Goal: Information Seeking & Learning: Learn about a topic

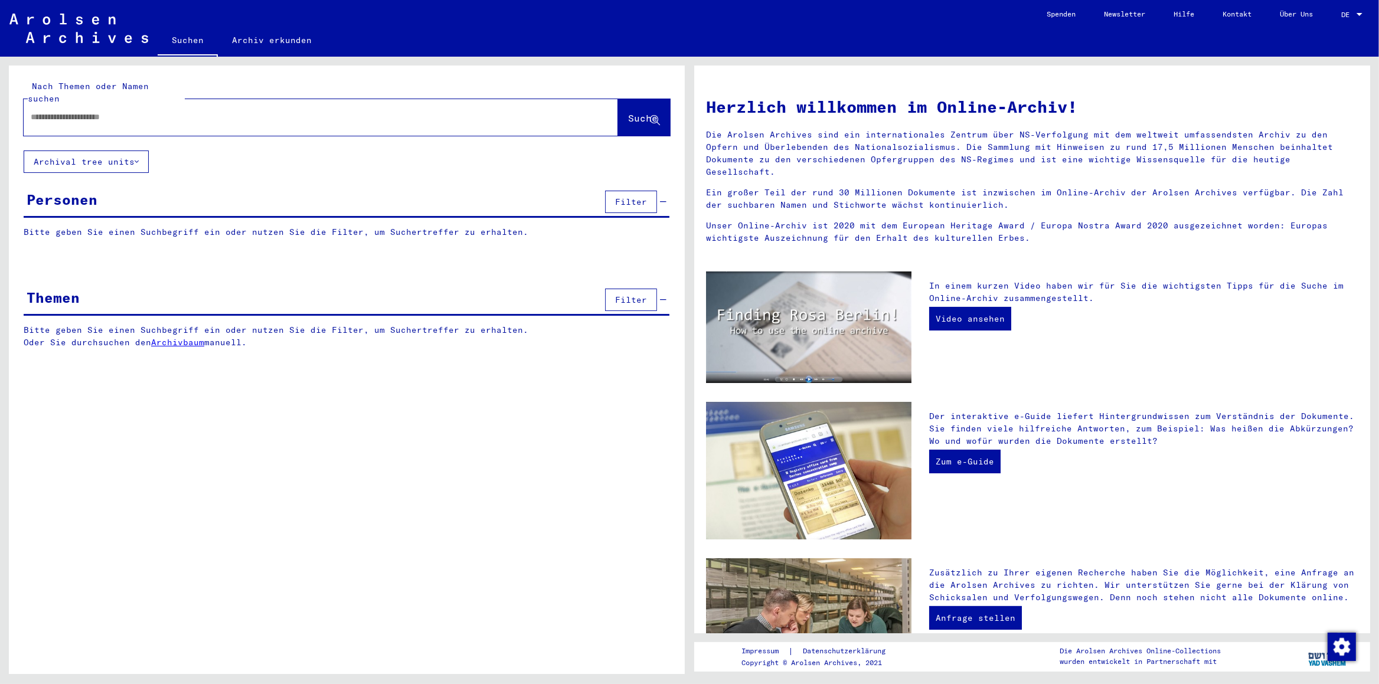
click at [179, 337] on link "Archivbaum" at bounding box center [177, 342] width 53 height 11
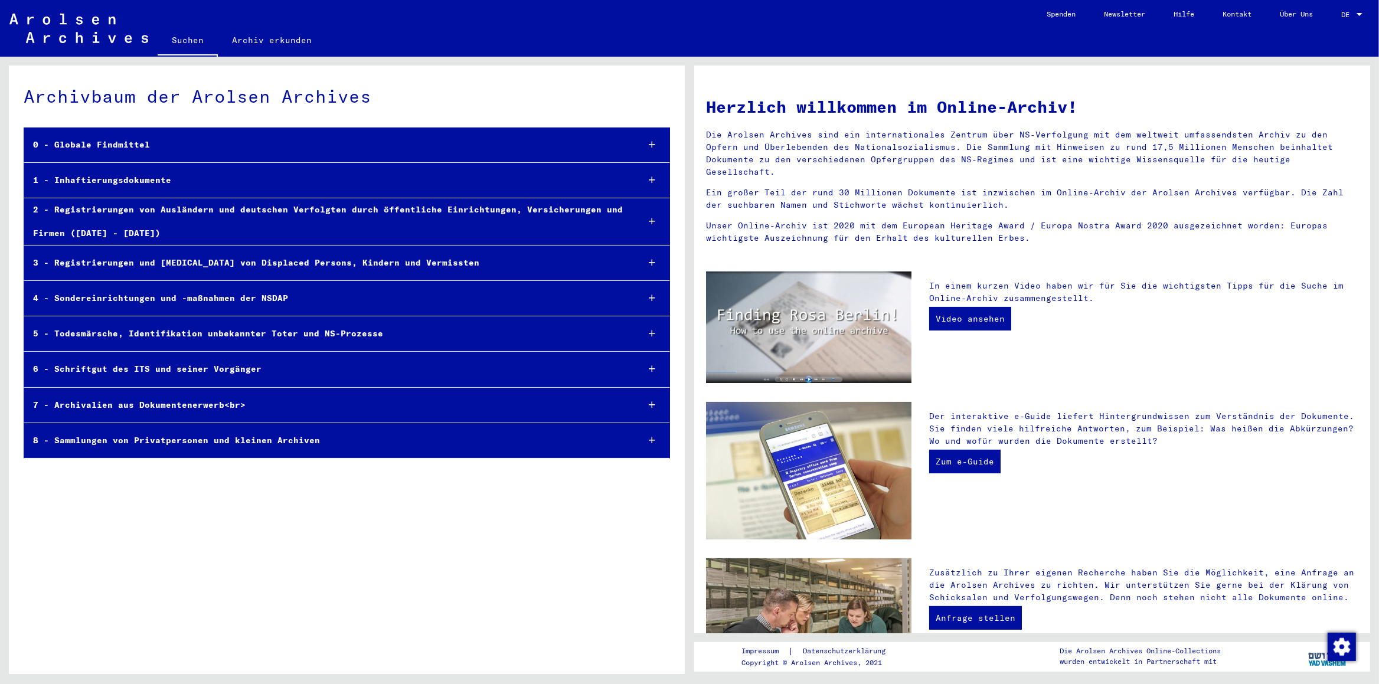
drag, startPoint x: 398, startPoint y: 269, endPoint x: 422, endPoint y: 288, distance: 31.1
click at [278, 570] on div "Archivbaum der Arolsen Archives 0 - Globale Findmittel 1 - Inhaftierungsdokumen…" at bounding box center [347, 374] width 676 height 617
click at [178, 42] on link "Suchen" at bounding box center [188, 41] width 60 height 31
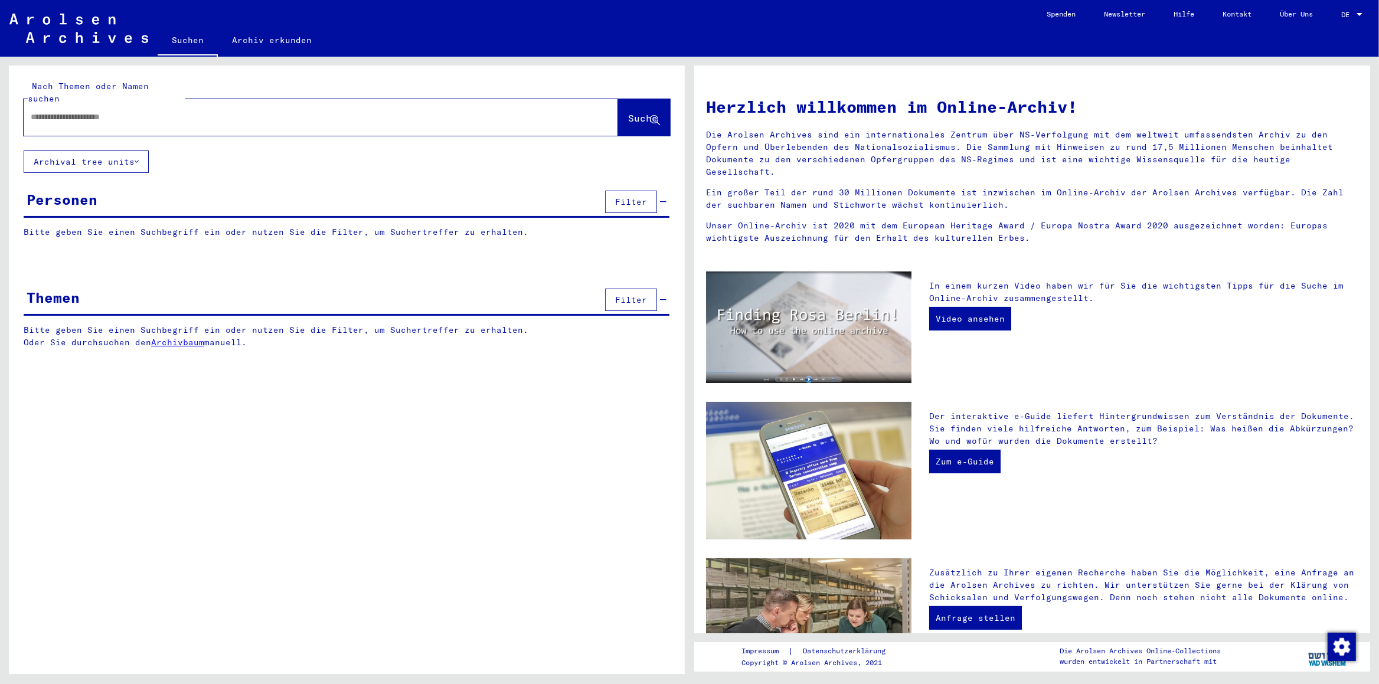
click at [70, 111] on input "text" at bounding box center [307, 117] width 552 height 12
type input "*********"
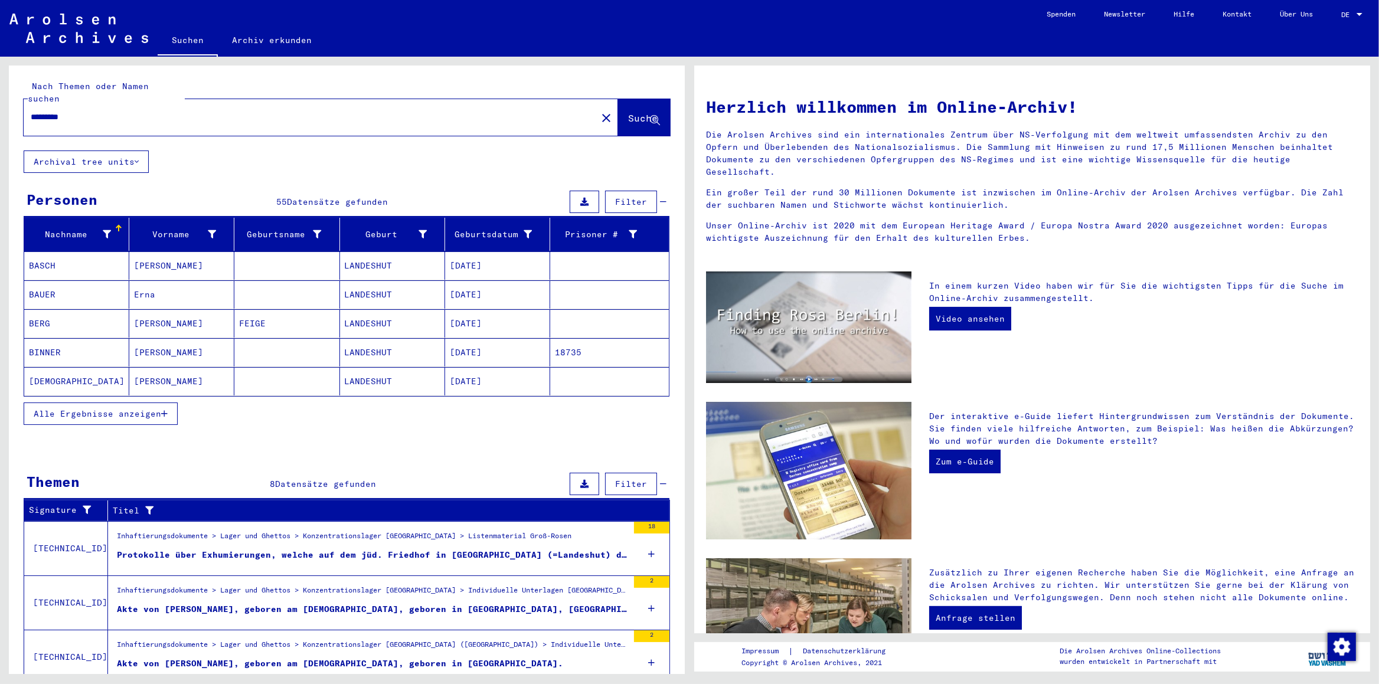
click at [112, 408] on span "Alle Ergebnisse anzeigen" at bounding box center [97, 413] width 127 height 11
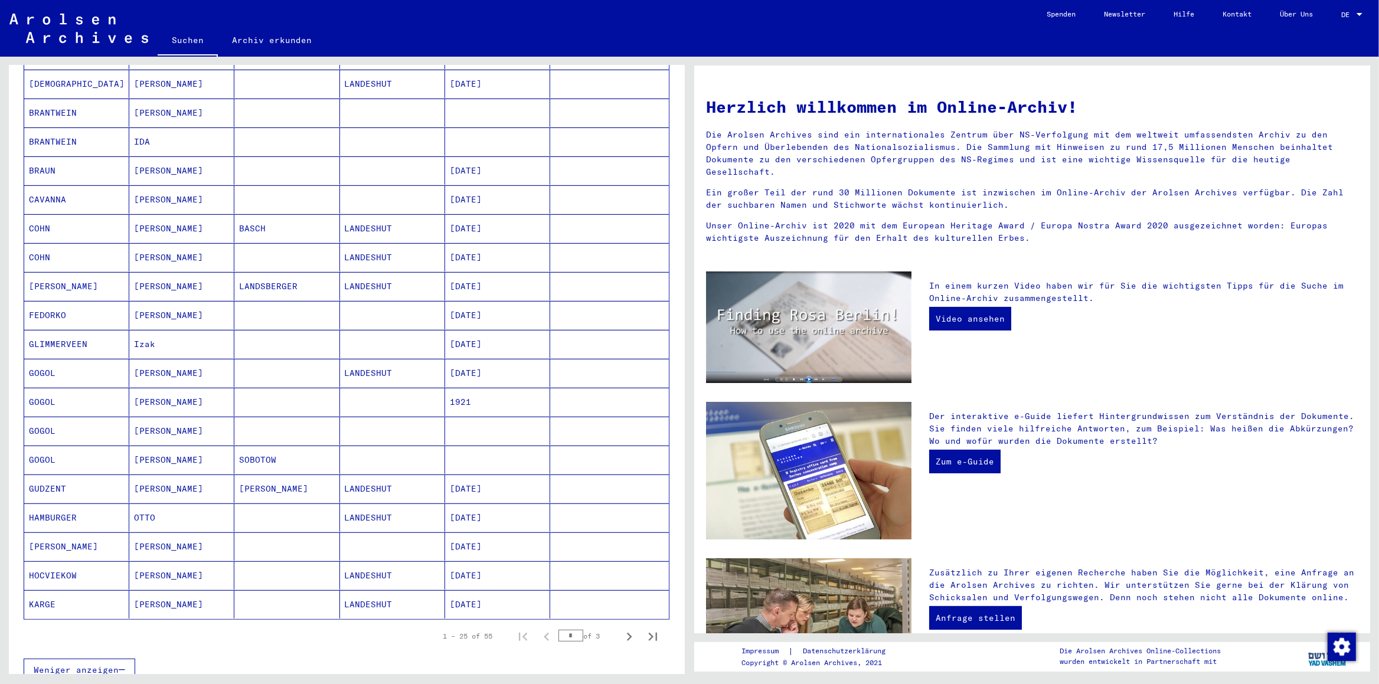
scroll to position [372, 0]
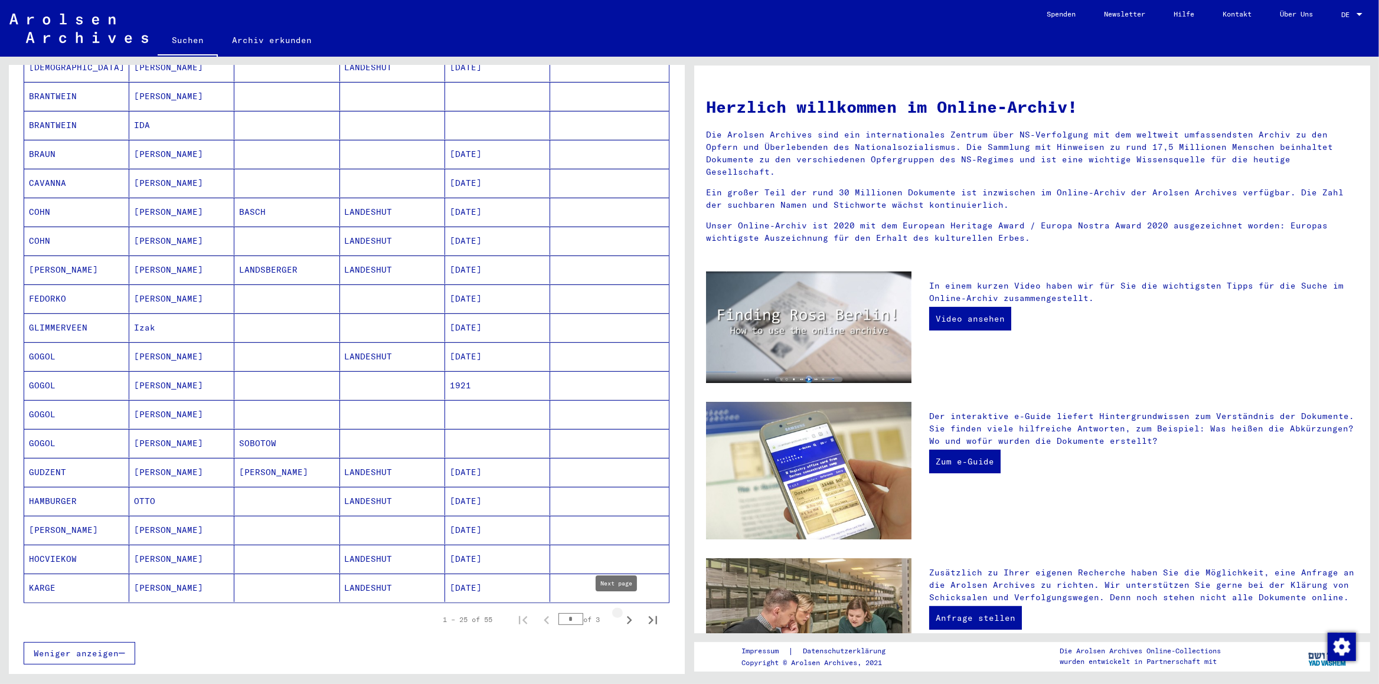
click at [621, 612] on icon "Next page" at bounding box center [629, 620] width 17 height 17
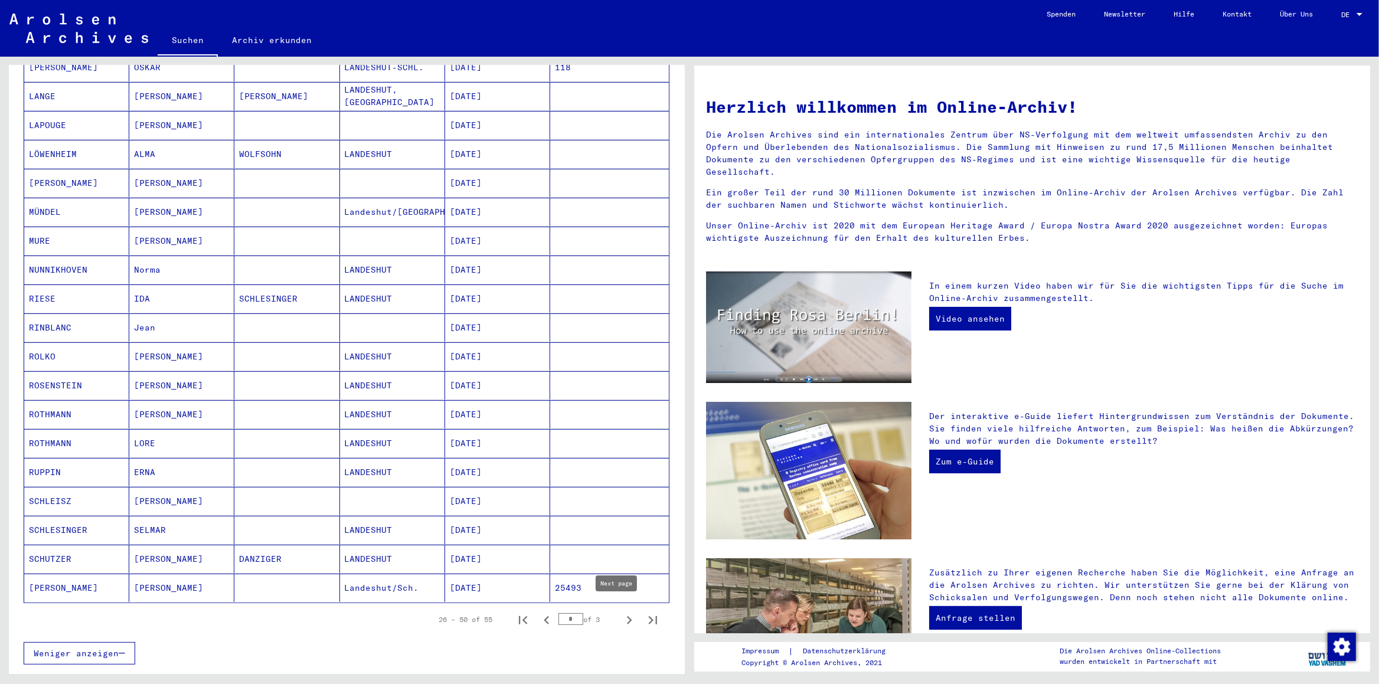
click at [621, 616] on icon "Next page" at bounding box center [629, 620] width 17 height 17
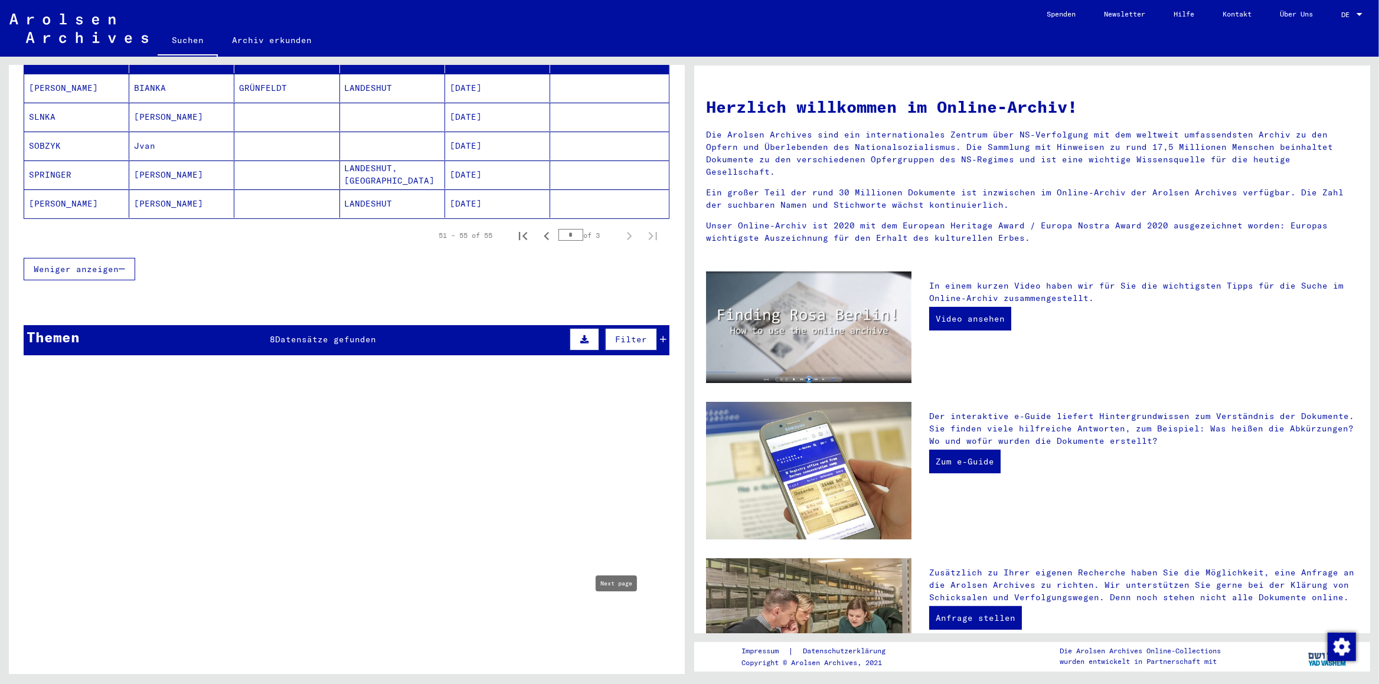
scroll to position [168, 0]
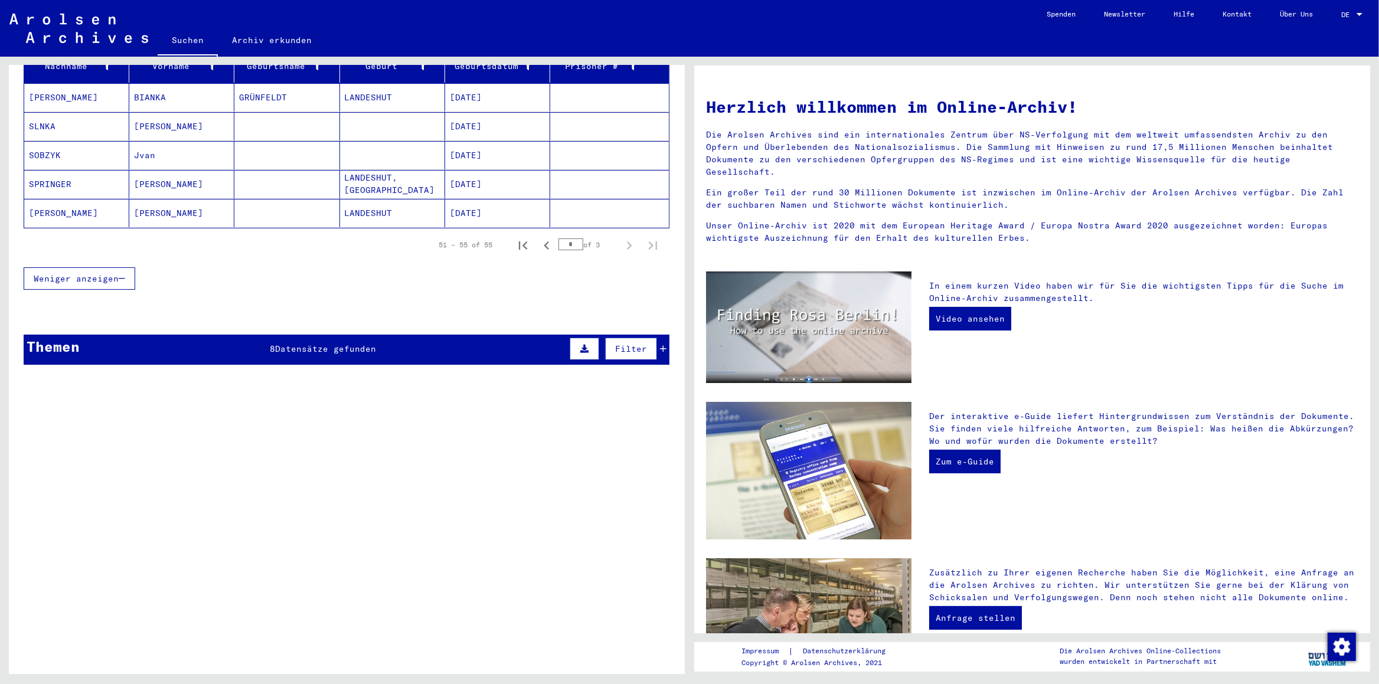
drag, startPoint x: 502, startPoint y: 260, endPoint x: 450, endPoint y: 351, distance: 104.4
click at [515, 237] on icon "First page" at bounding box center [523, 245] width 17 height 17
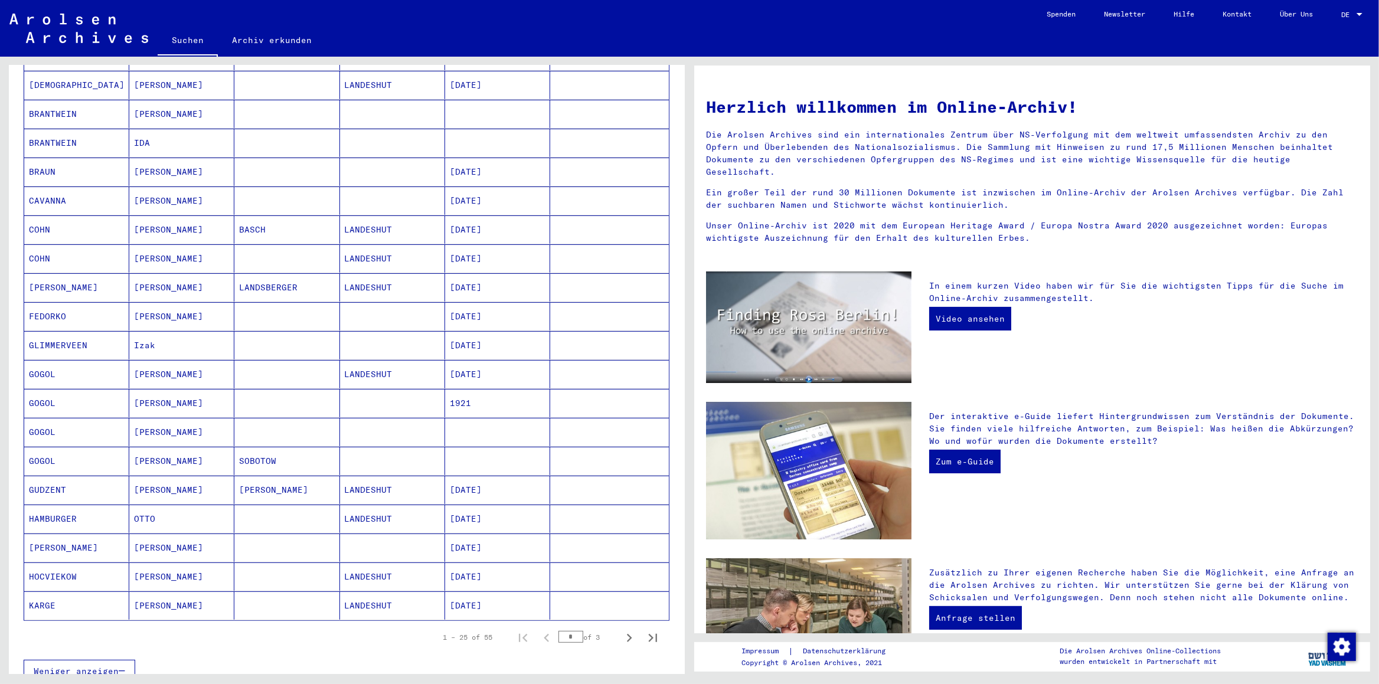
scroll to position [416, 0]
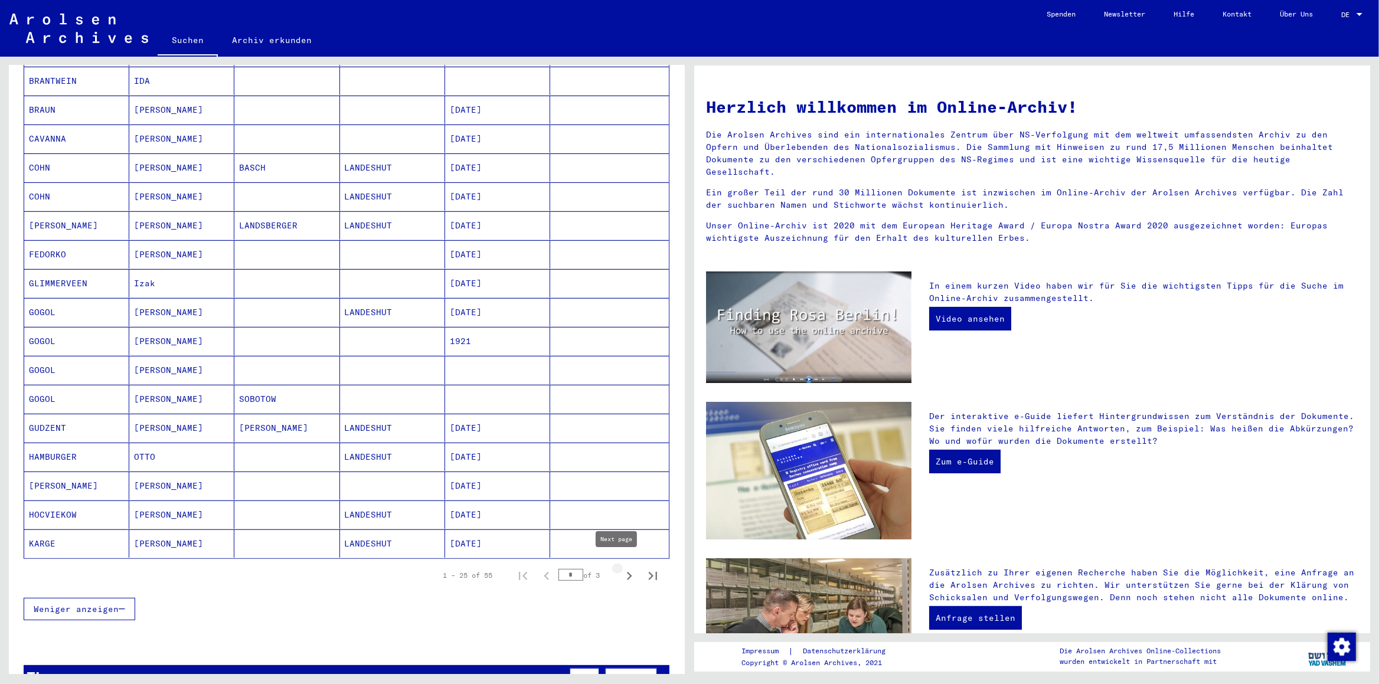
click at [621, 570] on icon "Next page" at bounding box center [629, 576] width 17 height 17
type input "*"
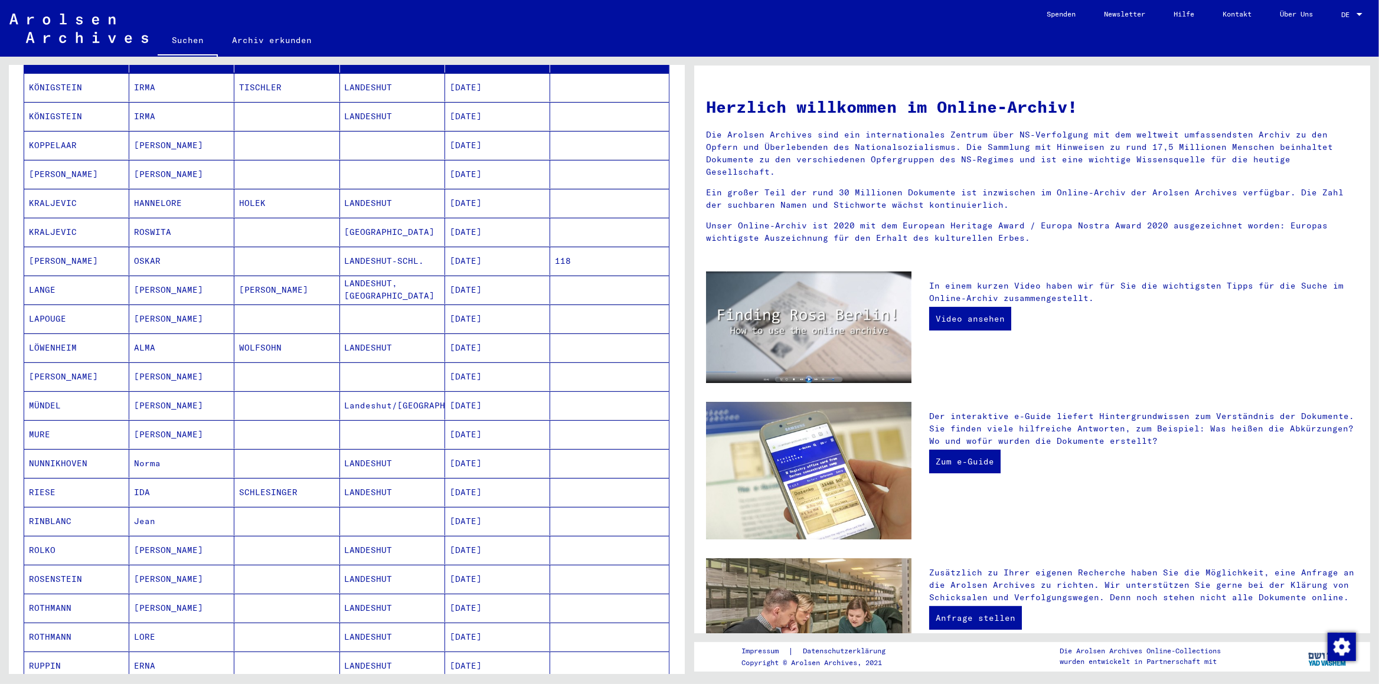
scroll to position [168, 0]
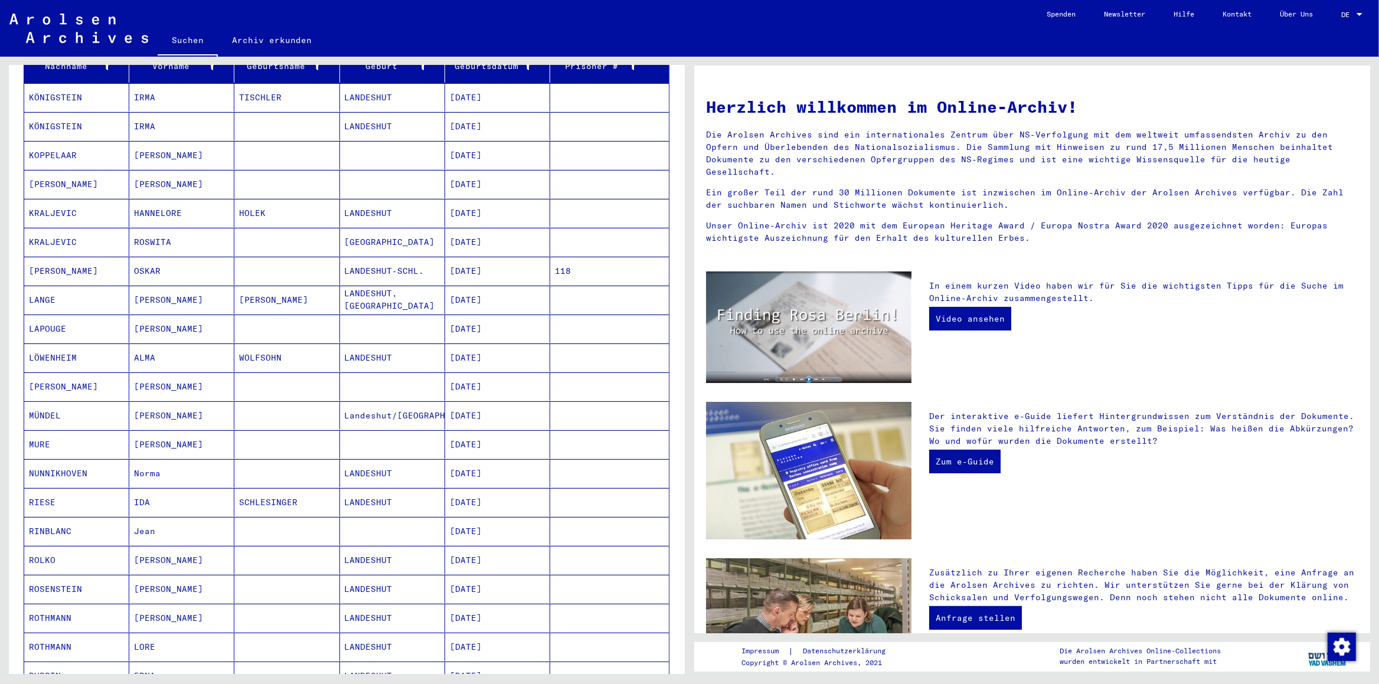
click at [35, 86] on mat-cell "KÖNIGSTEIN" at bounding box center [76, 97] width 105 height 28
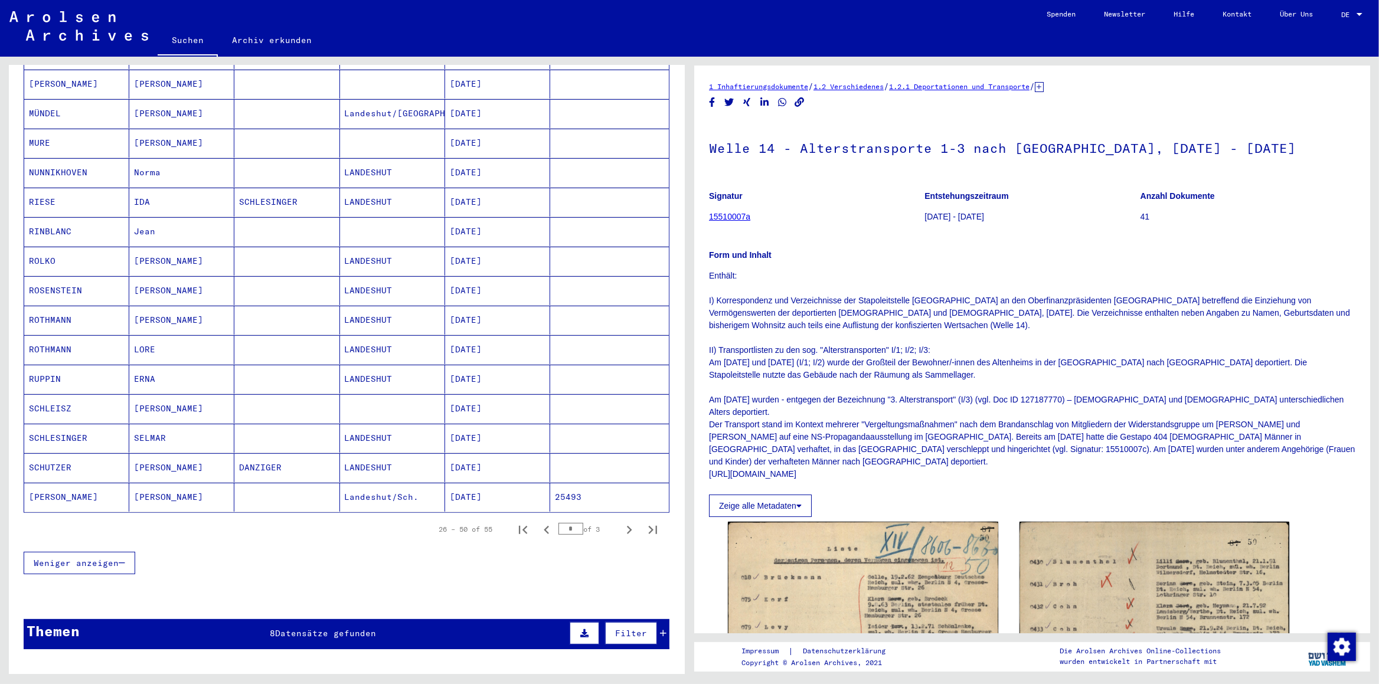
scroll to position [478, 0]
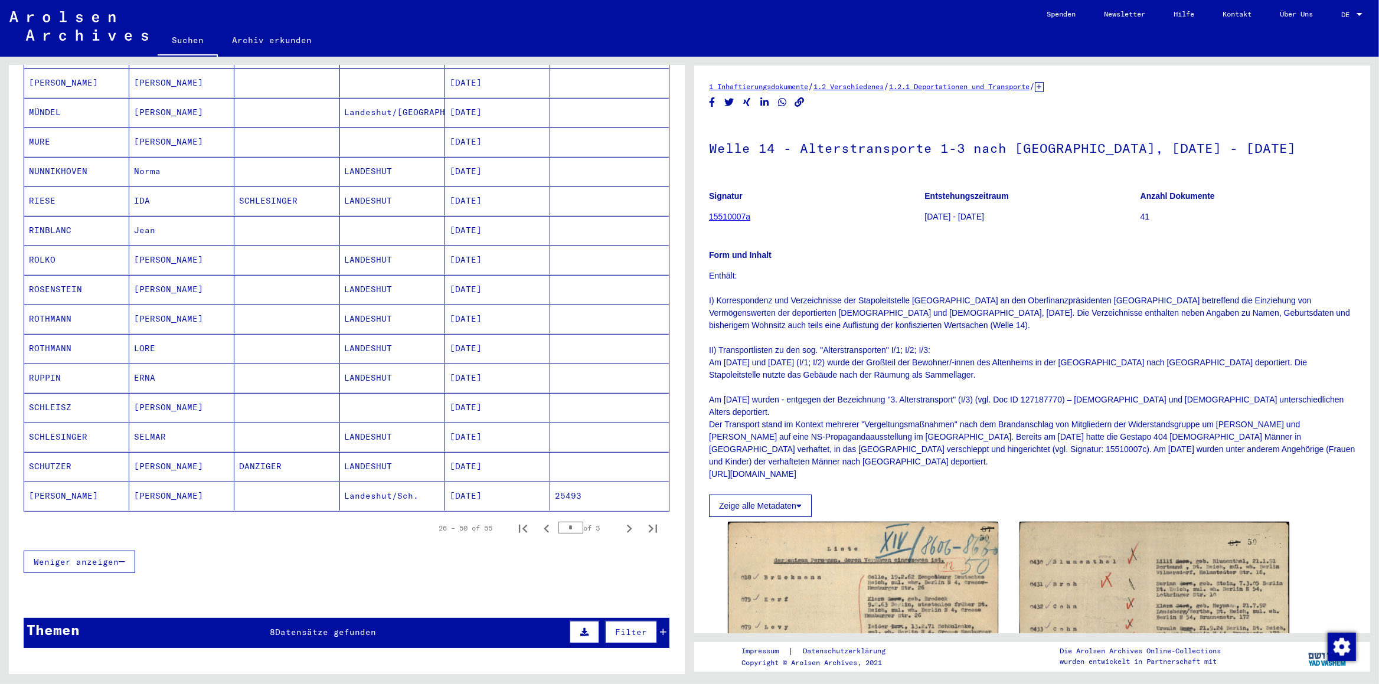
click at [57, 218] on mat-cell "RINBLANC" at bounding box center [76, 230] width 105 height 29
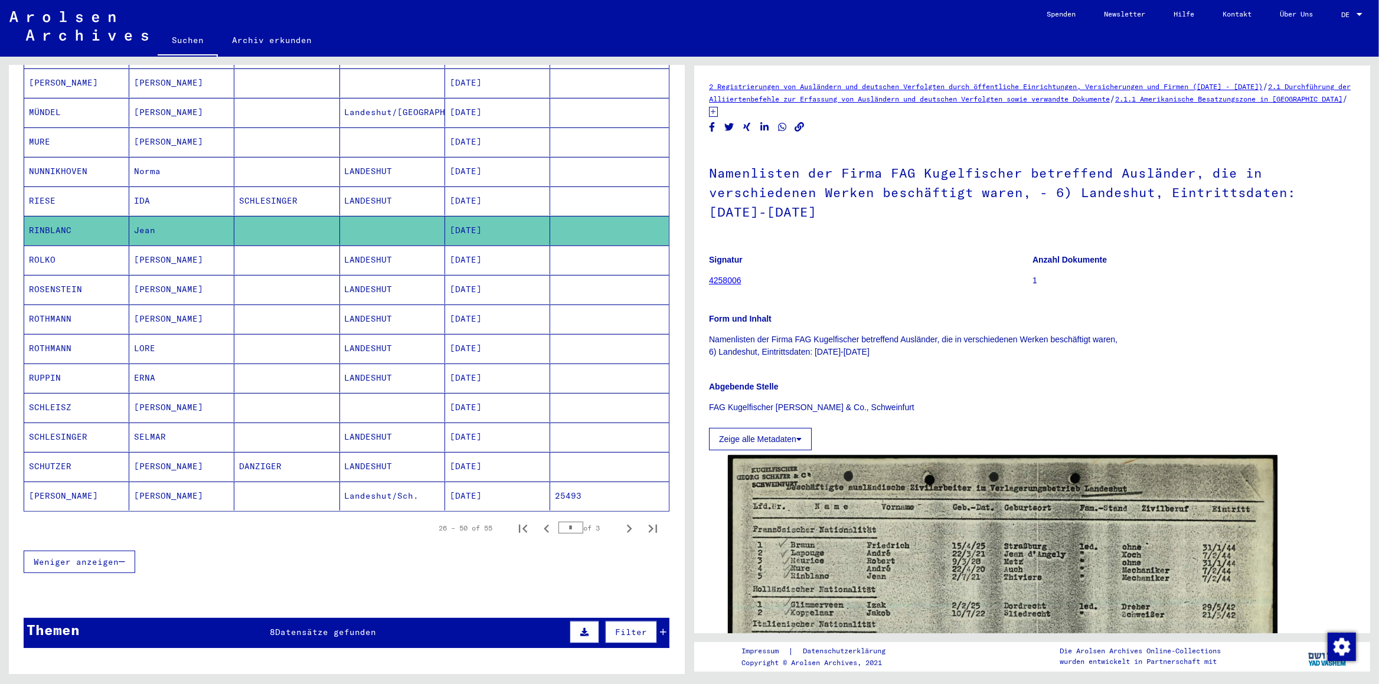
click at [67, 279] on mat-cell "ROSENSTEIN" at bounding box center [76, 289] width 105 height 29
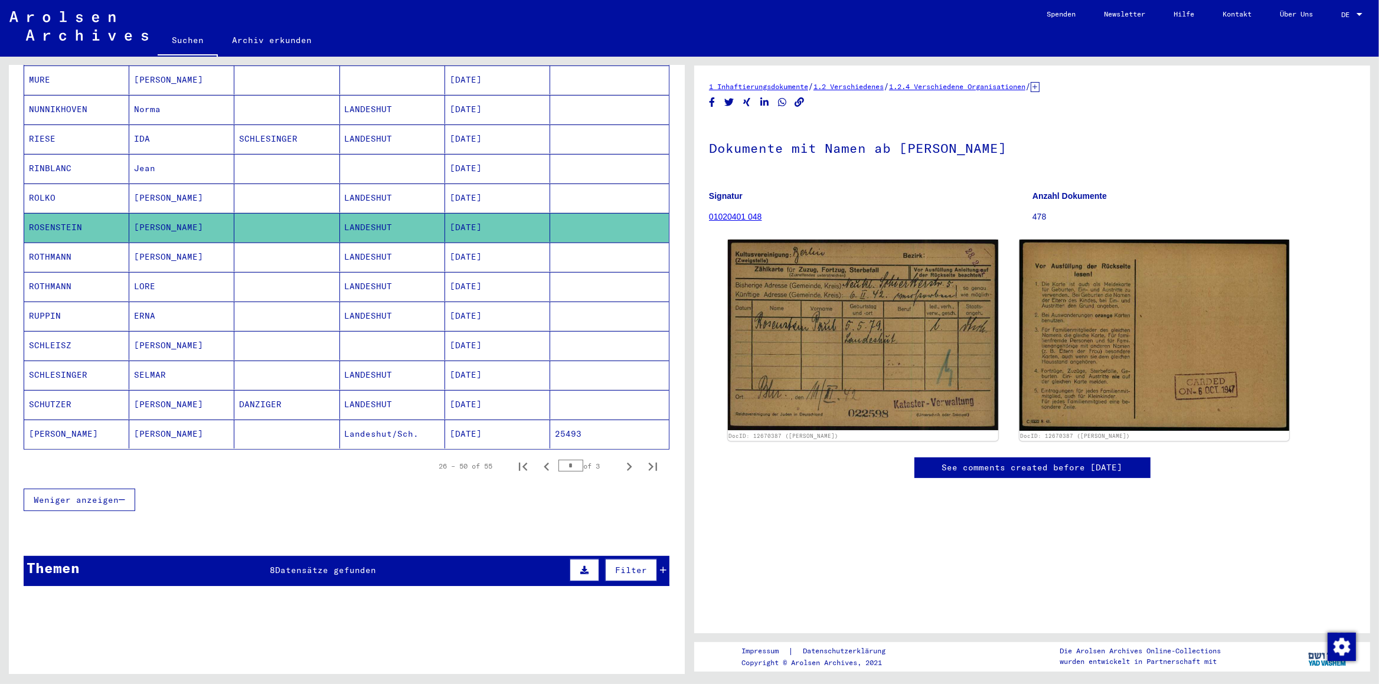
scroll to position [602, 0]
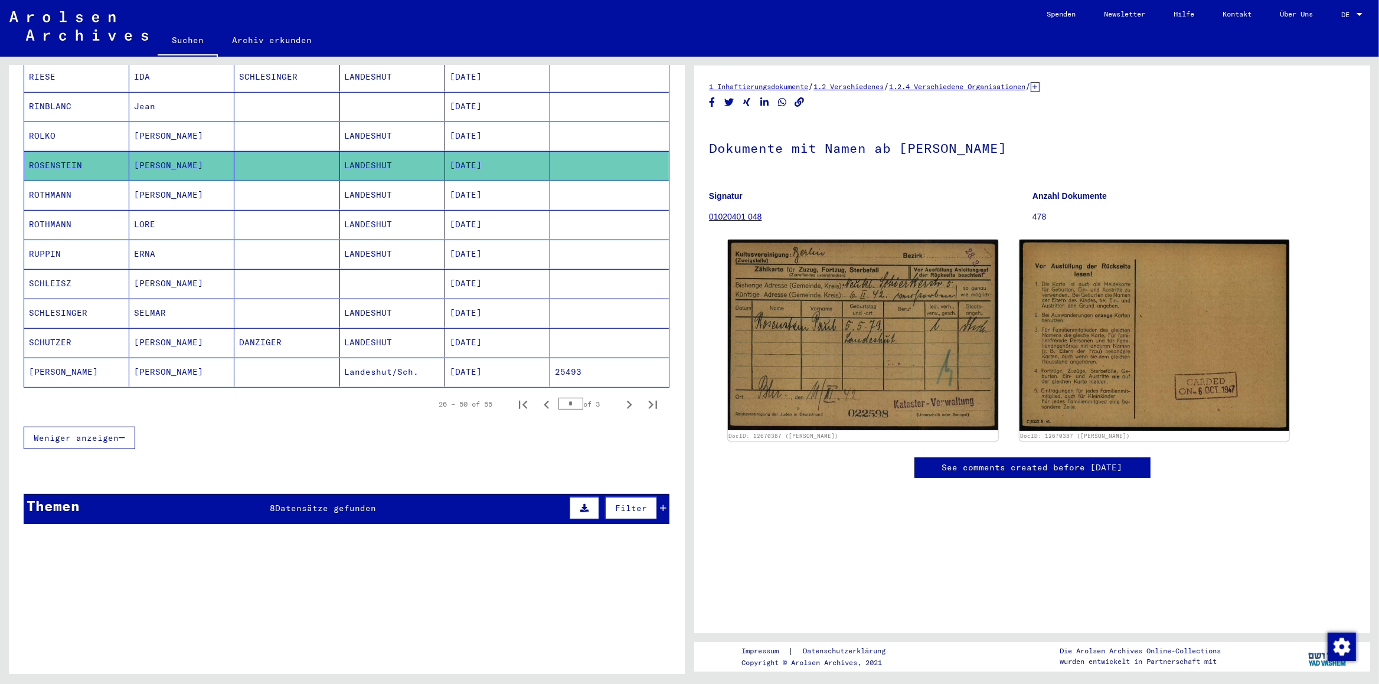
click at [105, 504] on div "Themen 8 Datensätze gefunden Filter" at bounding box center [347, 509] width 646 height 30
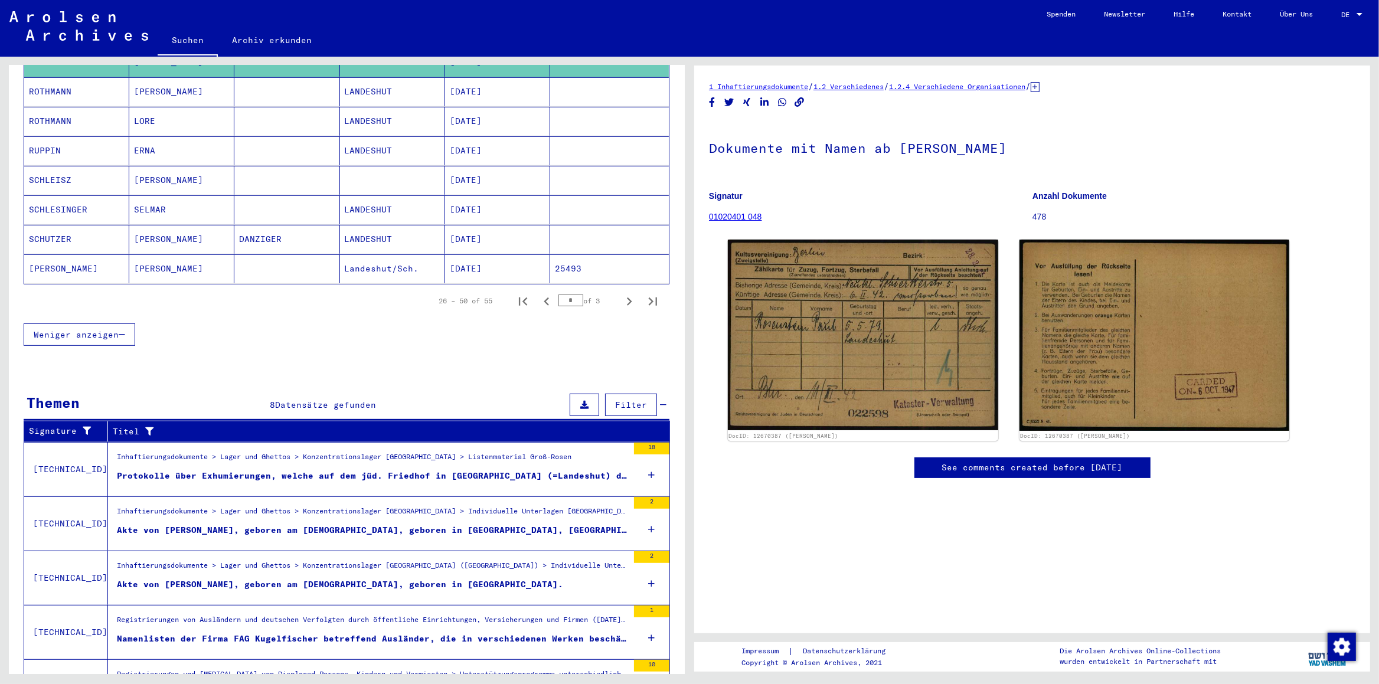
scroll to position [777, 0]
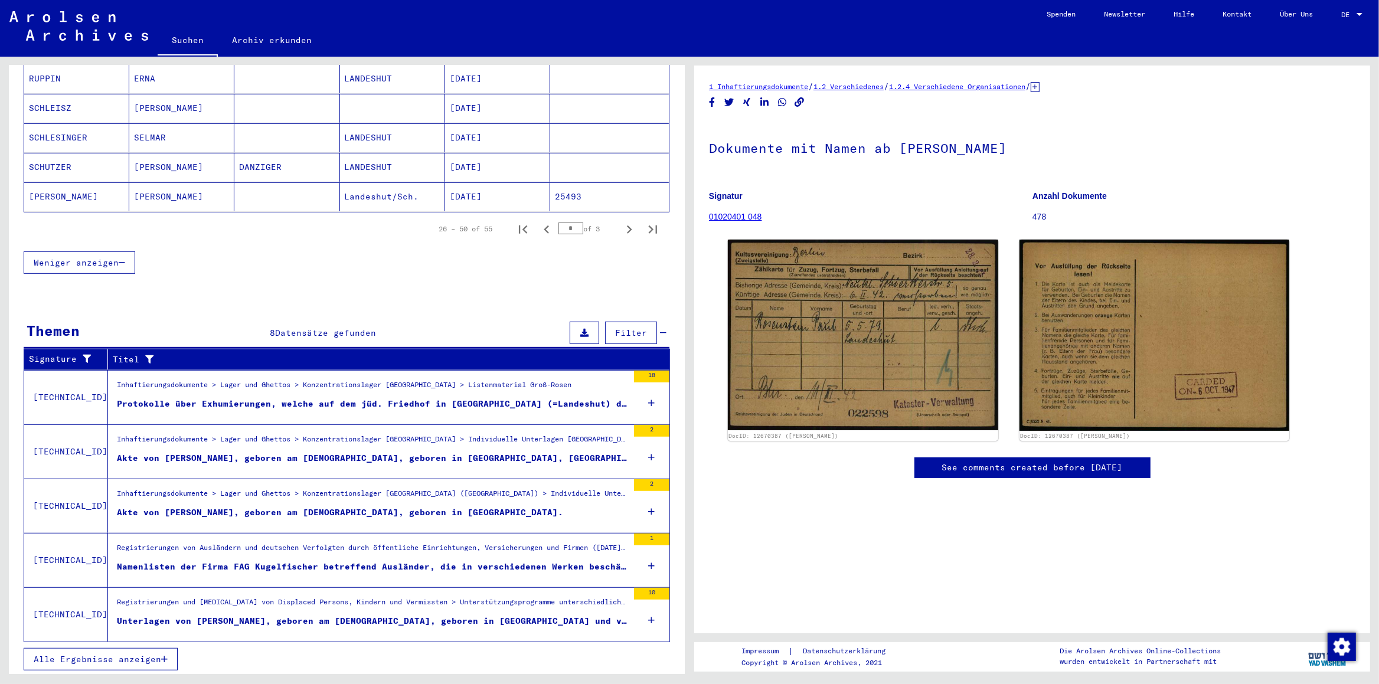
click at [333, 399] on div "Protokolle über Exhumierungen, welche auf dem jüd. Friedhof in [GEOGRAPHIC_DATA…" at bounding box center [372, 404] width 511 height 12
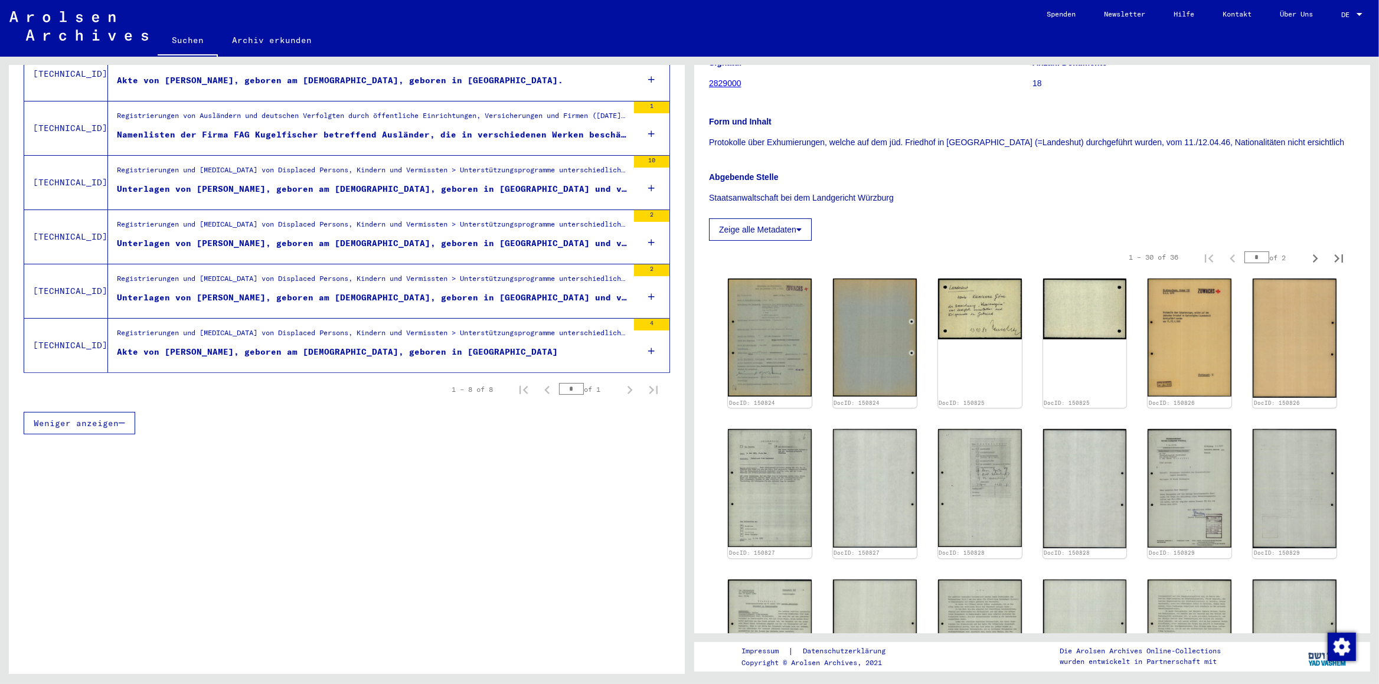
scroll to position [186, 0]
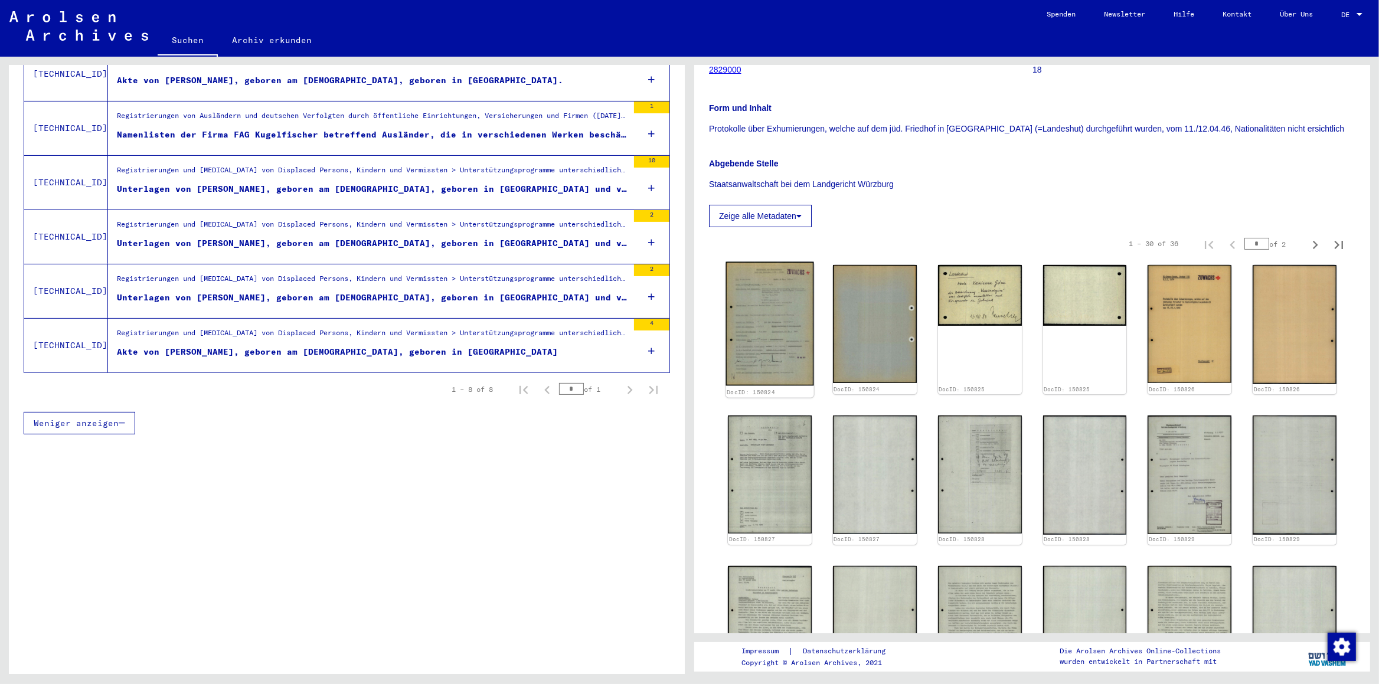
click at [763, 345] on img at bounding box center [769, 324] width 88 height 124
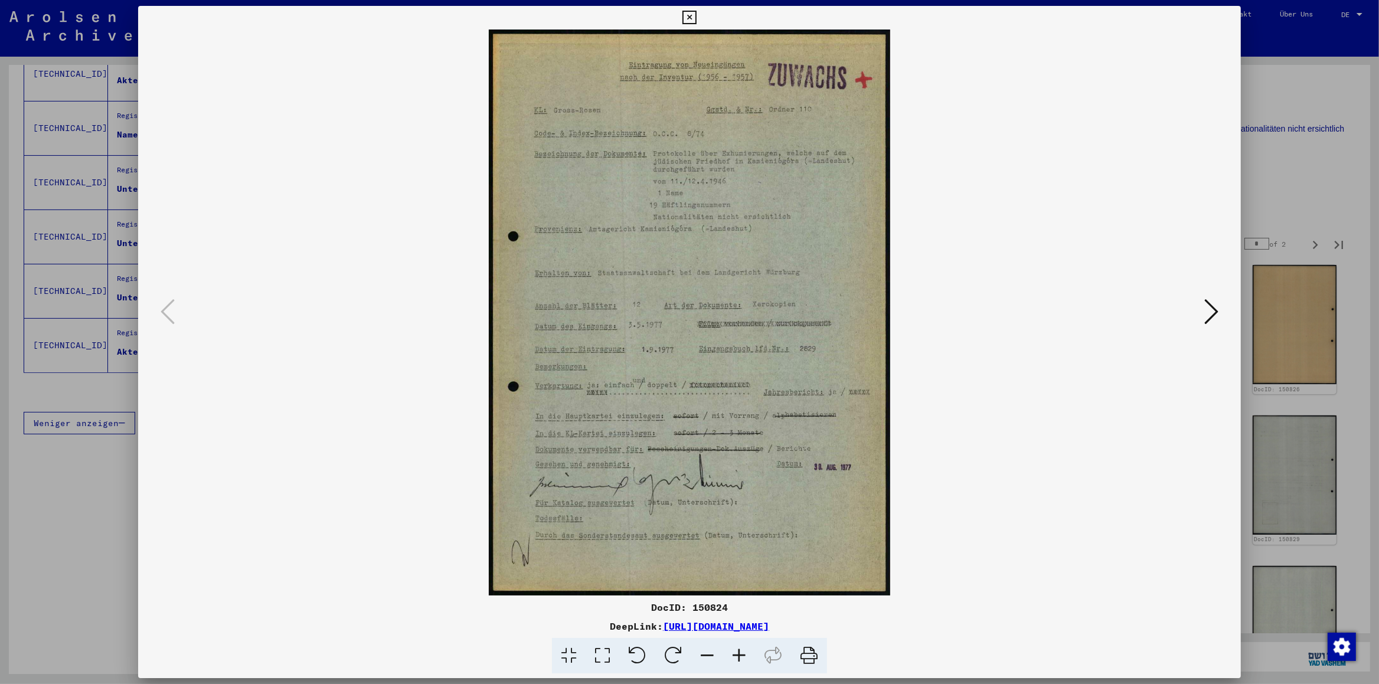
click at [735, 656] on icon at bounding box center [739, 656] width 32 height 36
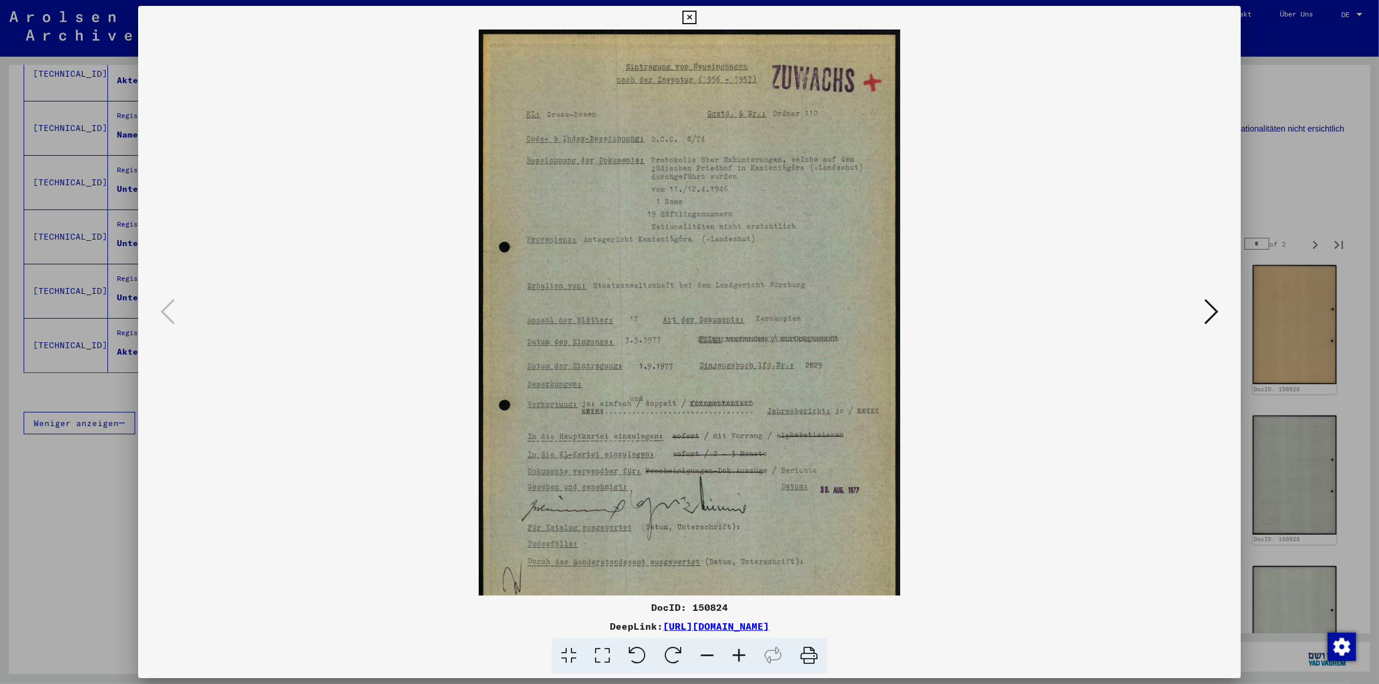
click at [735, 656] on icon at bounding box center [739, 656] width 32 height 36
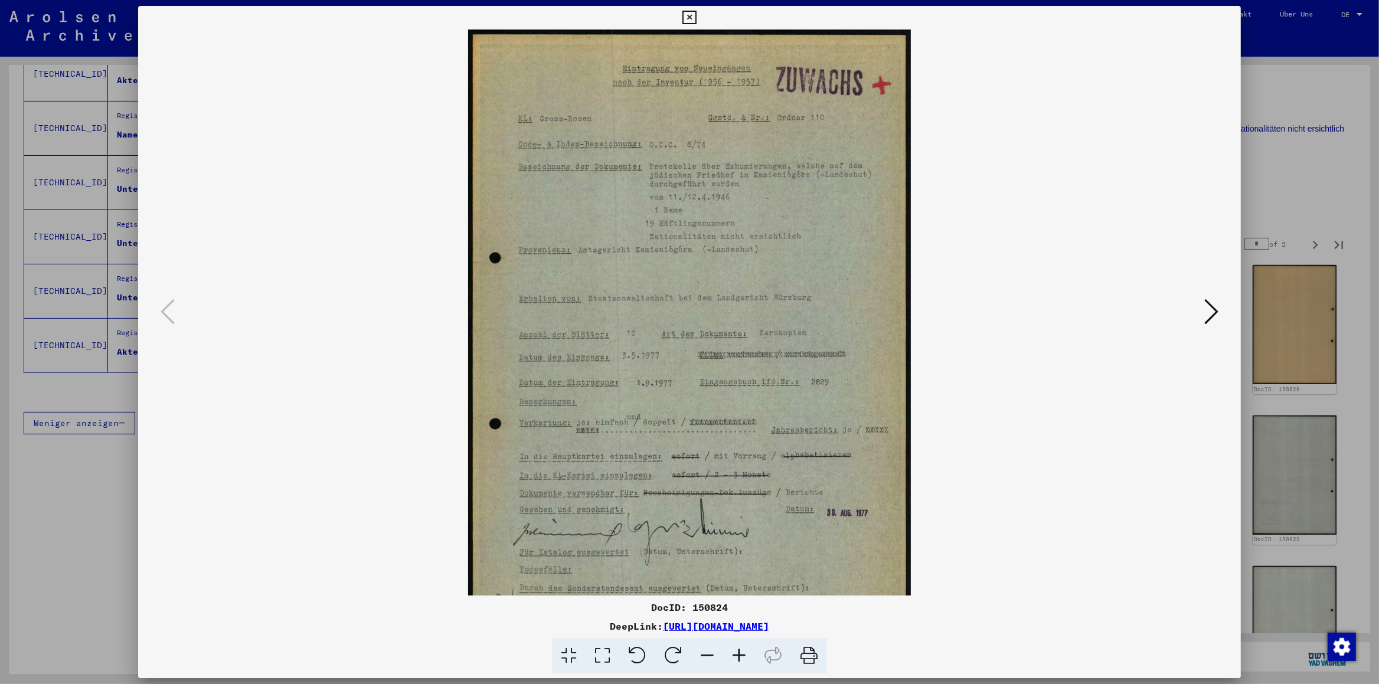
click at [735, 656] on icon at bounding box center [739, 656] width 32 height 36
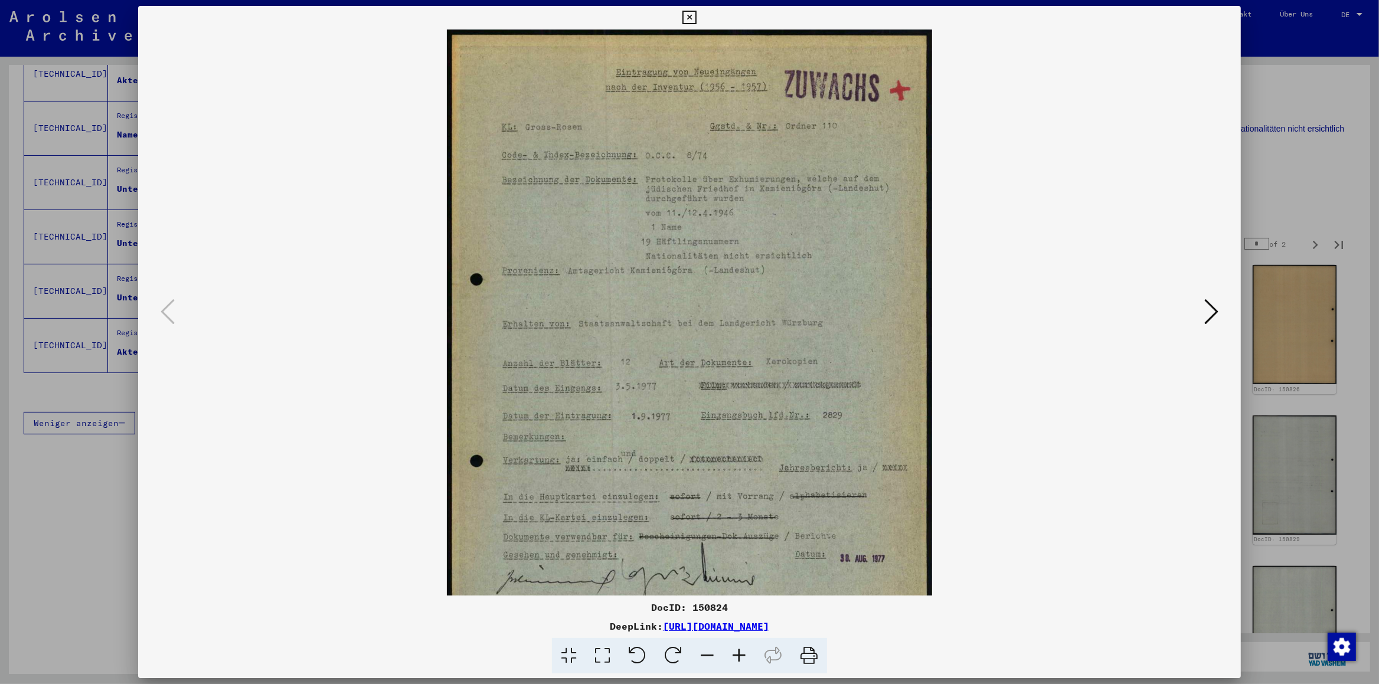
click at [735, 656] on icon at bounding box center [739, 656] width 32 height 36
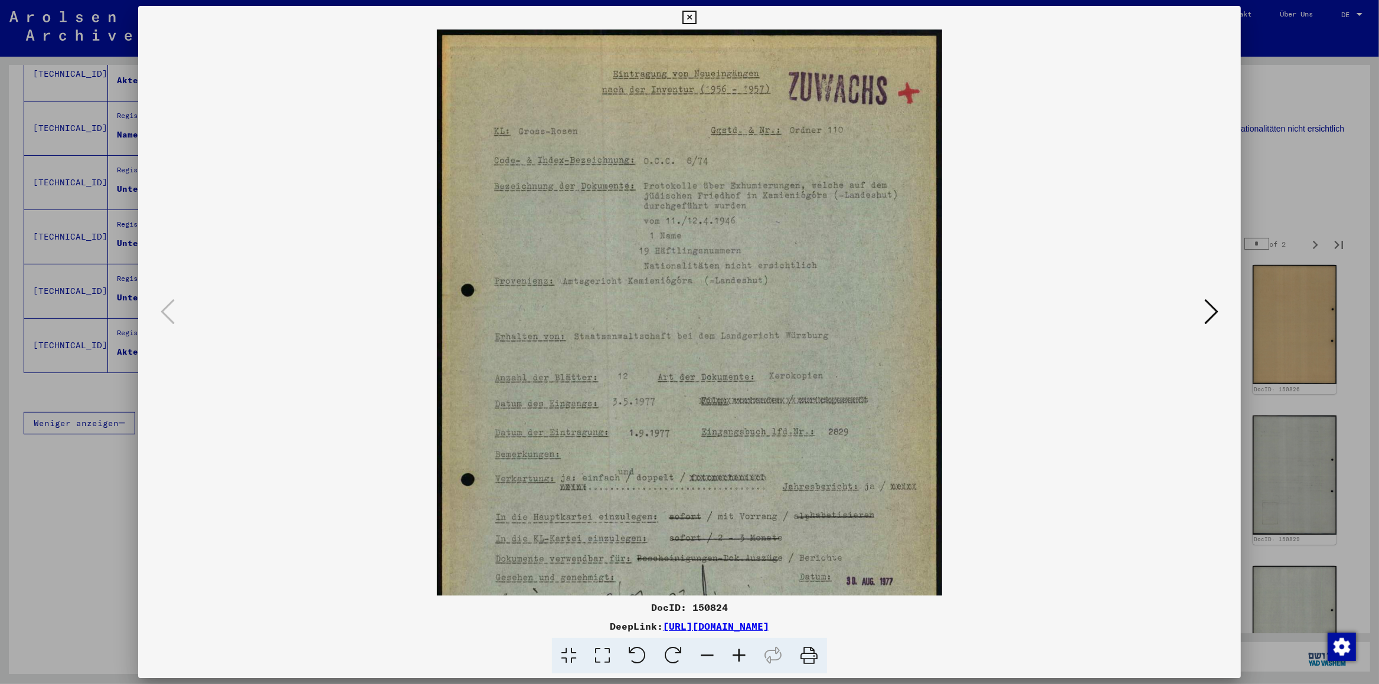
click at [735, 656] on icon at bounding box center [739, 656] width 32 height 36
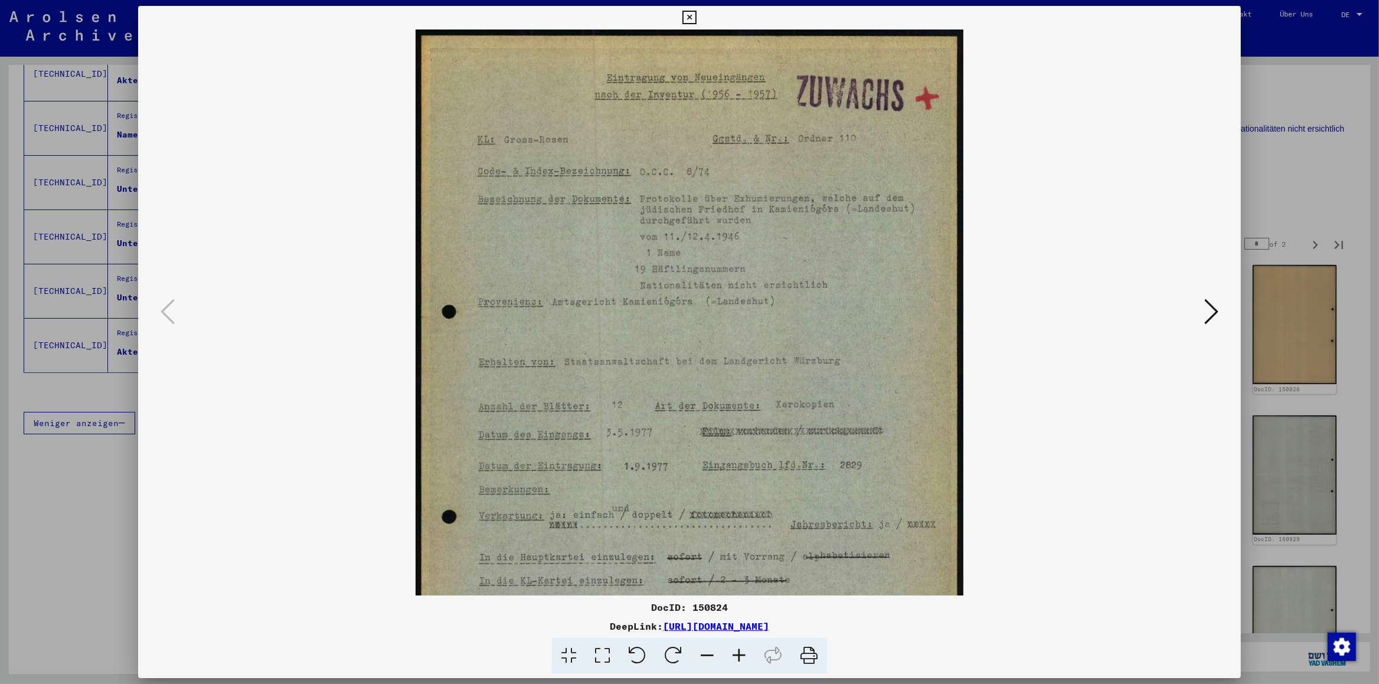
click at [735, 656] on icon at bounding box center [739, 656] width 32 height 36
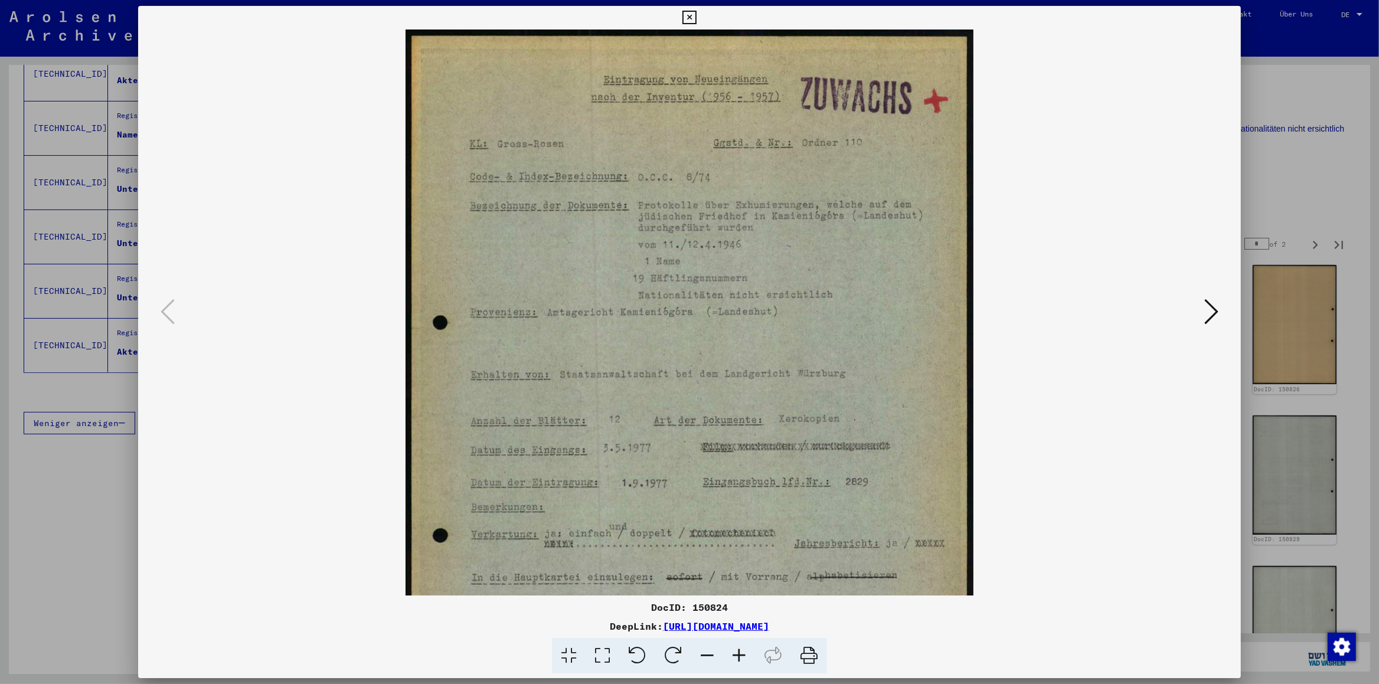
click at [735, 656] on icon at bounding box center [739, 656] width 32 height 36
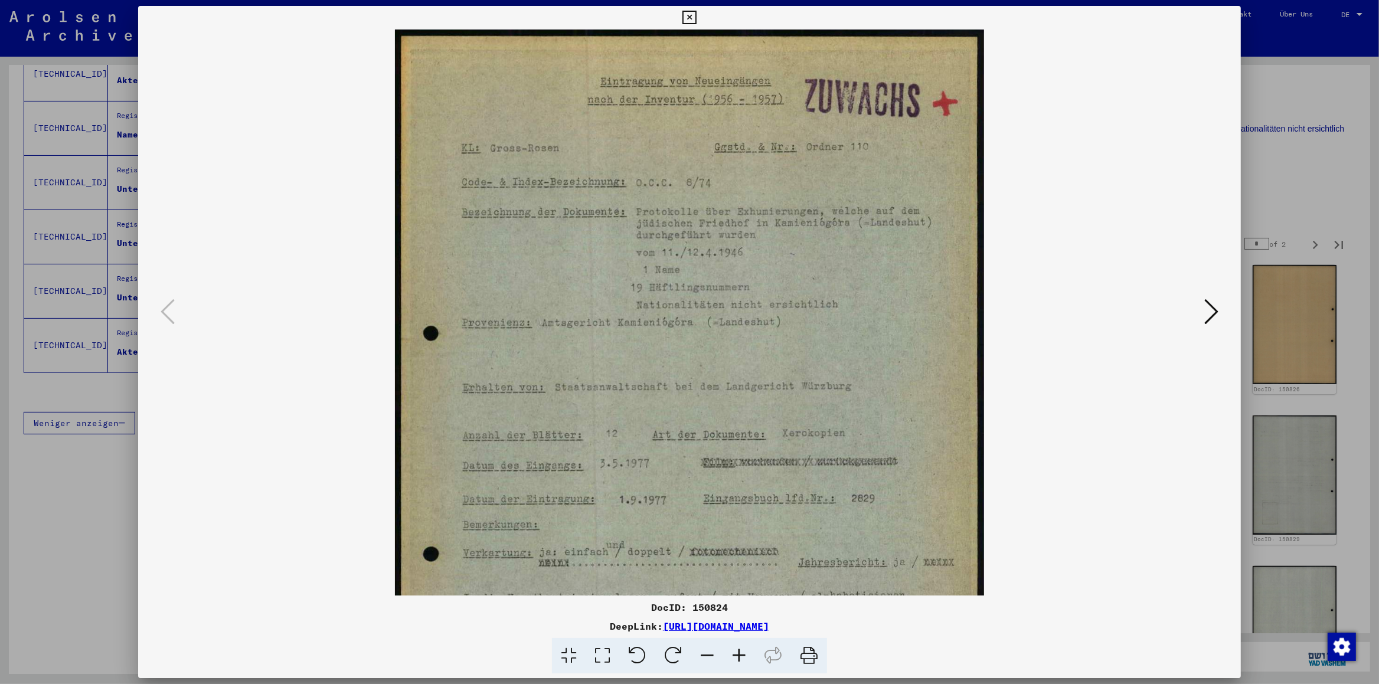
click at [735, 656] on icon at bounding box center [739, 656] width 32 height 36
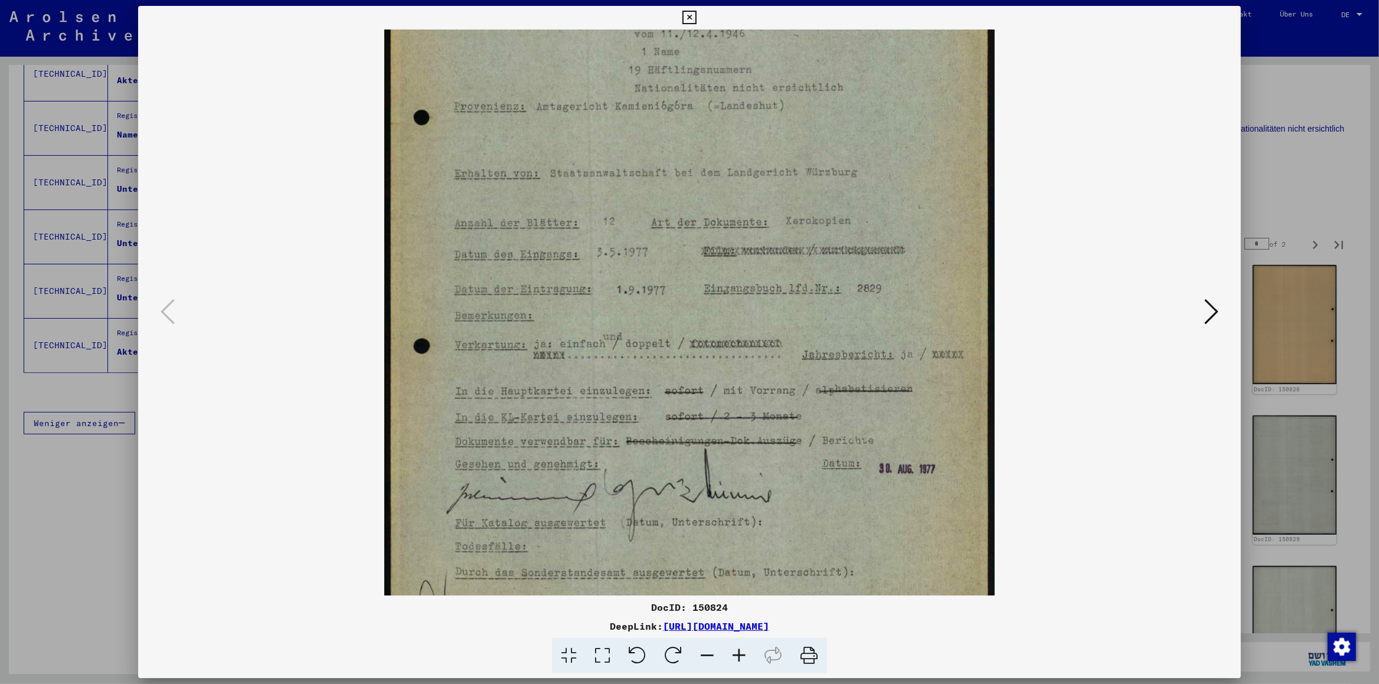
scroll to position [230, 0]
drag, startPoint x: 747, startPoint y: 504, endPoint x: 701, endPoint y: 272, distance: 235.9
click at [701, 272] on img at bounding box center [689, 230] width 610 height 861
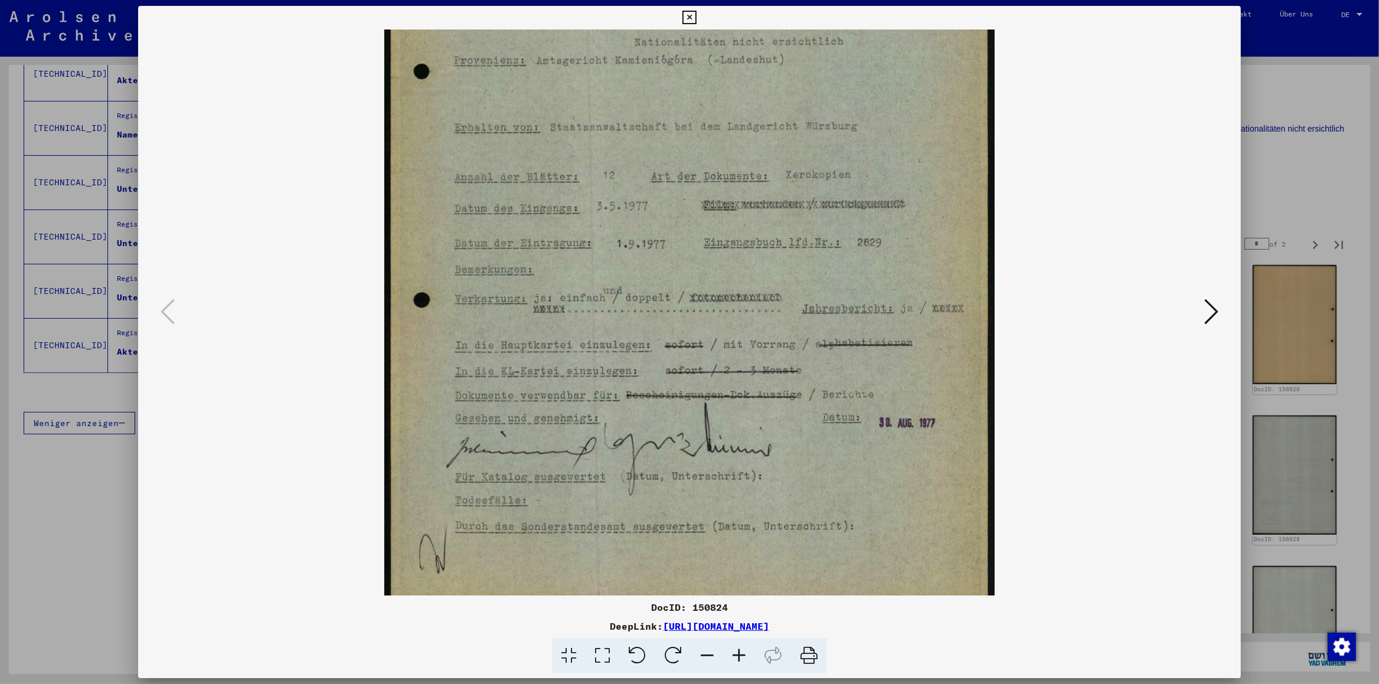
scroll to position [295, 0]
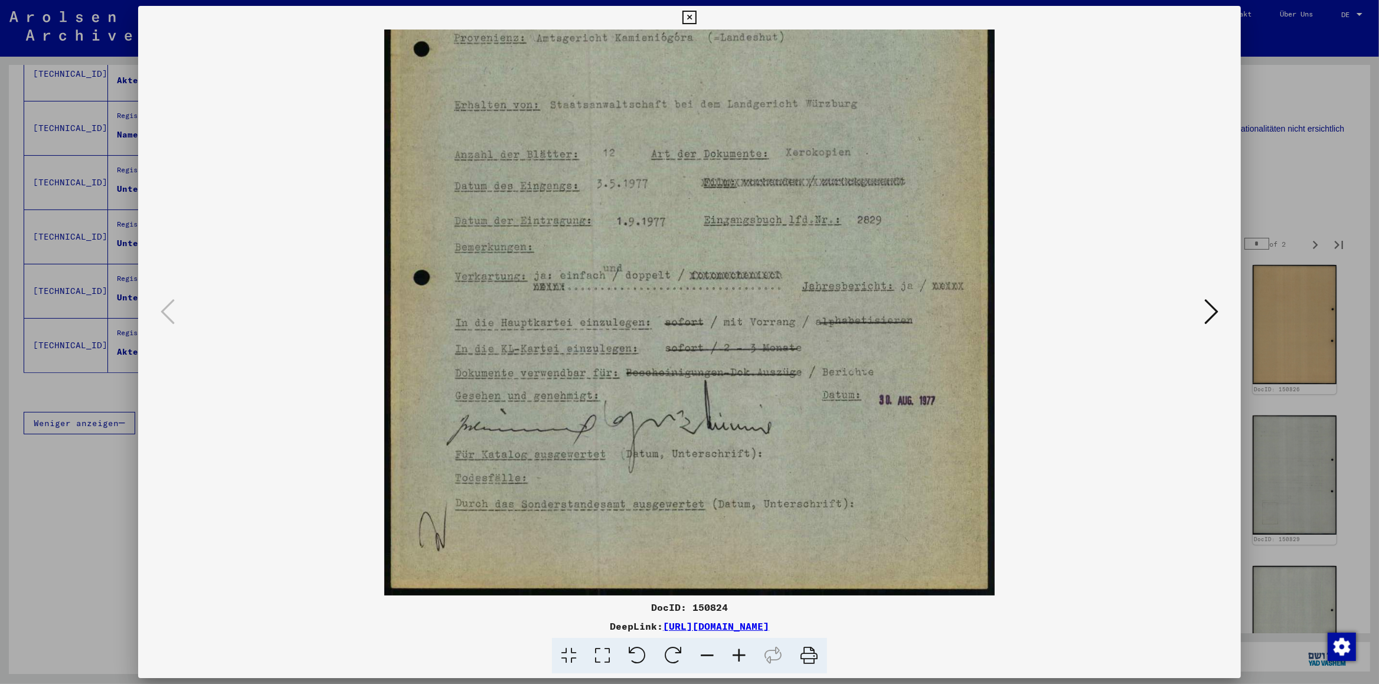
drag, startPoint x: 730, startPoint y: 518, endPoint x: 714, endPoint y: 277, distance: 241.9
click at [714, 277] on img at bounding box center [689, 164] width 610 height 861
click at [1198, 307] on div at bounding box center [689, 313] width 1023 height 566
click at [1209, 312] on icon at bounding box center [1211, 311] width 14 height 28
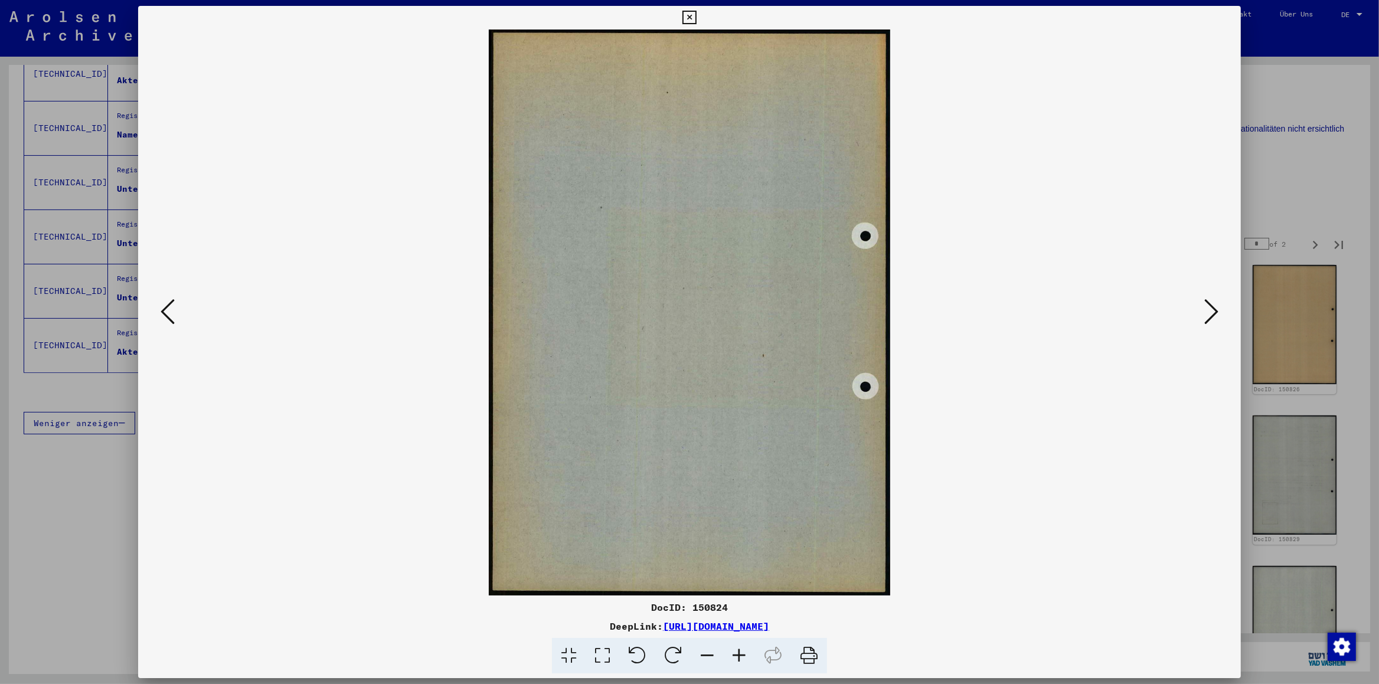
scroll to position [0, 0]
click at [1205, 315] on button at bounding box center [1211, 313] width 21 height 34
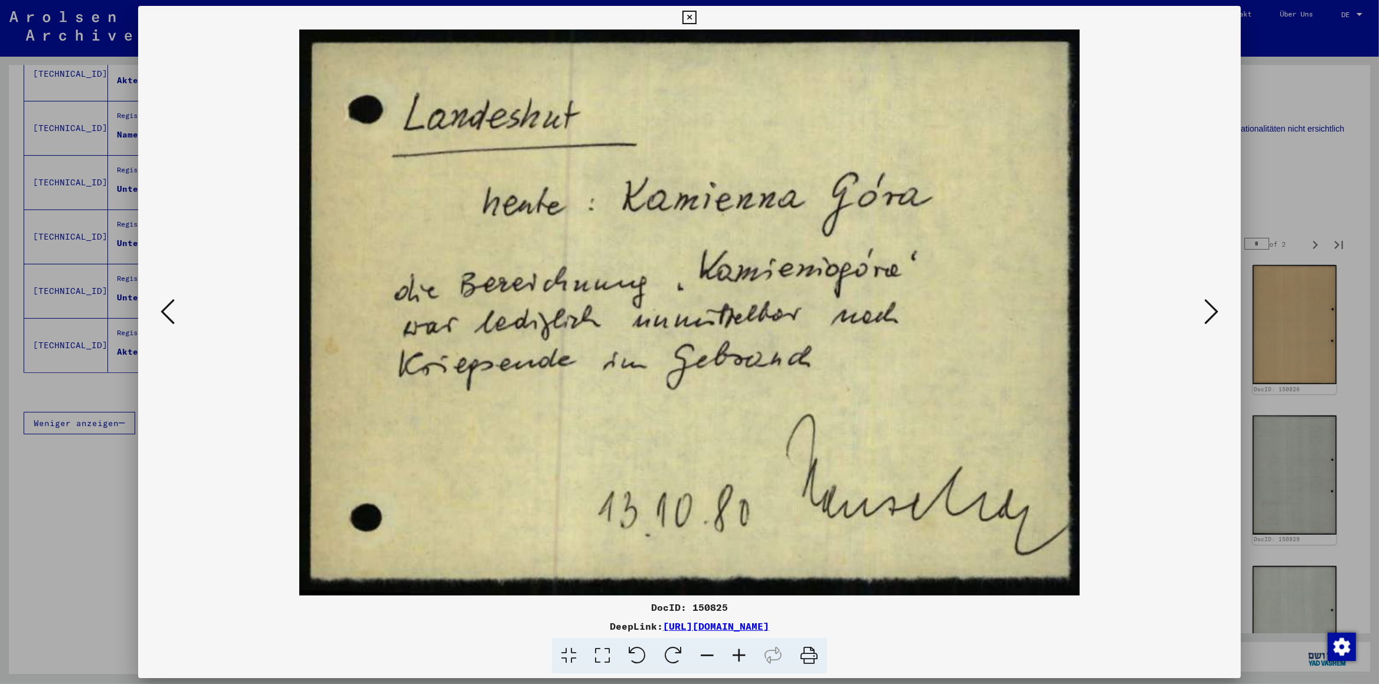
click at [1204, 315] on button at bounding box center [1211, 313] width 21 height 34
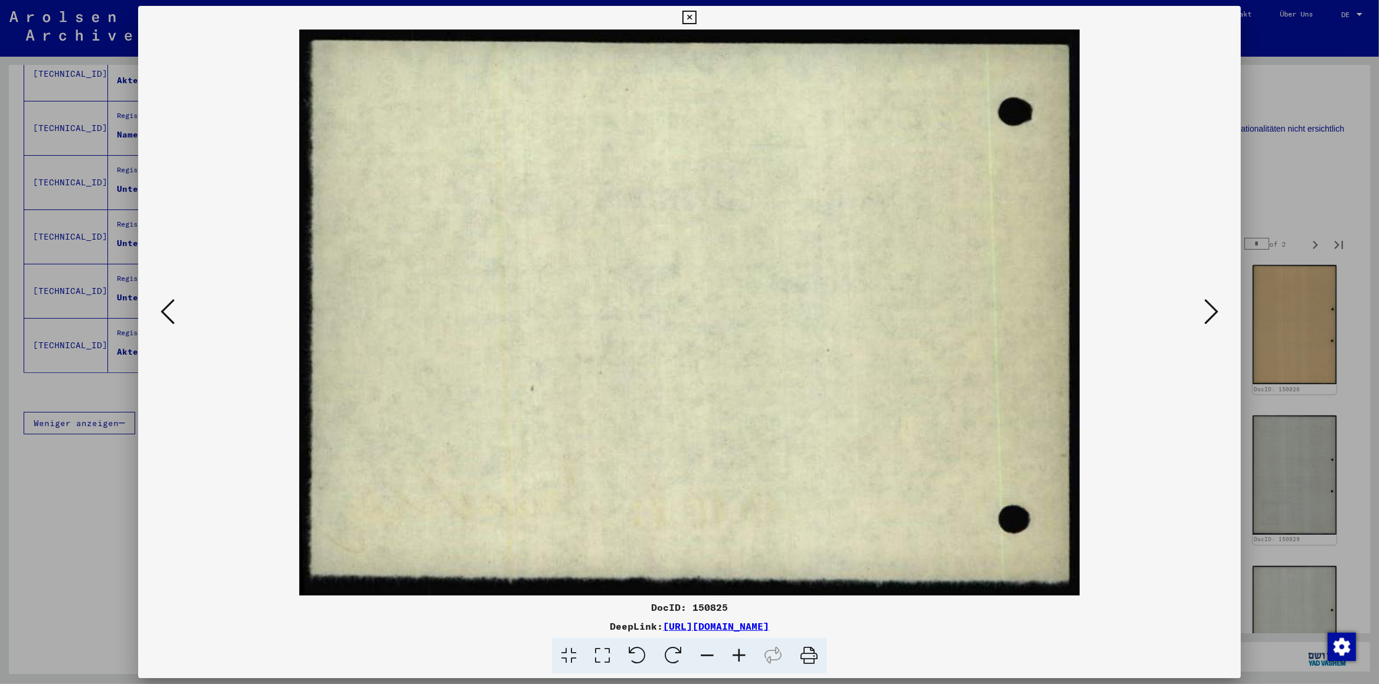
click at [1202, 315] on div at bounding box center [689, 313] width 1103 height 566
click at [1206, 319] on button at bounding box center [1211, 313] width 21 height 34
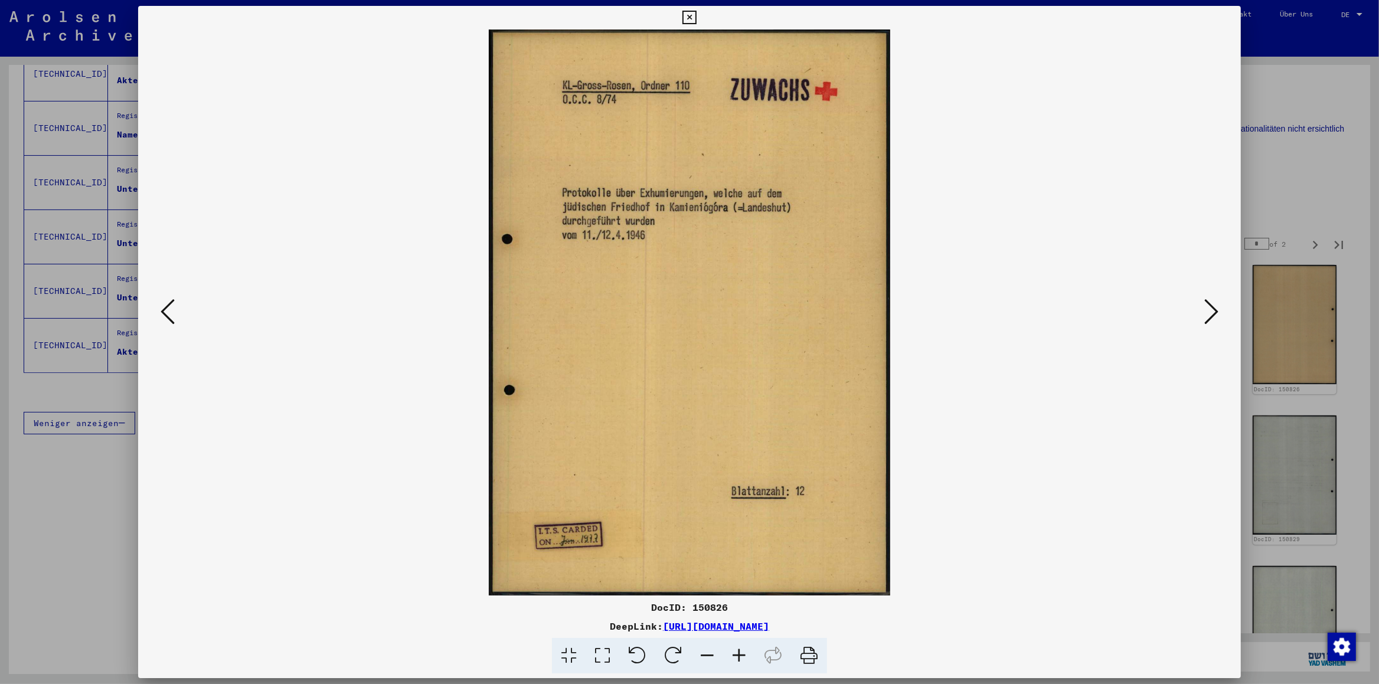
click at [1206, 319] on button at bounding box center [1211, 313] width 21 height 34
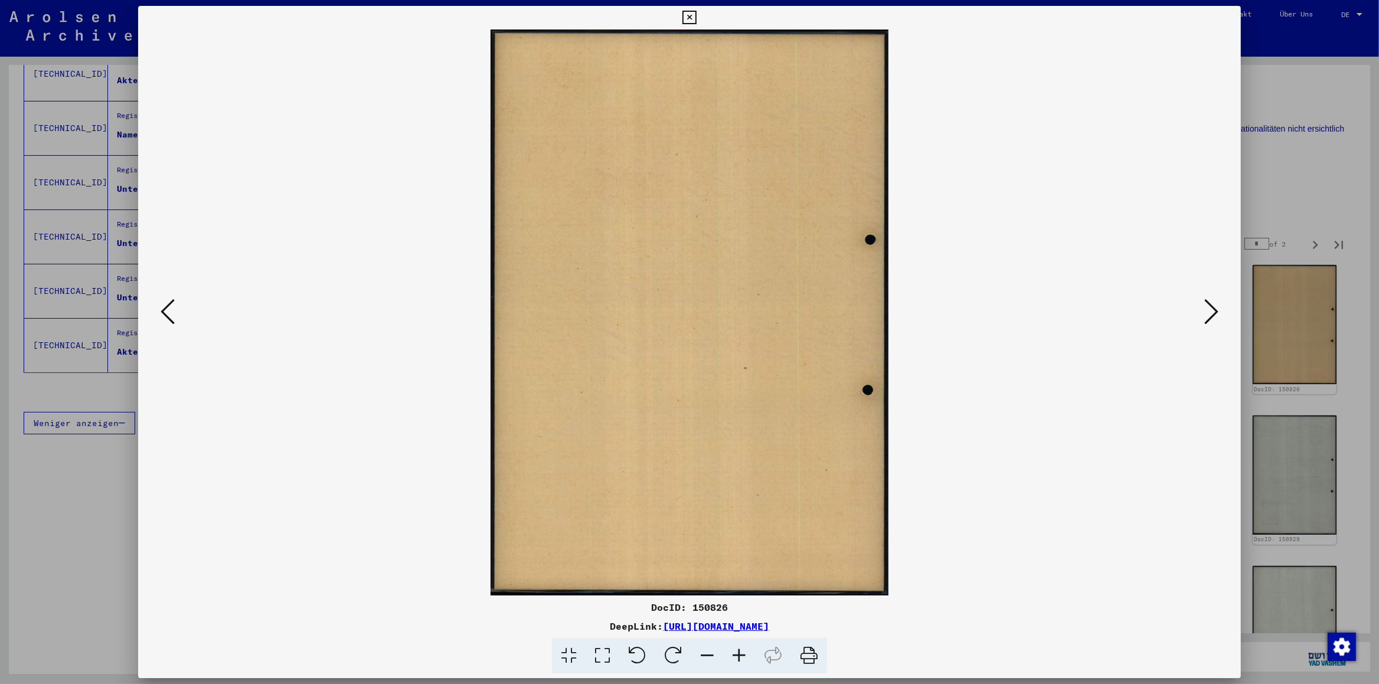
click at [1206, 319] on button at bounding box center [1211, 313] width 21 height 34
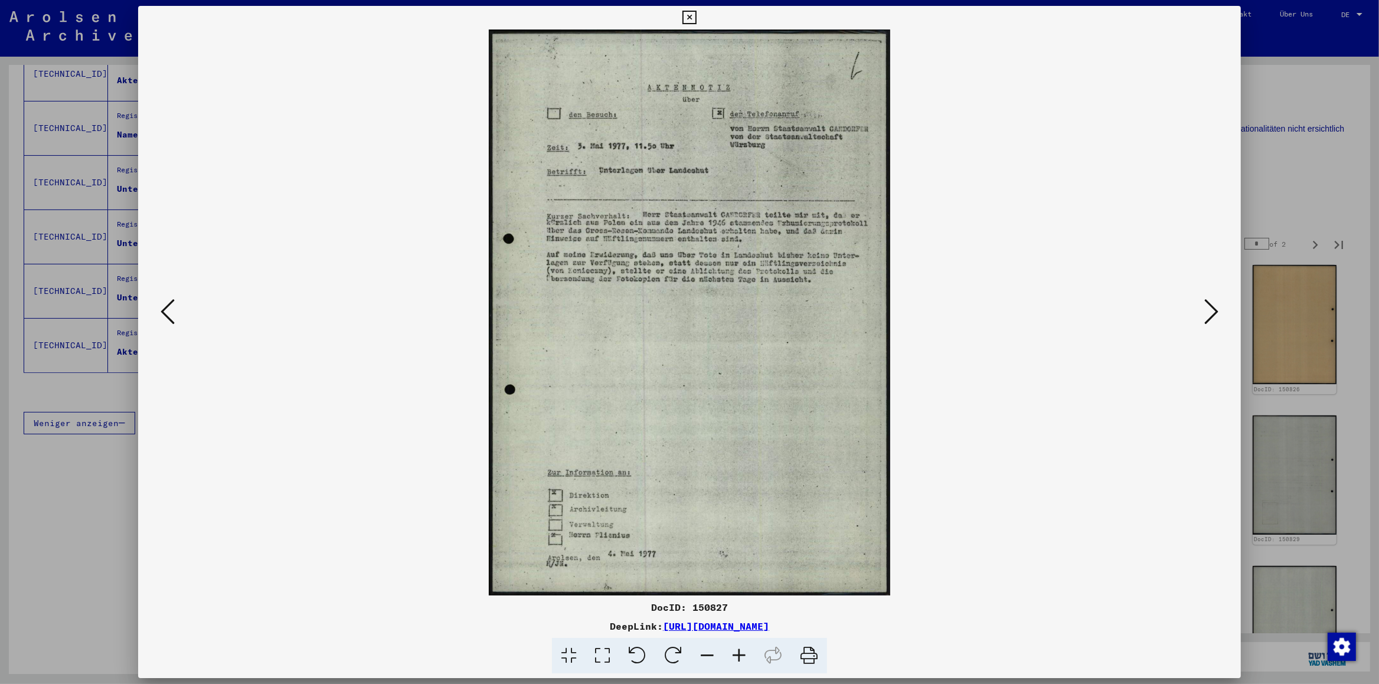
click at [741, 656] on icon at bounding box center [739, 656] width 32 height 36
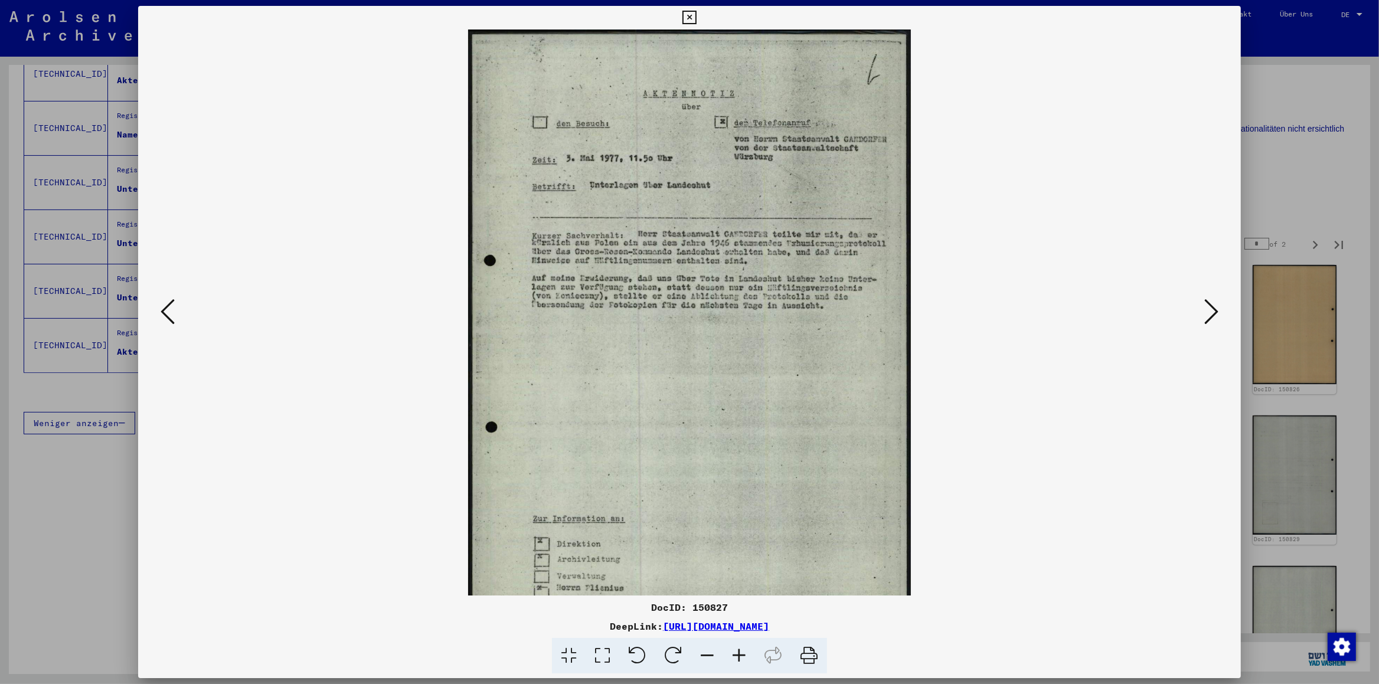
click at [741, 656] on icon at bounding box center [739, 656] width 32 height 36
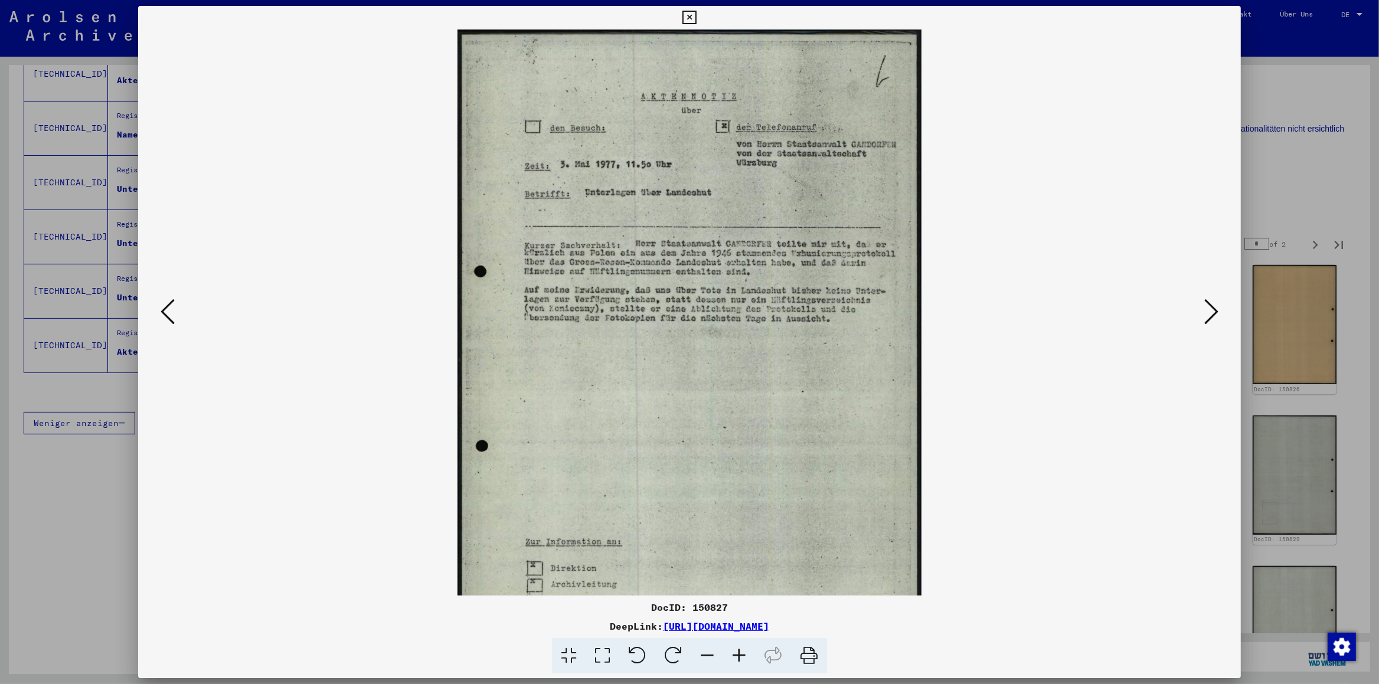
click at [741, 656] on icon at bounding box center [739, 656] width 32 height 36
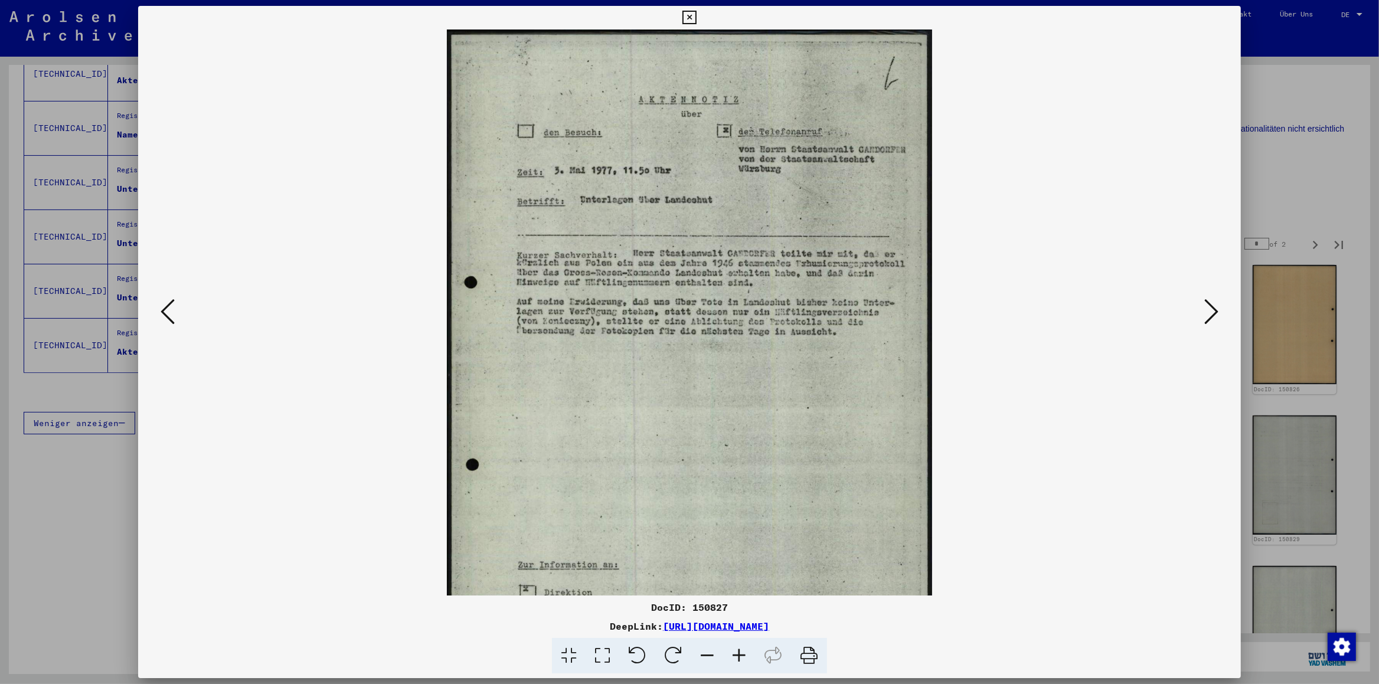
click at [741, 656] on icon at bounding box center [739, 656] width 32 height 36
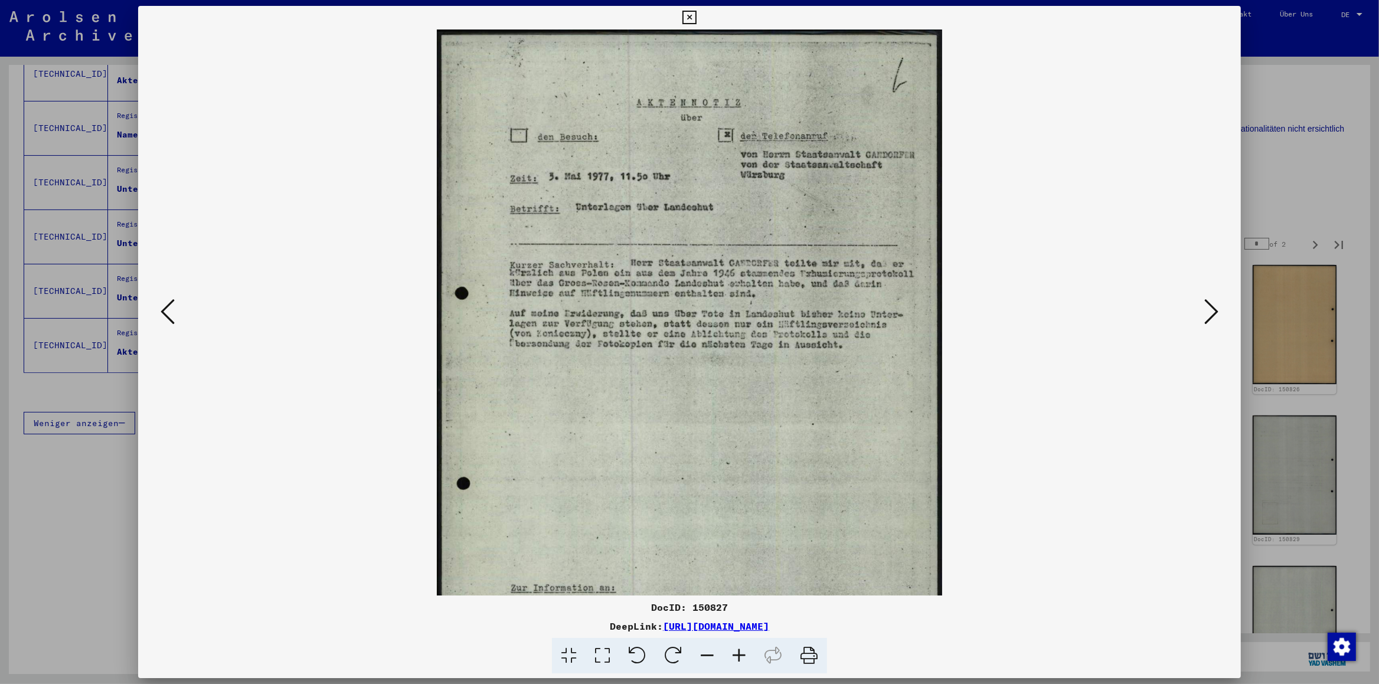
click at [741, 656] on icon at bounding box center [739, 656] width 32 height 36
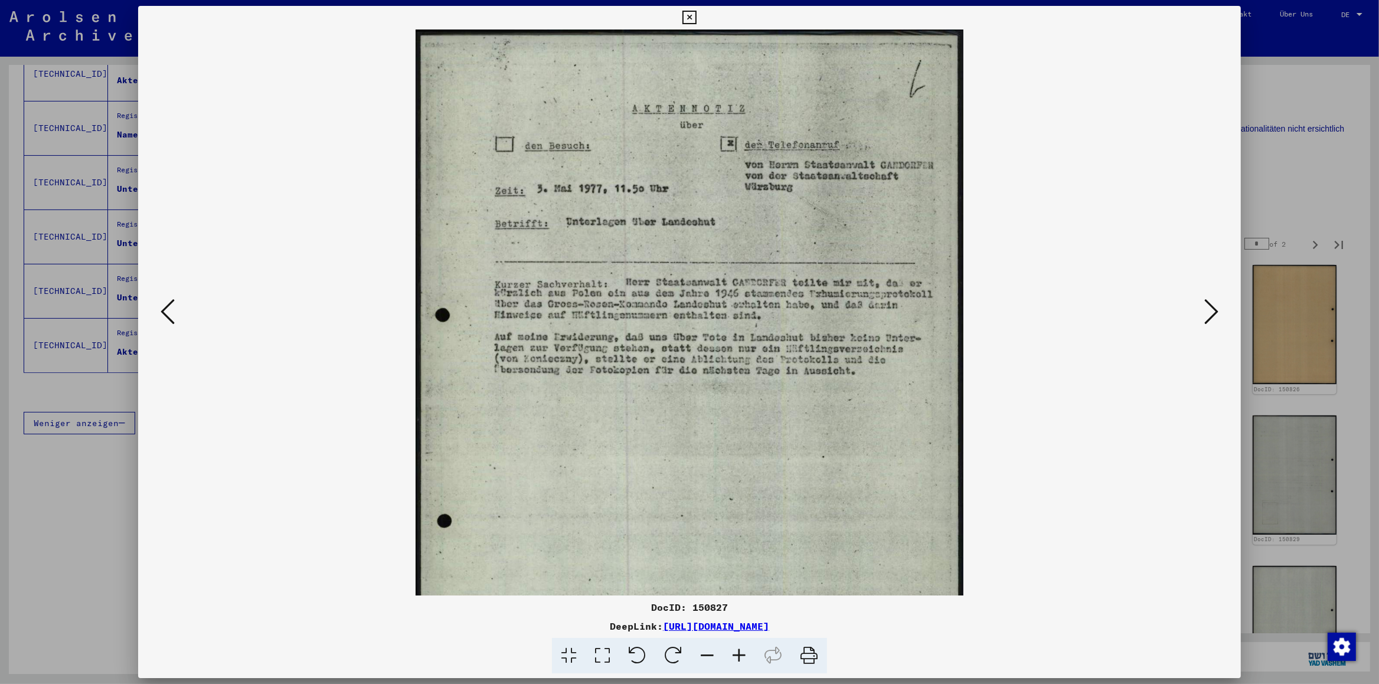
click at [741, 656] on icon at bounding box center [739, 656] width 32 height 36
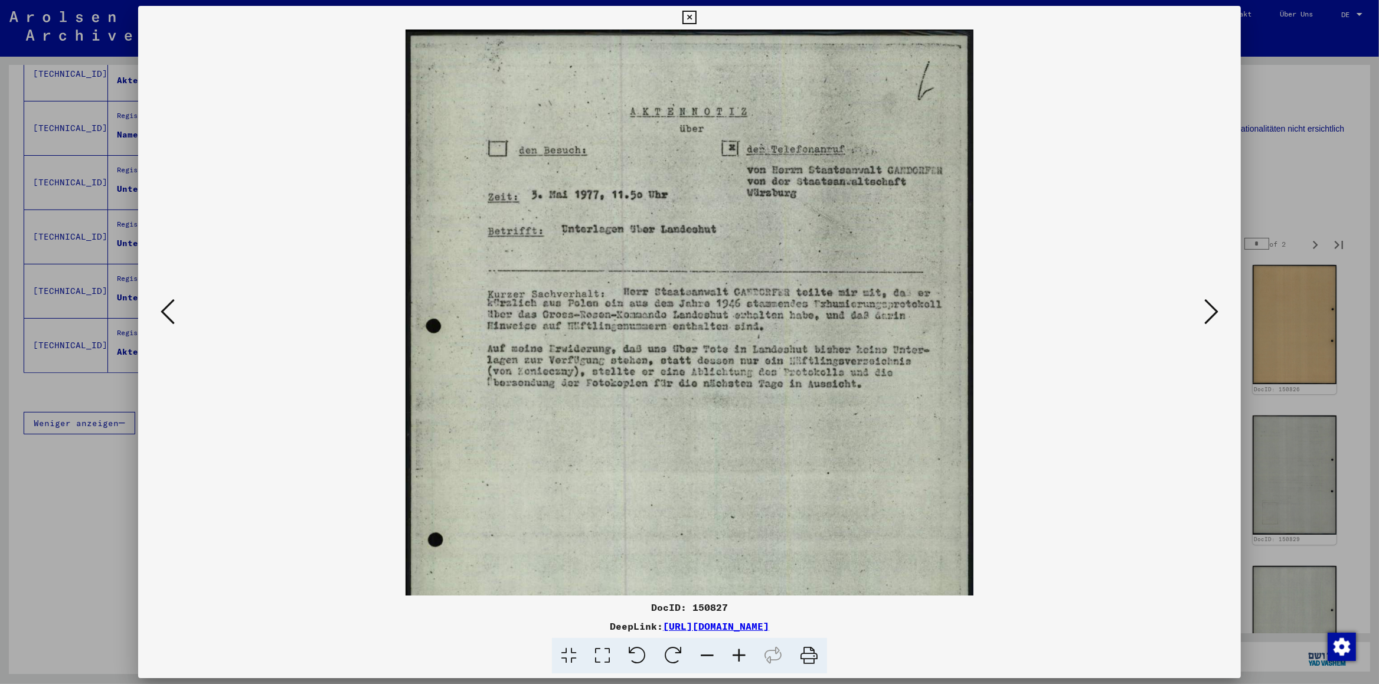
click at [741, 656] on icon at bounding box center [739, 656] width 32 height 36
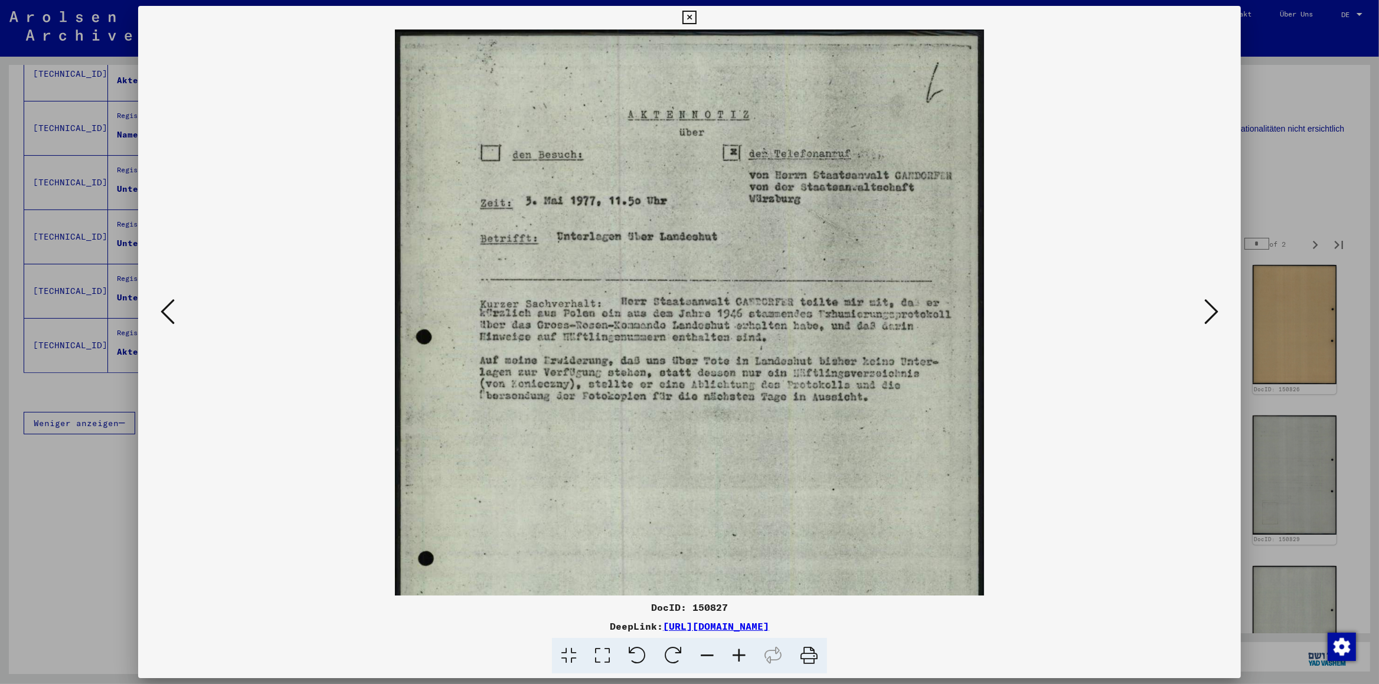
click at [1198, 313] on viewer-one-image at bounding box center [689, 313] width 1023 height 566
click at [1209, 313] on icon at bounding box center [1211, 311] width 14 height 28
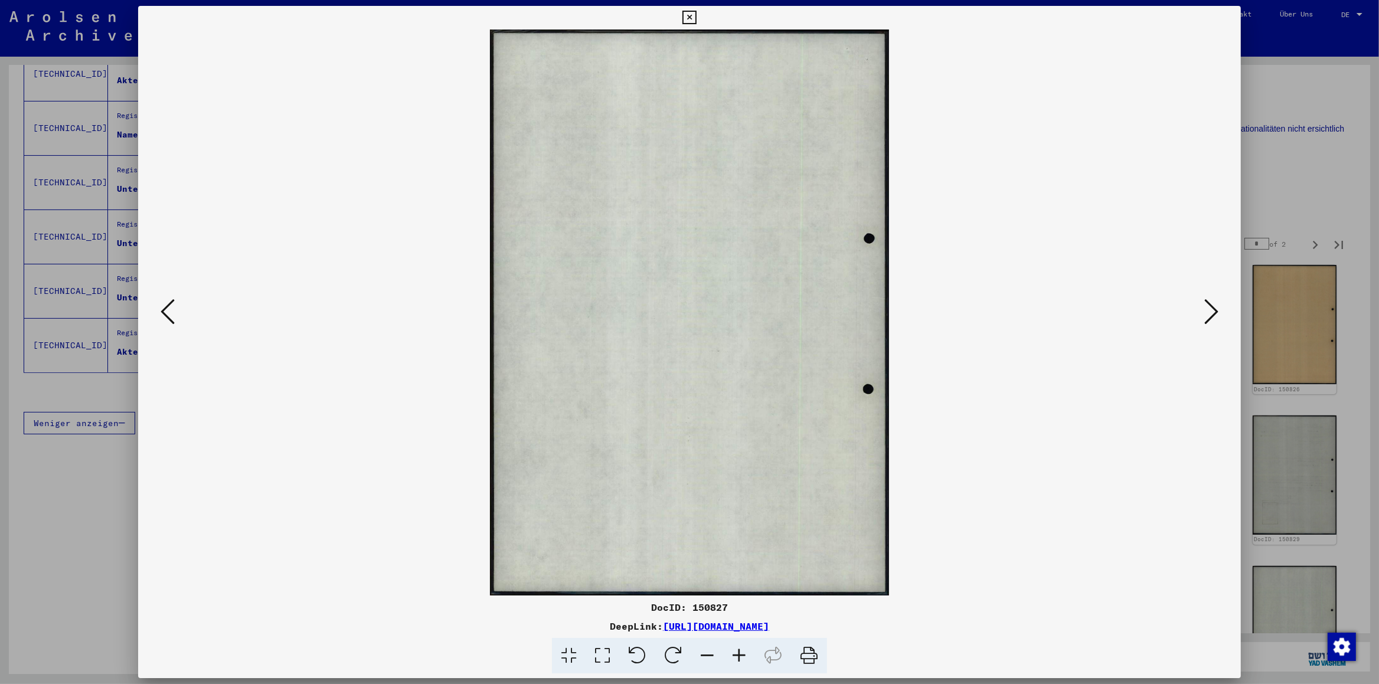
click at [1209, 313] on icon at bounding box center [1211, 311] width 14 height 28
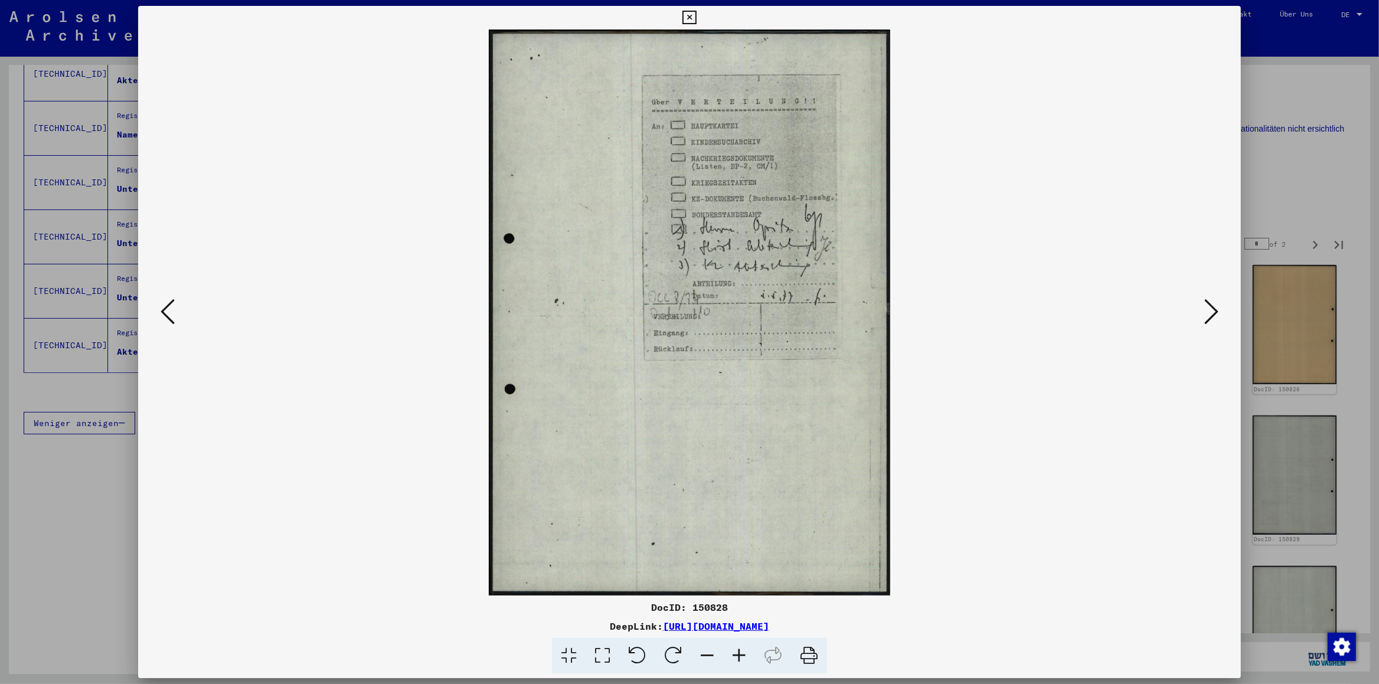
click at [1209, 313] on icon at bounding box center [1211, 311] width 14 height 28
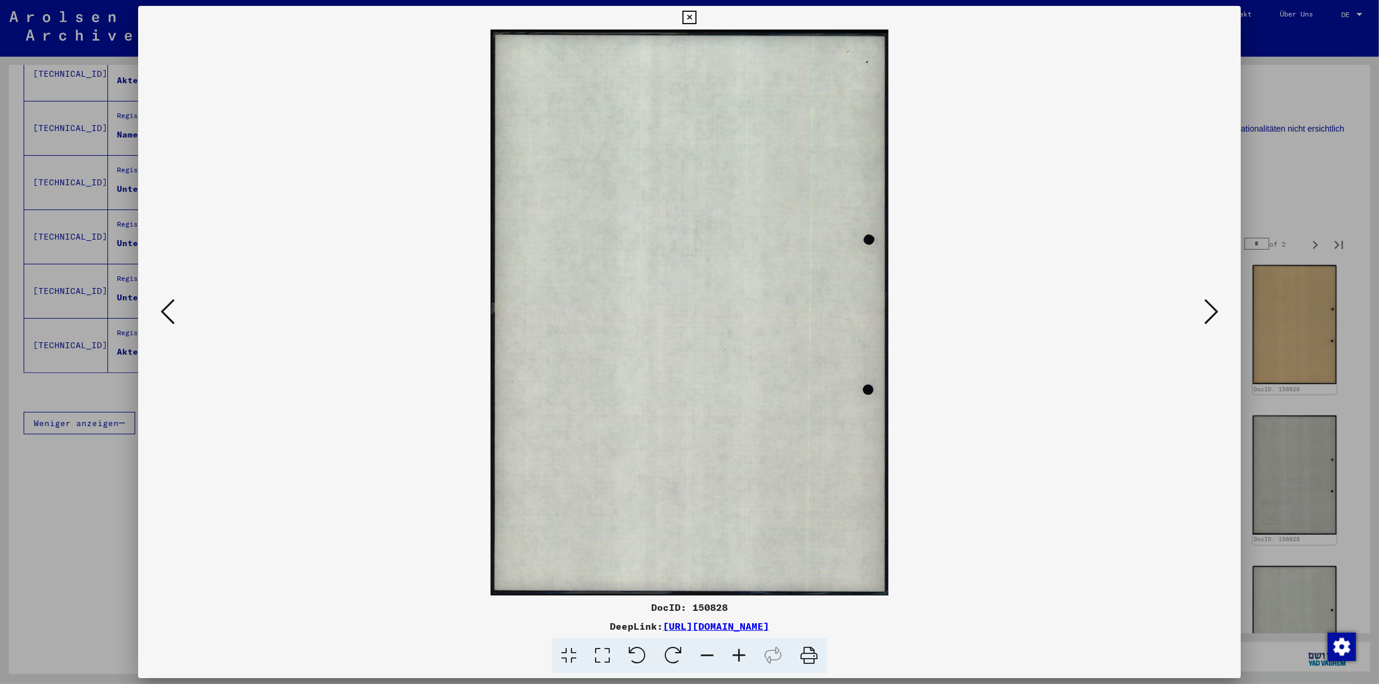
click at [1209, 313] on icon at bounding box center [1211, 311] width 14 height 28
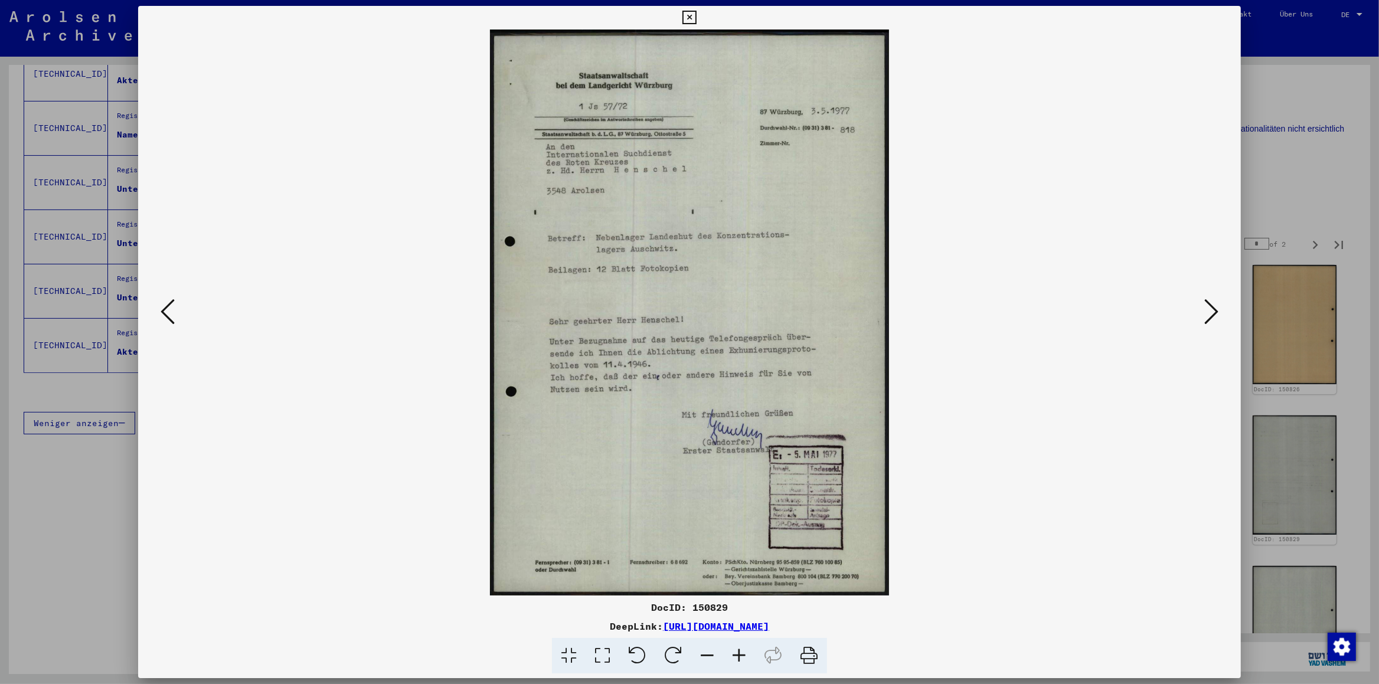
click at [1209, 313] on icon at bounding box center [1211, 311] width 14 height 28
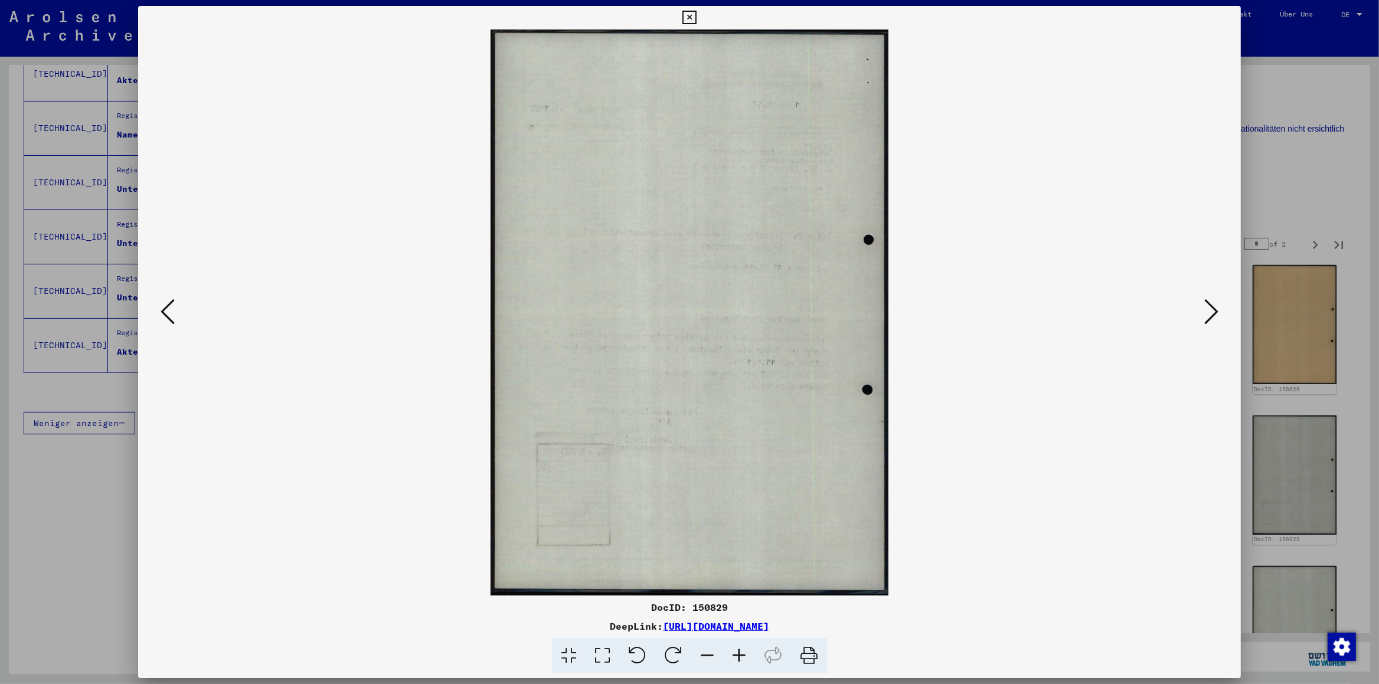
click at [1209, 313] on icon at bounding box center [1211, 311] width 14 height 28
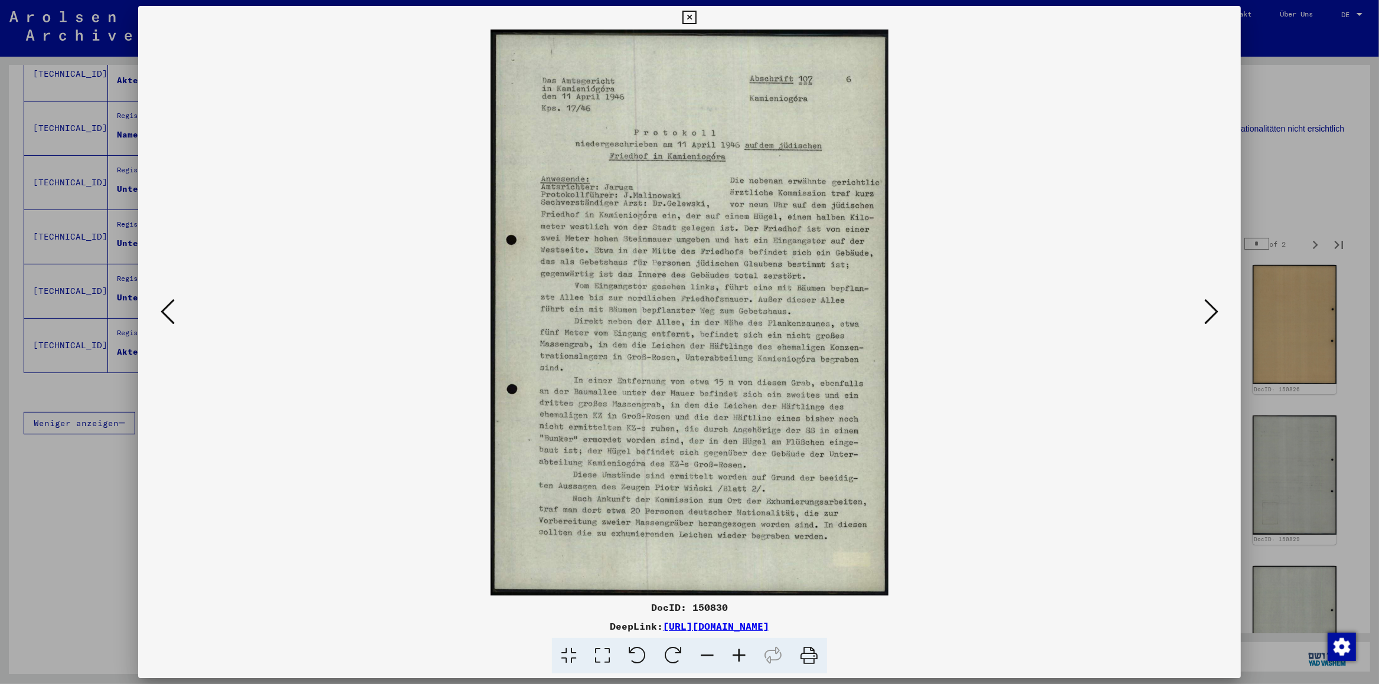
click at [738, 655] on icon at bounding box center [739, 656] width 32 height 36
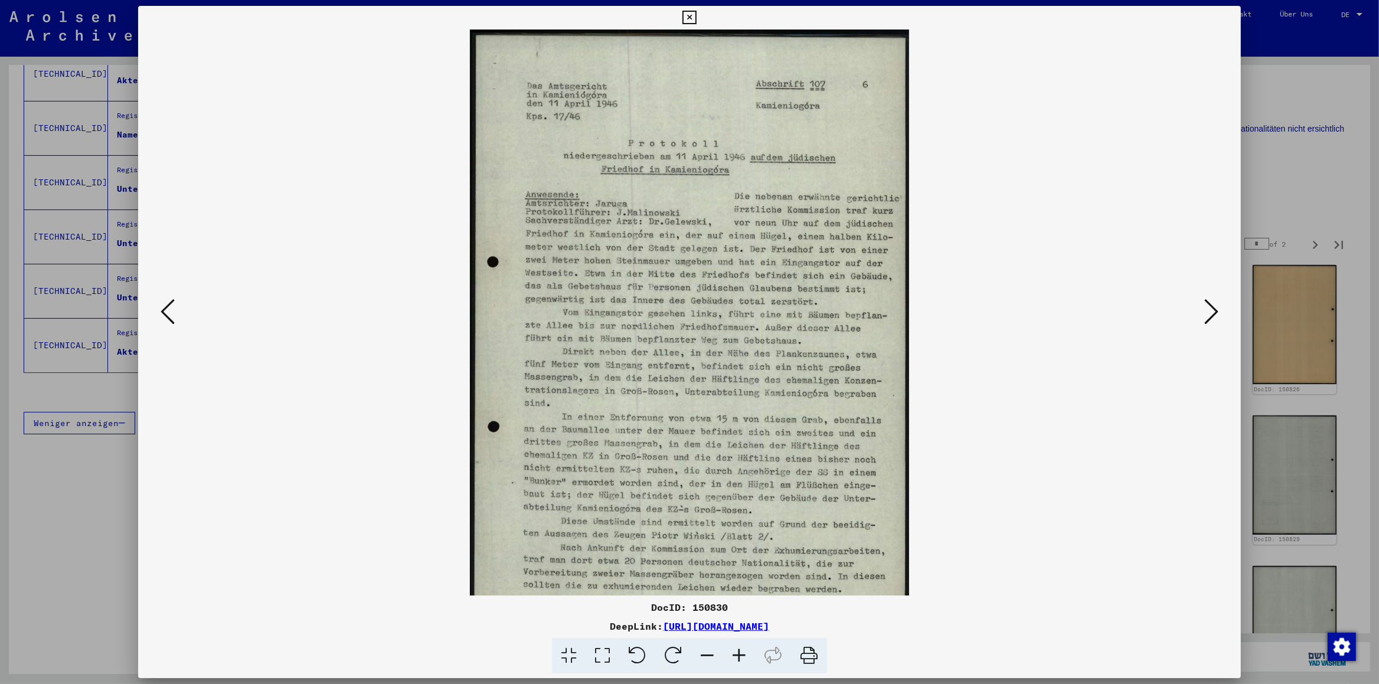
click at [738, 655] on icon at bounding box center [739, 656] width 32 height 36
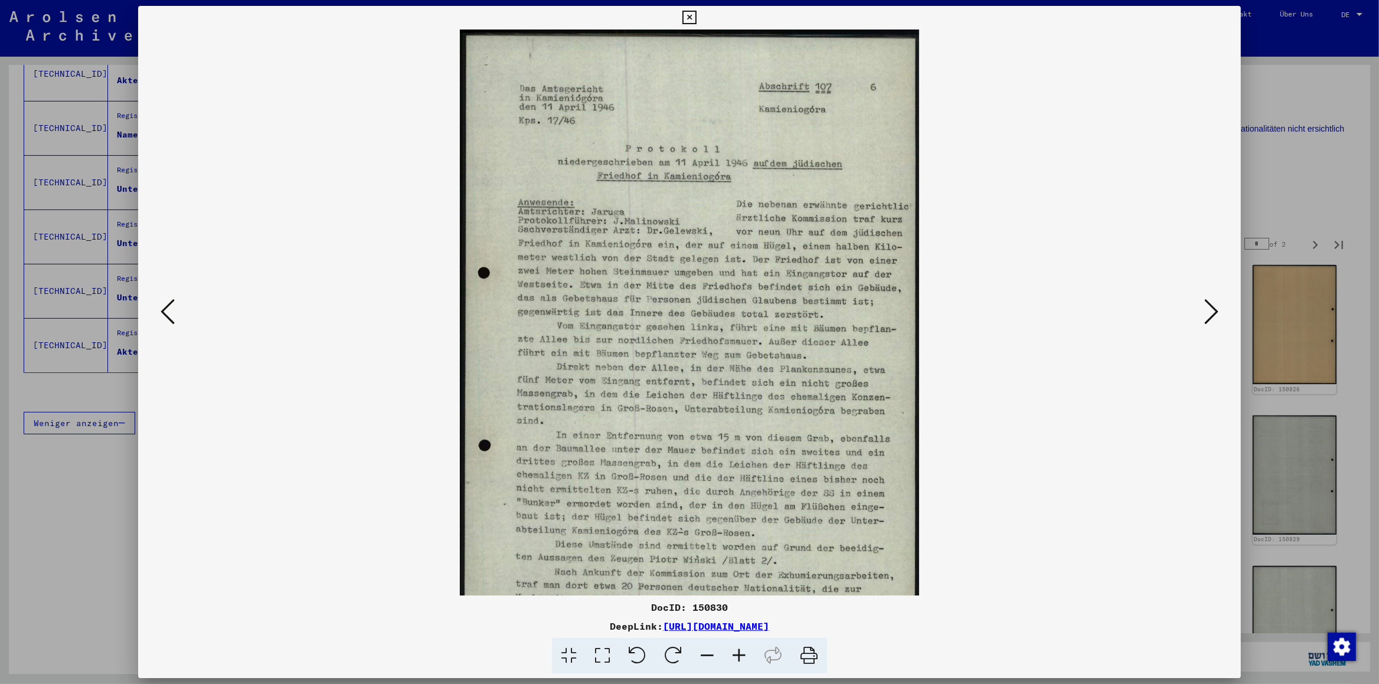
click at [738, 655] on icon at bounding box center [739, 656] width 32 height 36
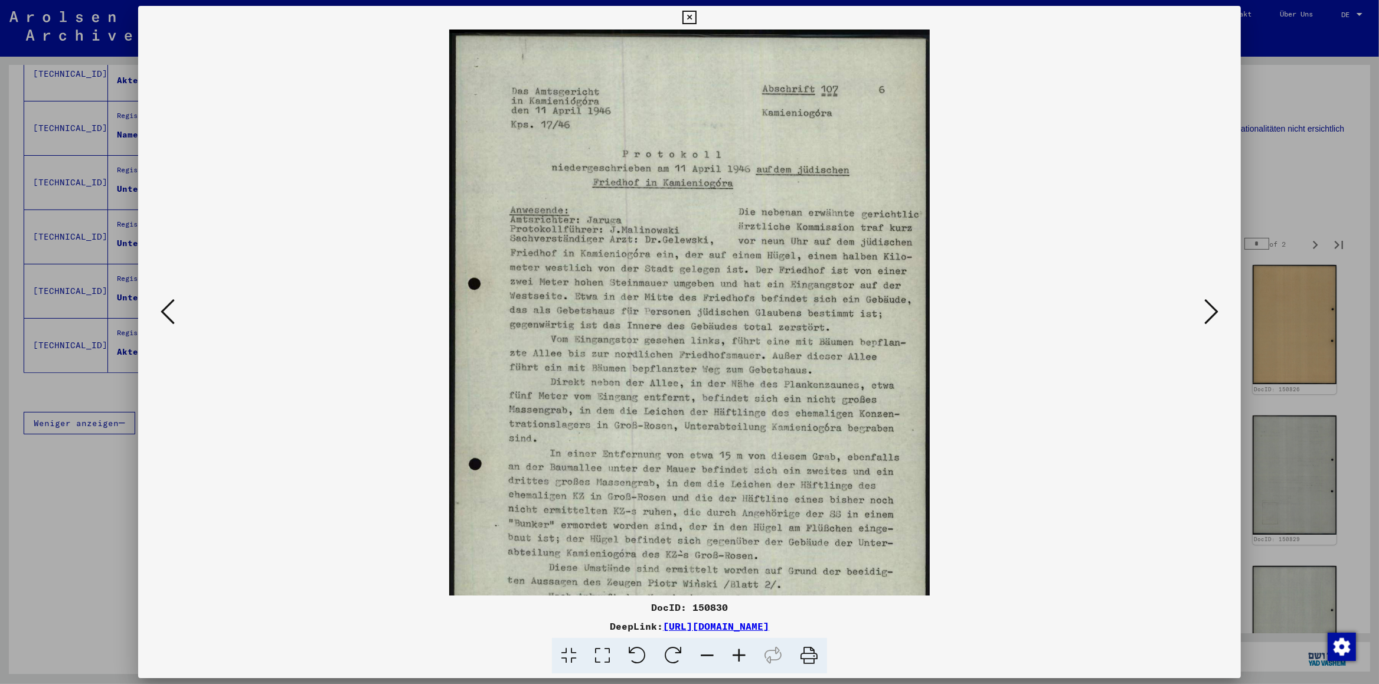
click at [696, 17] on icon at bounding box center [689, 18] width 14 height 14
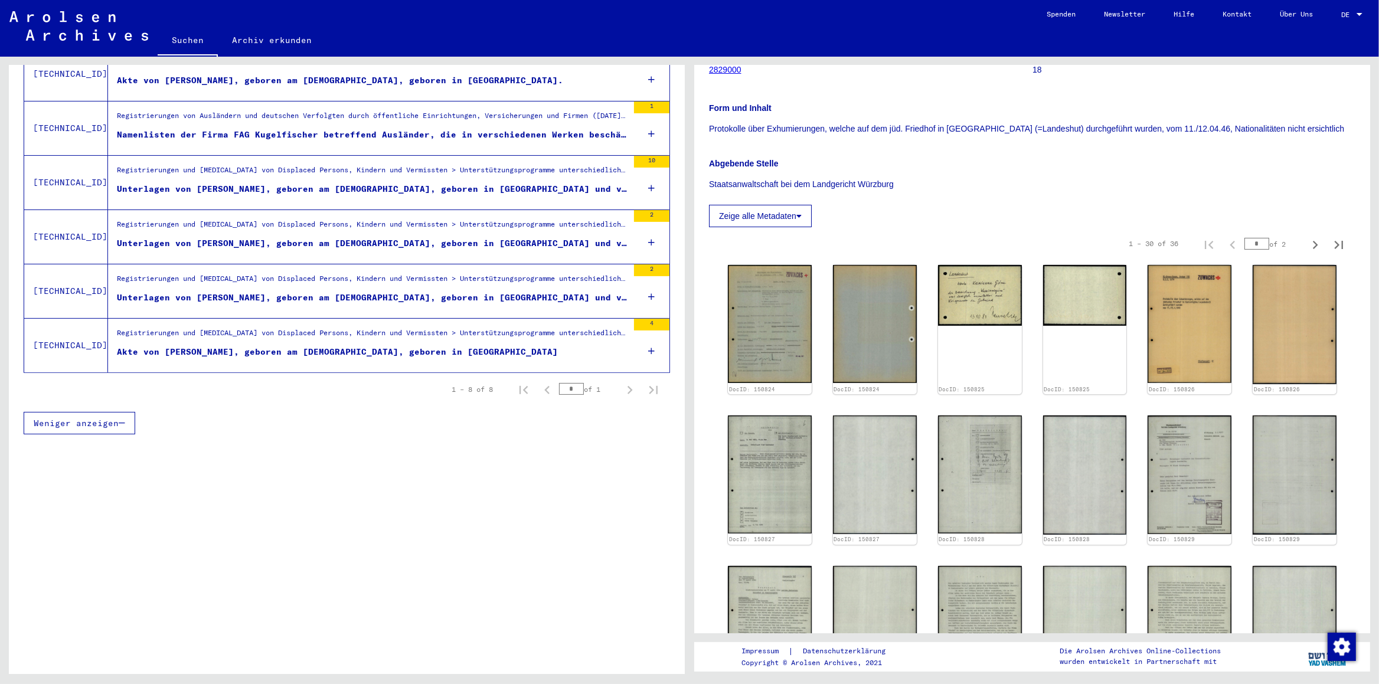
click at [326, 292] on div "Unterlagen von [PERSON_NAME], geboren am [DEMOGRAPHIC_DATA], geboren in [GEOGRA…" at bounding box center [372, 298] width 511 height 12
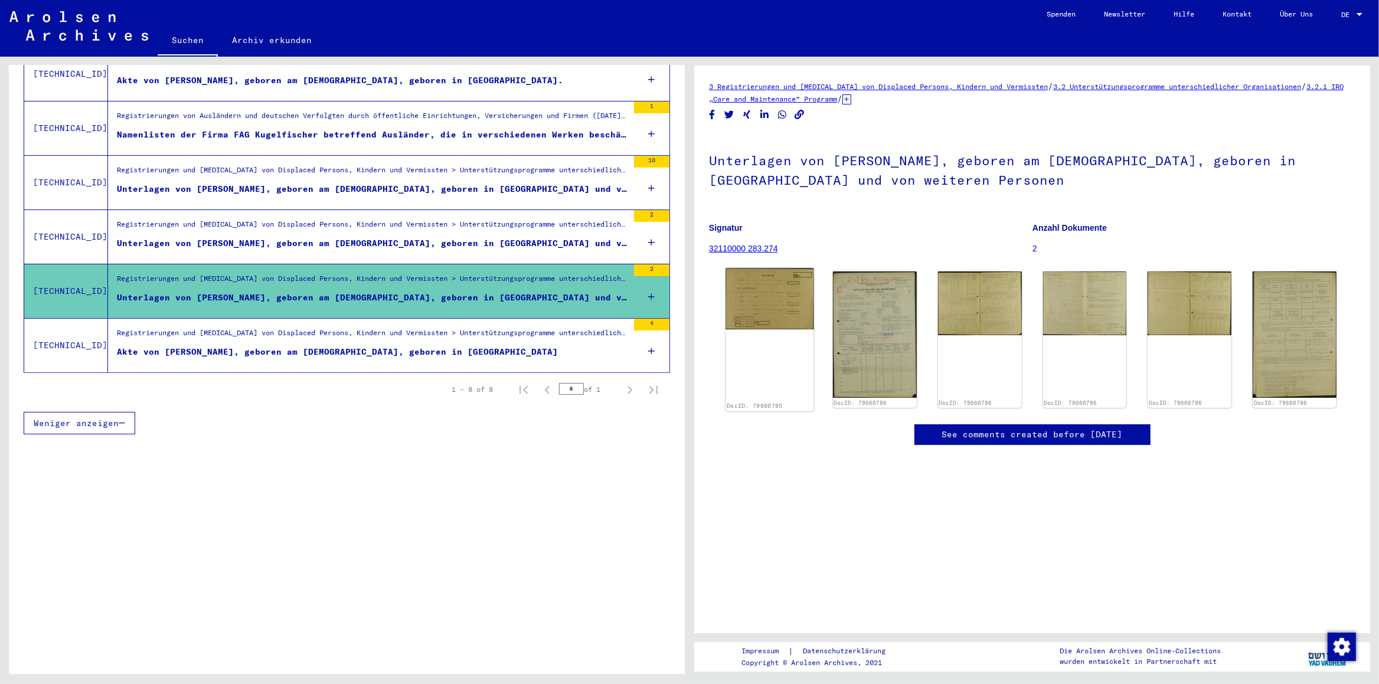
click at [764, 303] on img at bounding box center [769, 298] width 88 height 61
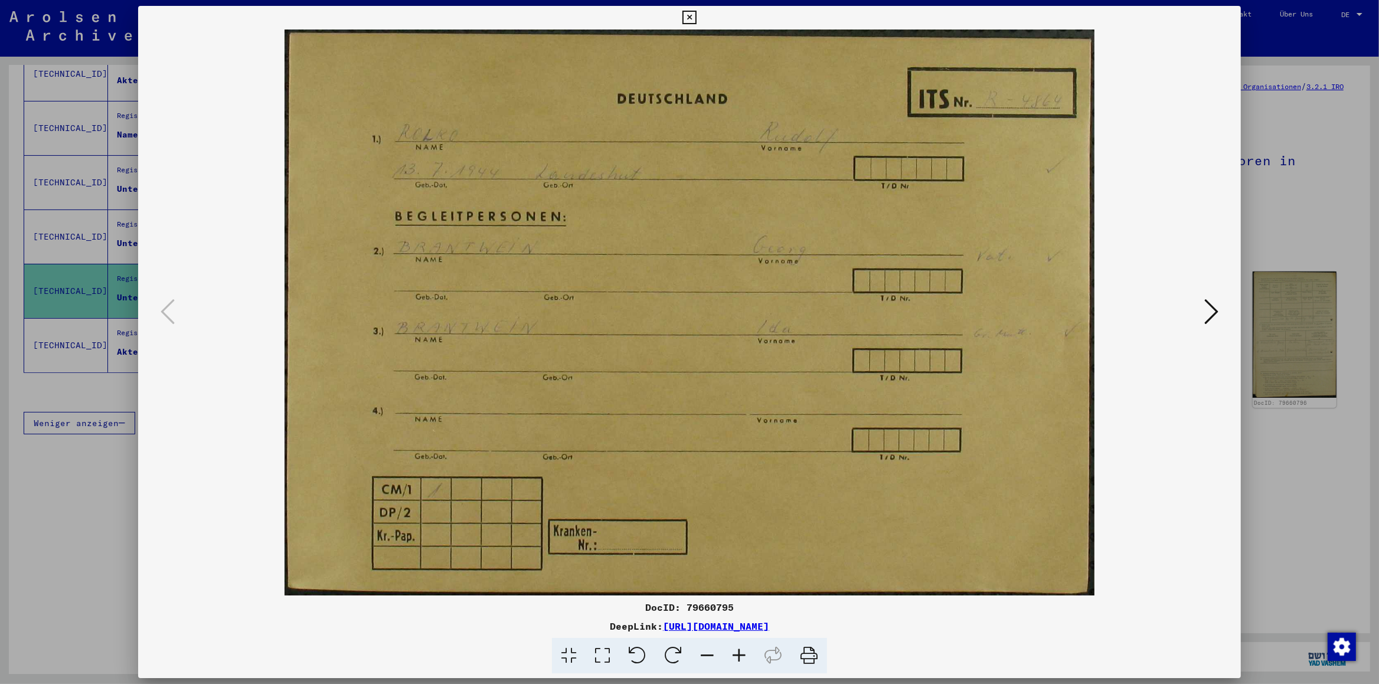
click at [1216, 315] on icon at bounding box center [1211, 311] width 14 height 28
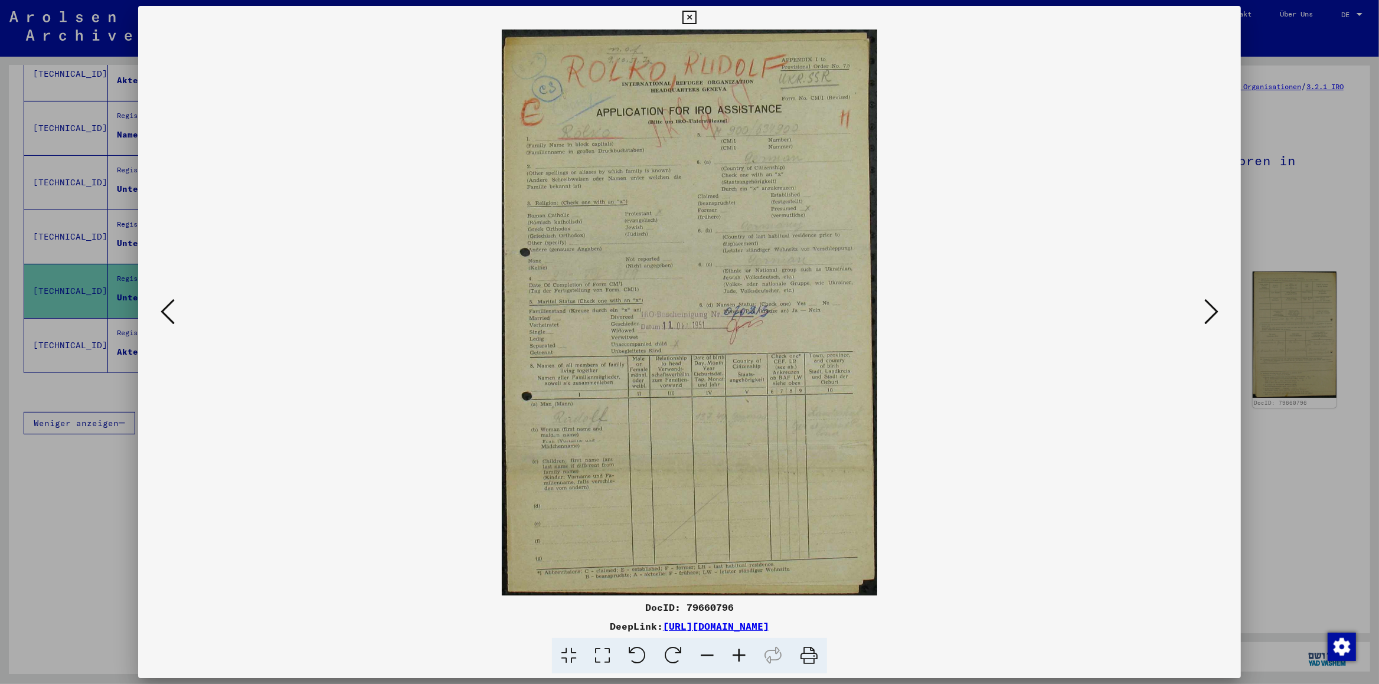
click at [1213, 316] on icon at bounding box center [1211, 311] width 14 height 28
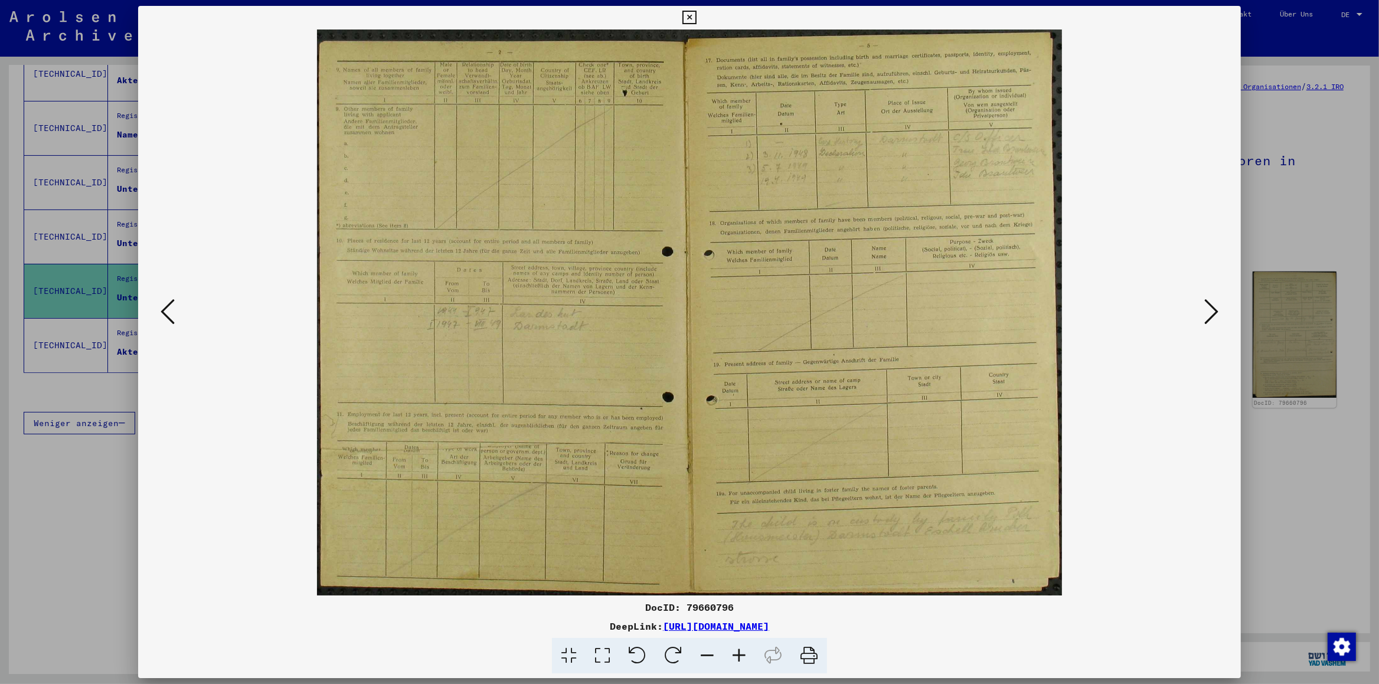
click at [1213, 316] on icon at bounding box center [1211, 311] width 14 height 28
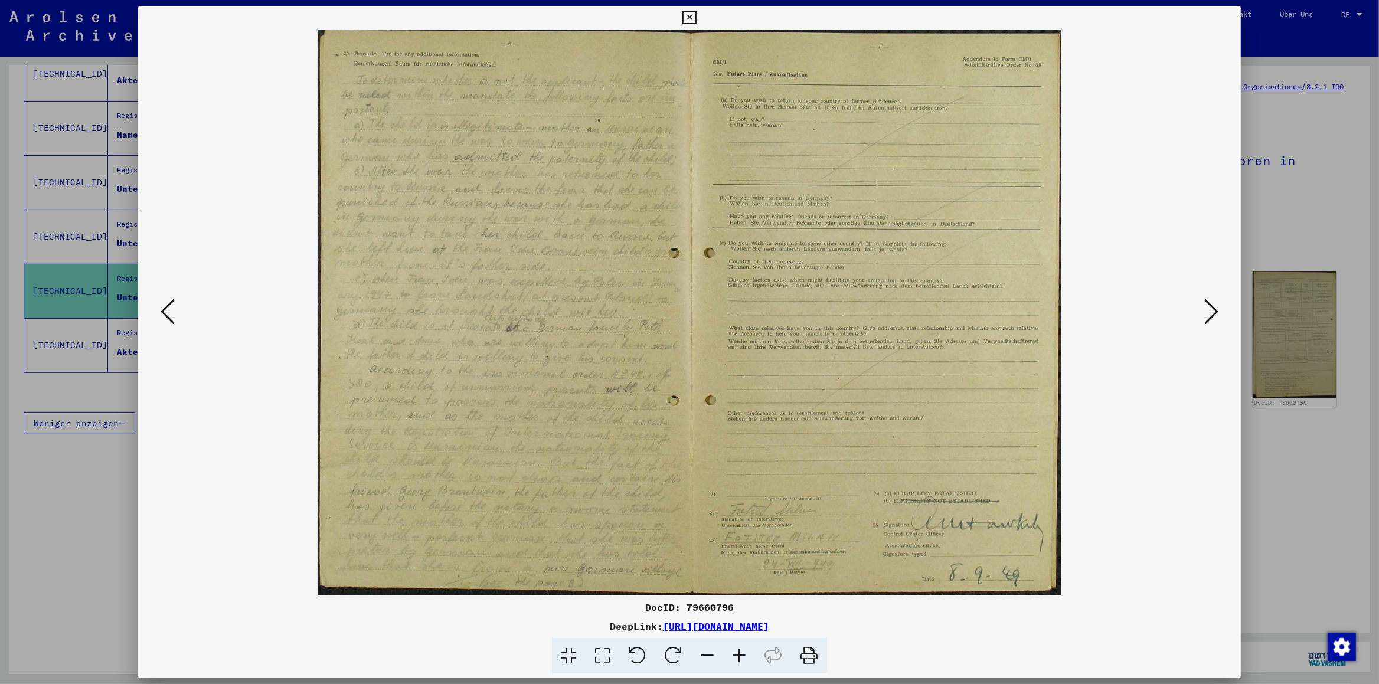
click at [740, 649] on icon at bounding box center [739, 656] width 32 height 36
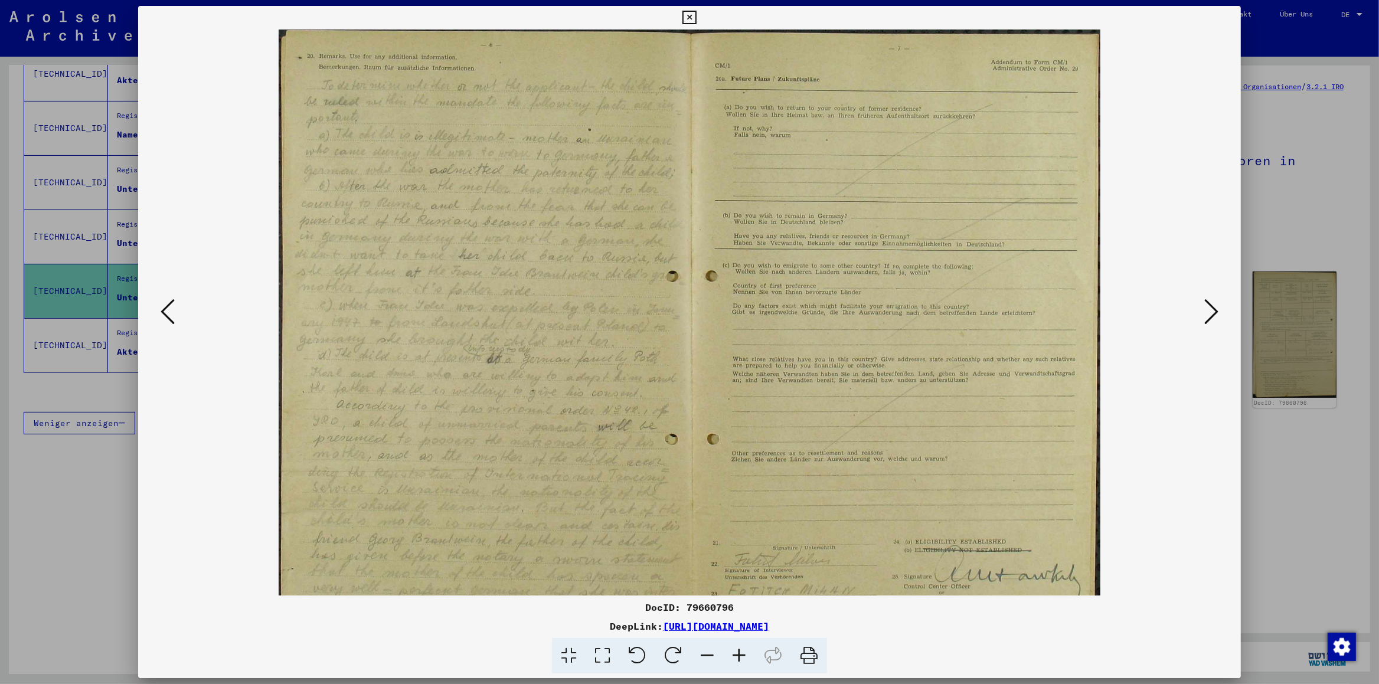
click at [740, 649] on icon at bounding box center [739, 656] width 32 height 36
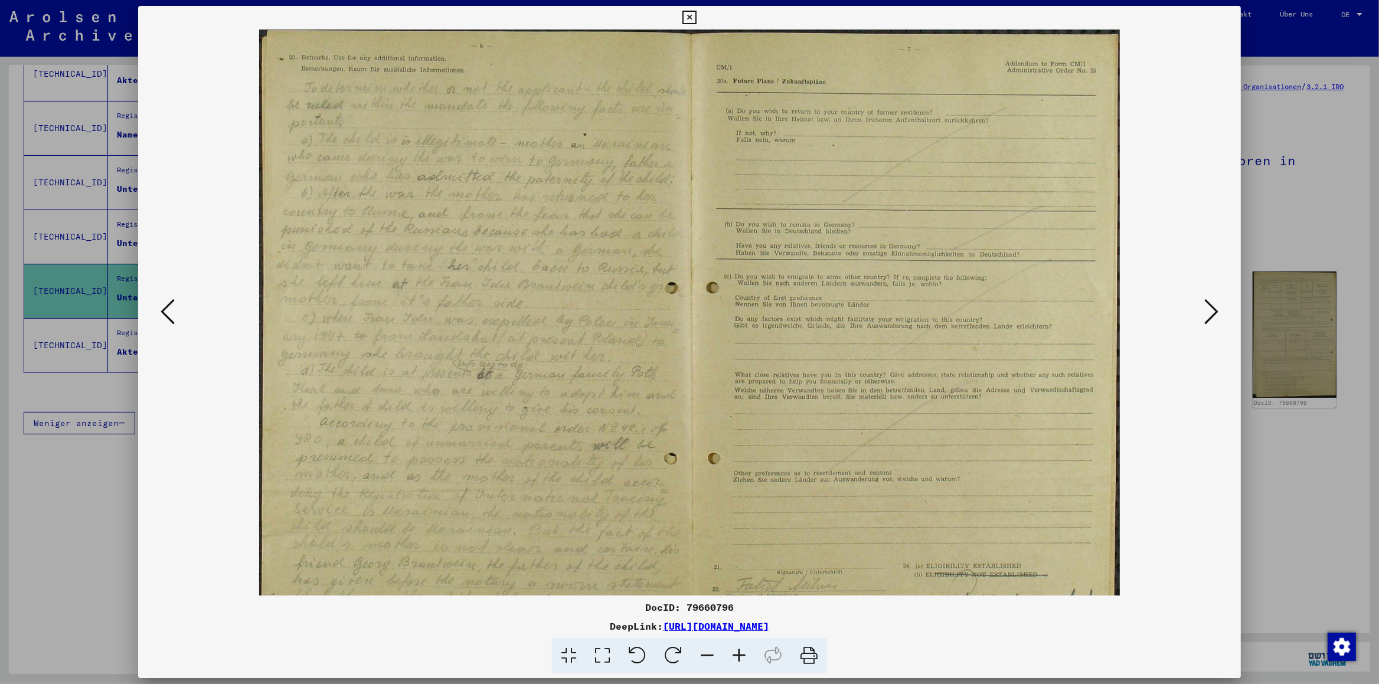
click at [740, 649] on icon at bounding box center [739, 656] width 32 height 36
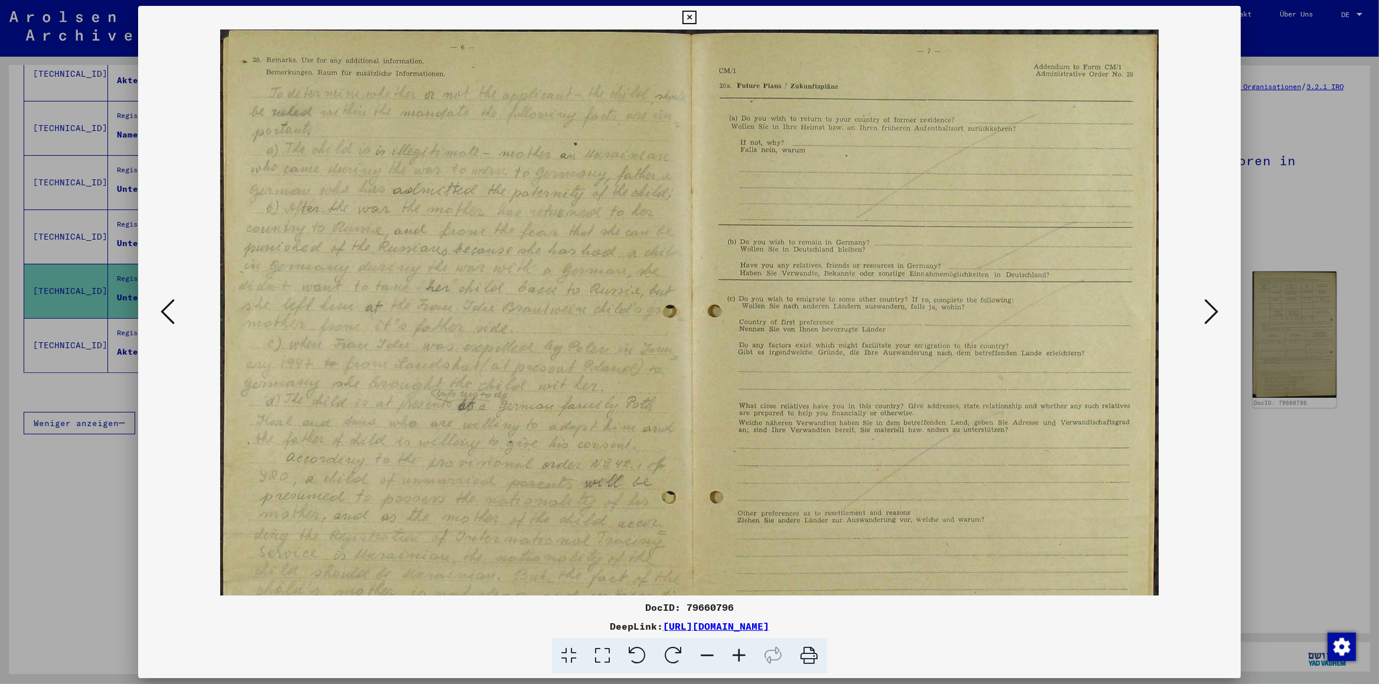
click at [740, 649] on icon at bounding box center [739, 656] width 32 height 36
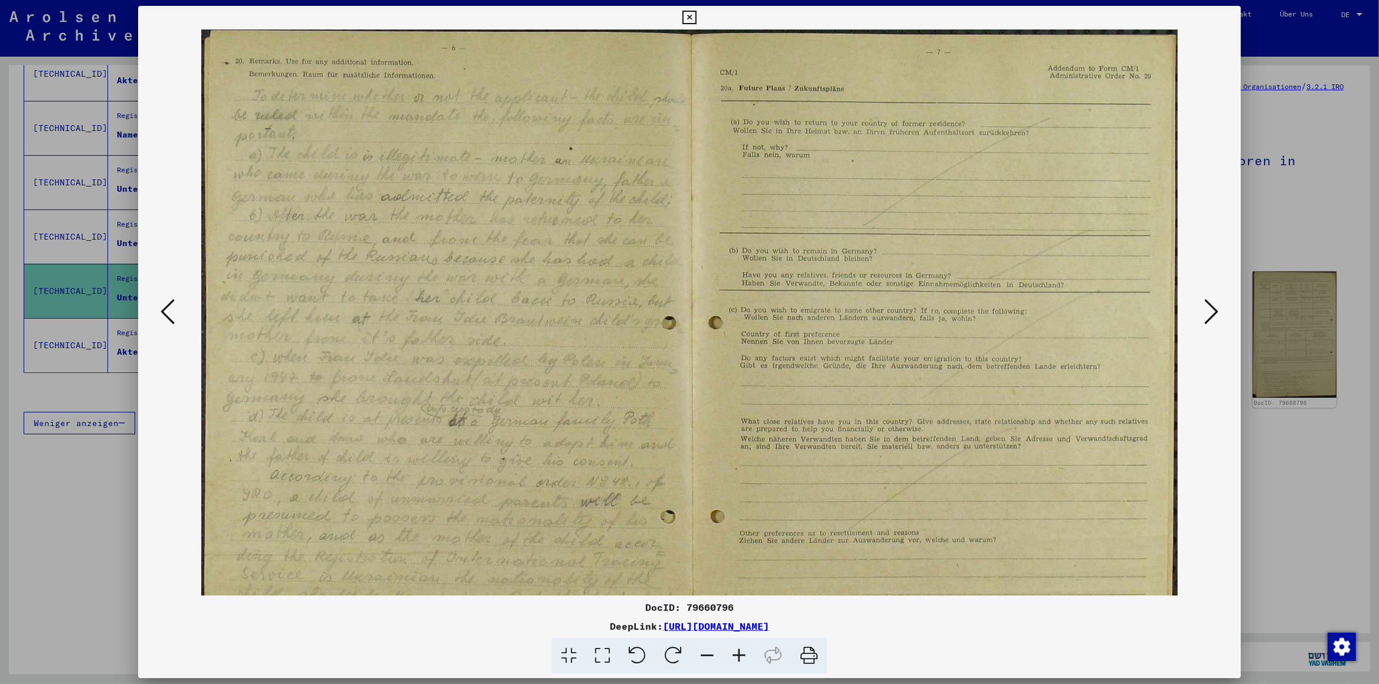
click at [740, 649] on icon at bounding box center [739, 656] width 32 height 36
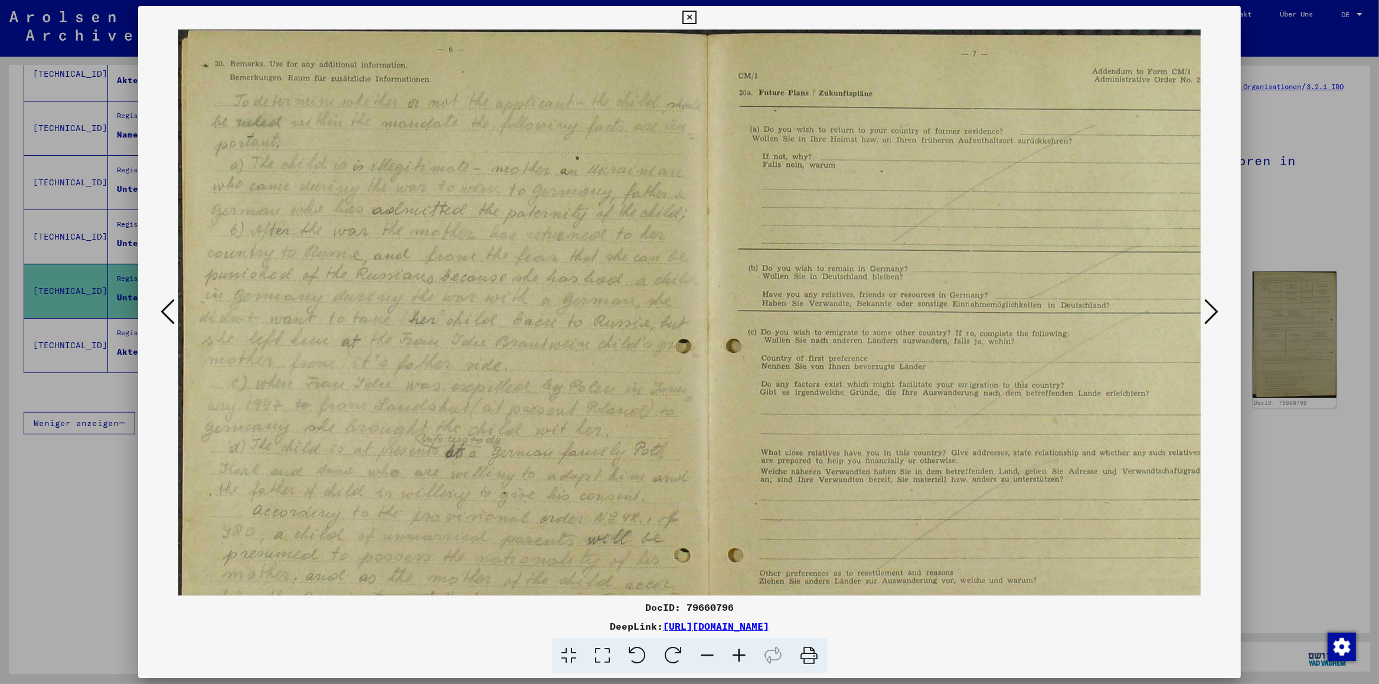
click at [740, 649] on icon at bounding box center [739, 656] width 32 height 36
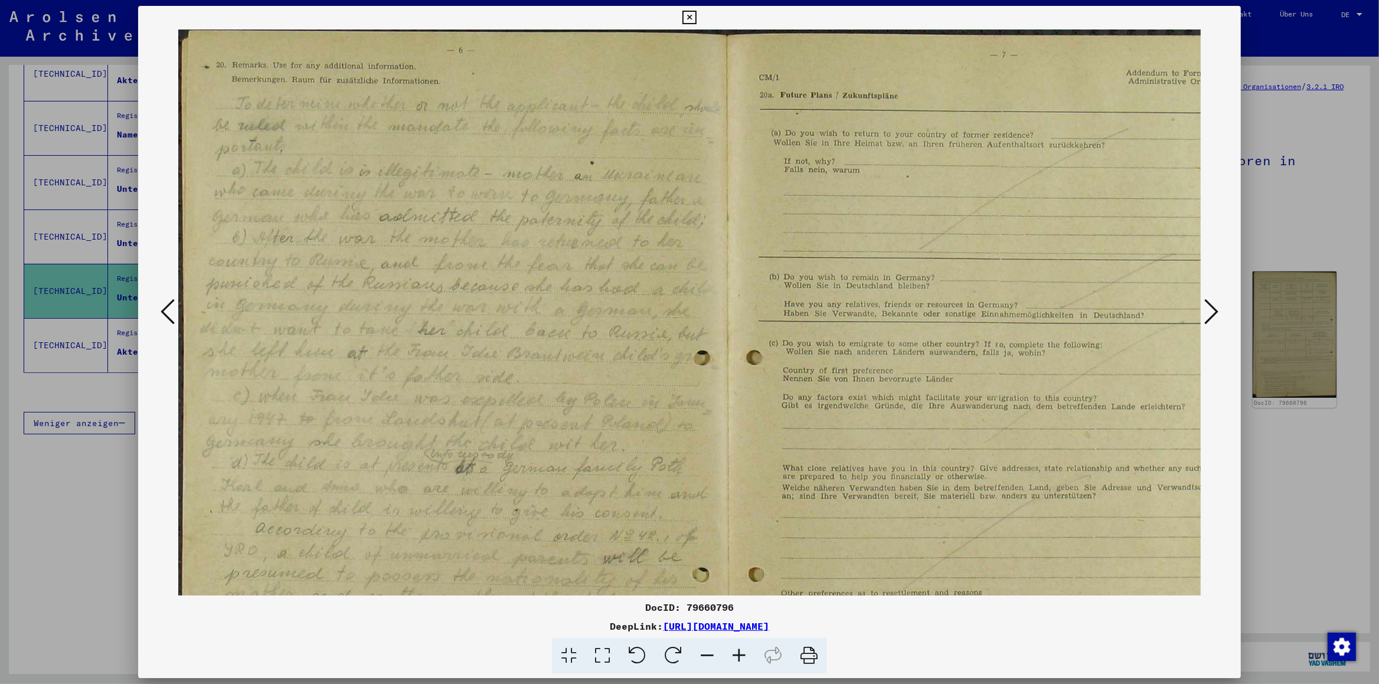
click at [740, 649] on icon at bounding box center [739, 656] width 32 height 36
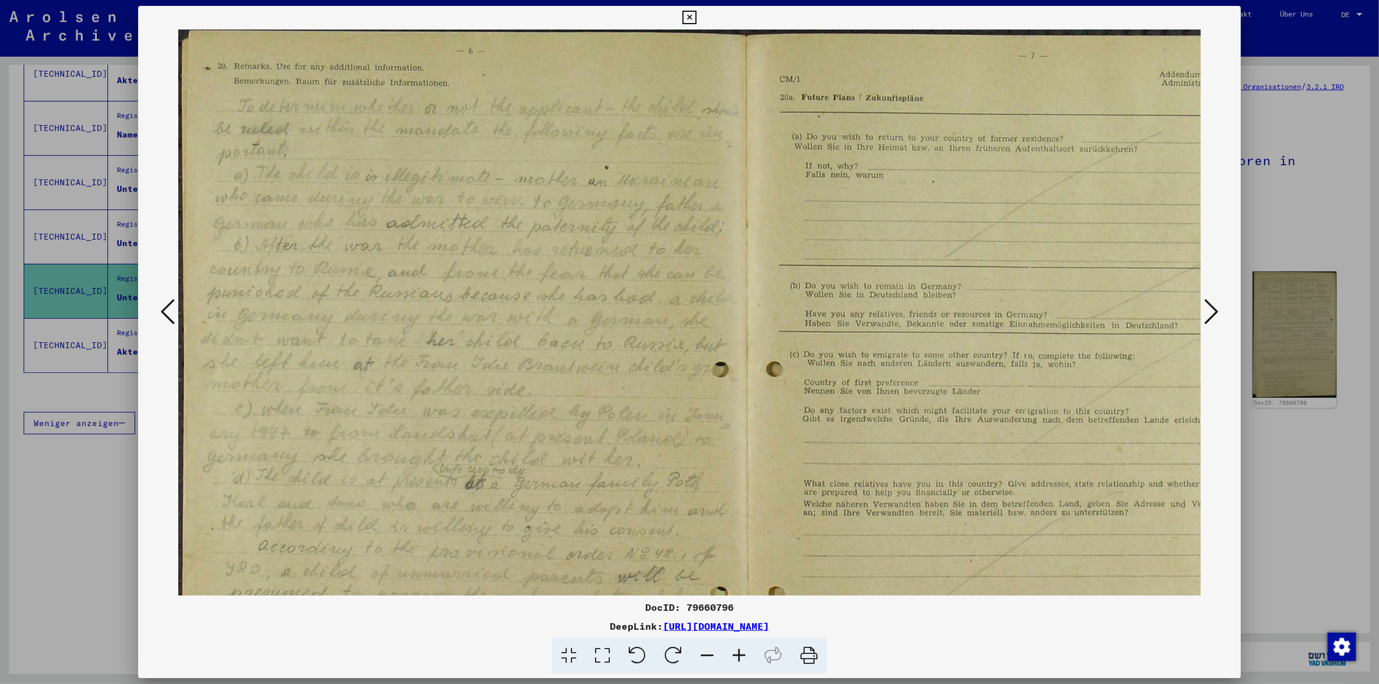
click at [696, 20] on icon at bounding box center [689, 18] width 14 height 14
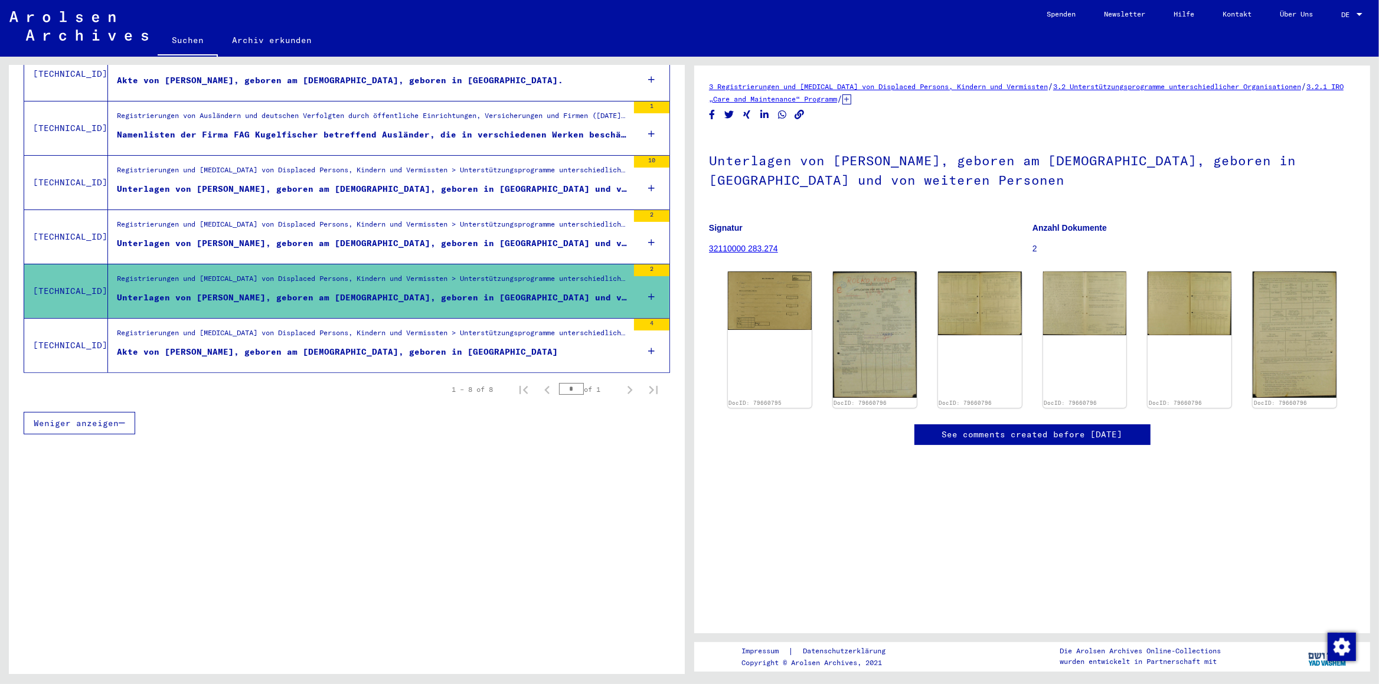
click at [277, 129] on div "Namenlisten der Firma FAG Kugelfischer betreffend Ausländer, die in verschieden…" at bounding box center [372, 135] width 511 height 12
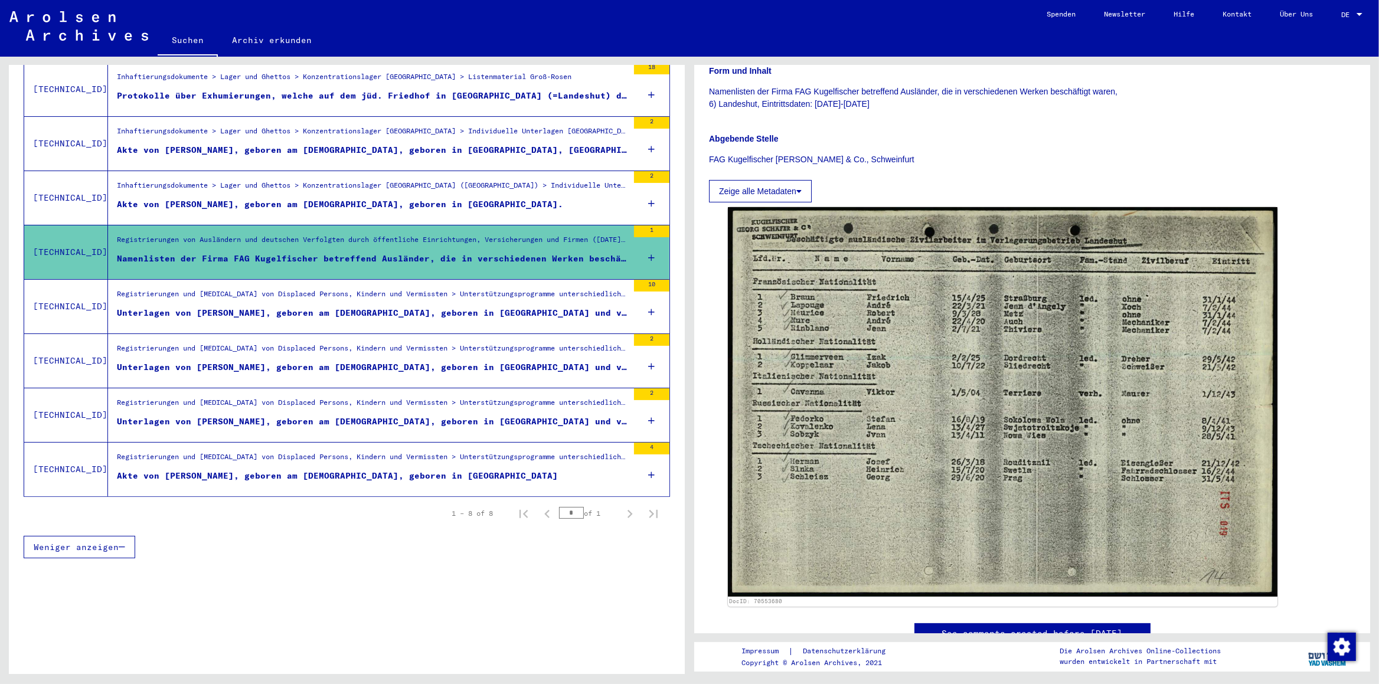
scroll to position [184, 0]
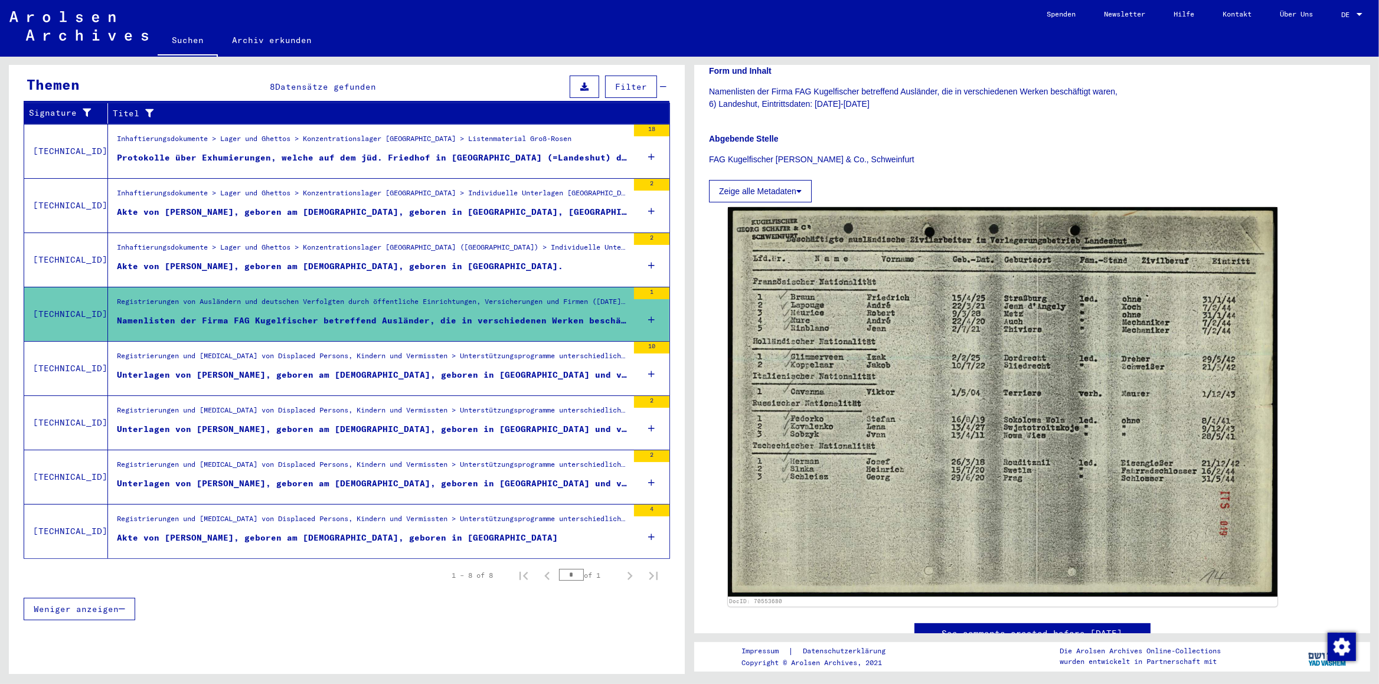
click at [292, 206] on div "Akte von [PERSON_NAME], geboren am [DEMOGRAPHIC_DATA], geboren in [GEOGRAPHIC_D…" at bounding box center [372, 212] width 511 height 12
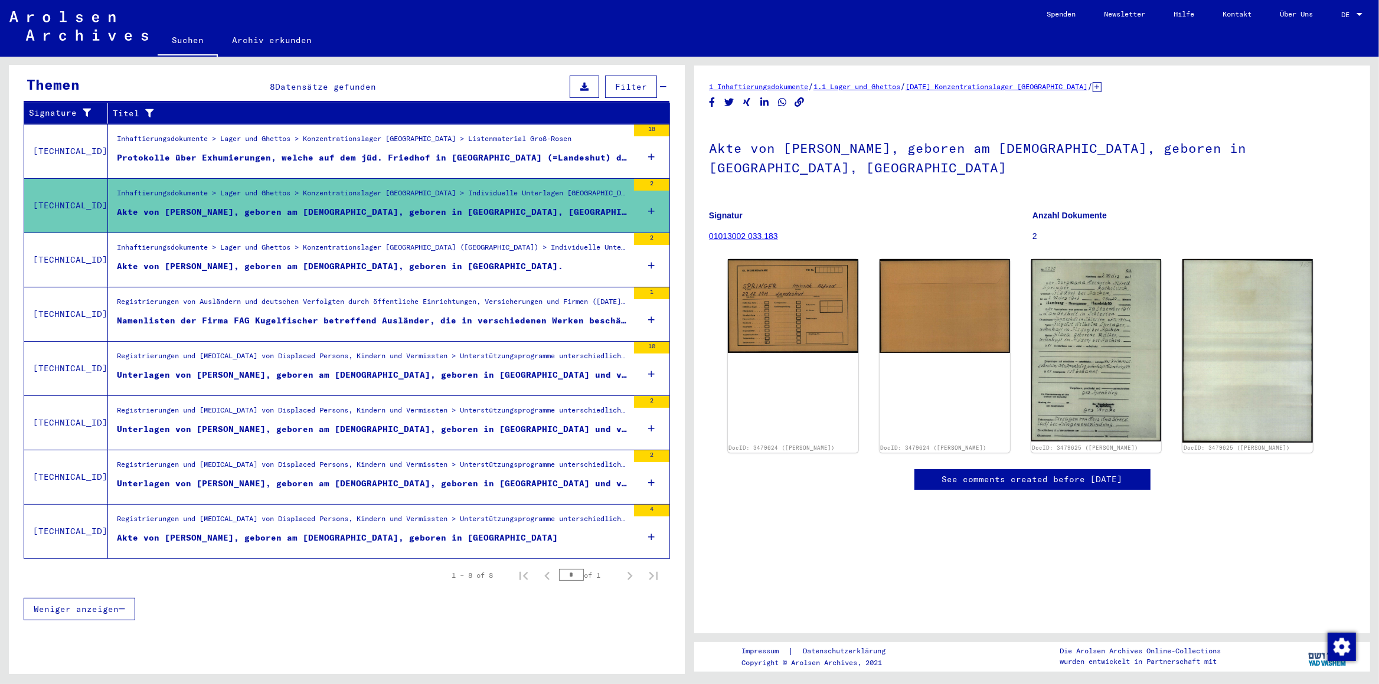
scroll to position [60, 0]
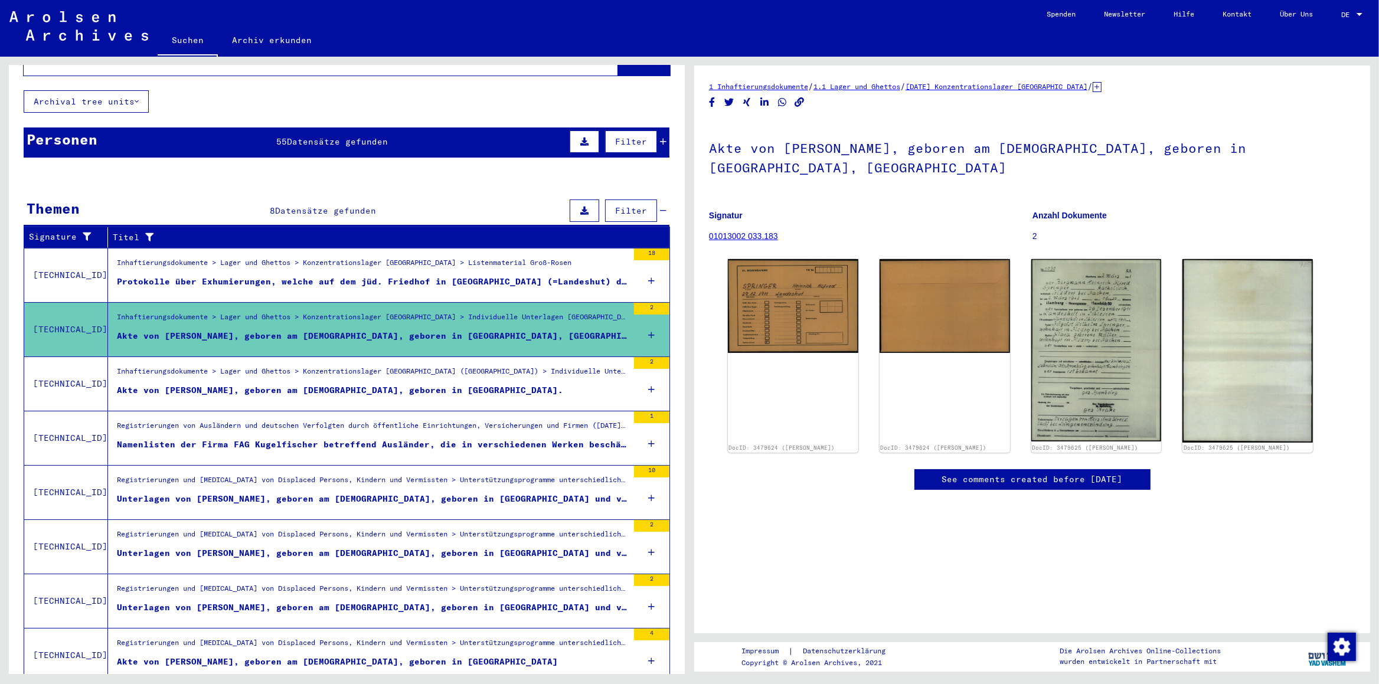
click at [224, 130] on div "Personen 55 Datensätze gefunden Filter" at bounding box center [347, 142] width 646 height 30
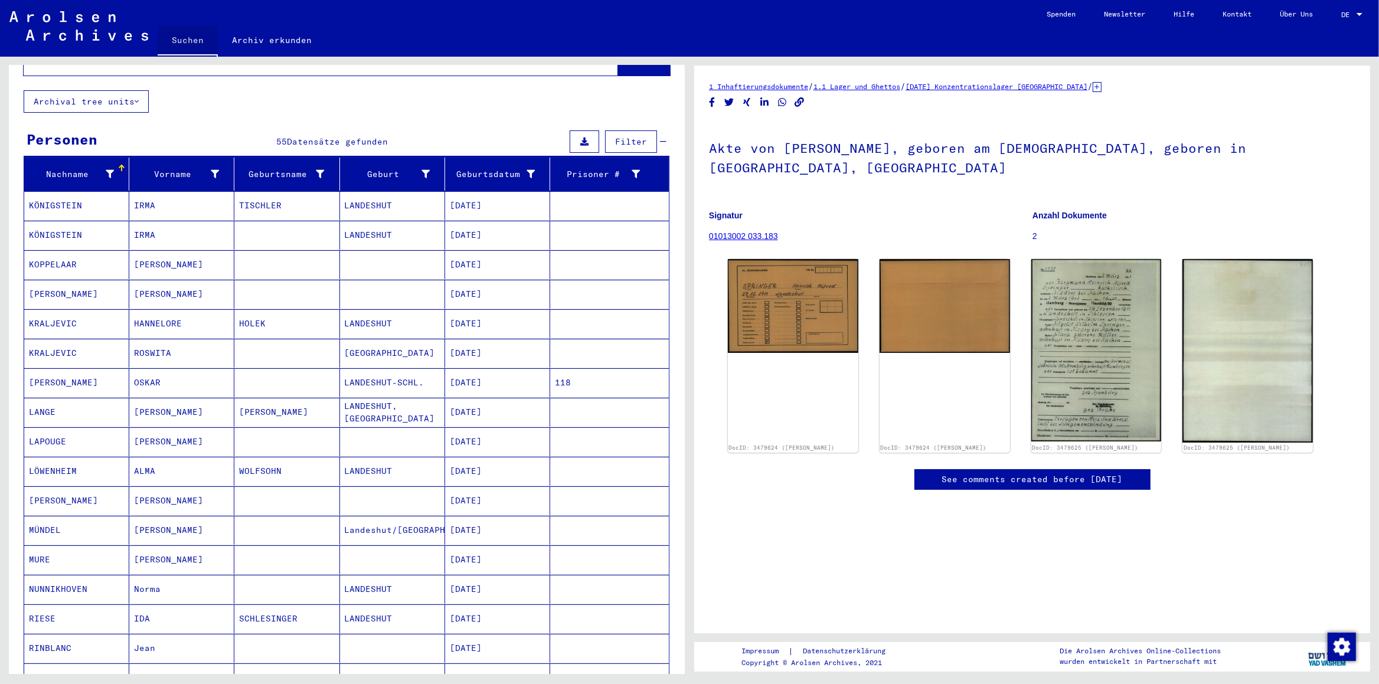
click at [184, 45] on link "Suchen" at bounding box center [188, 41] width 60 height 31
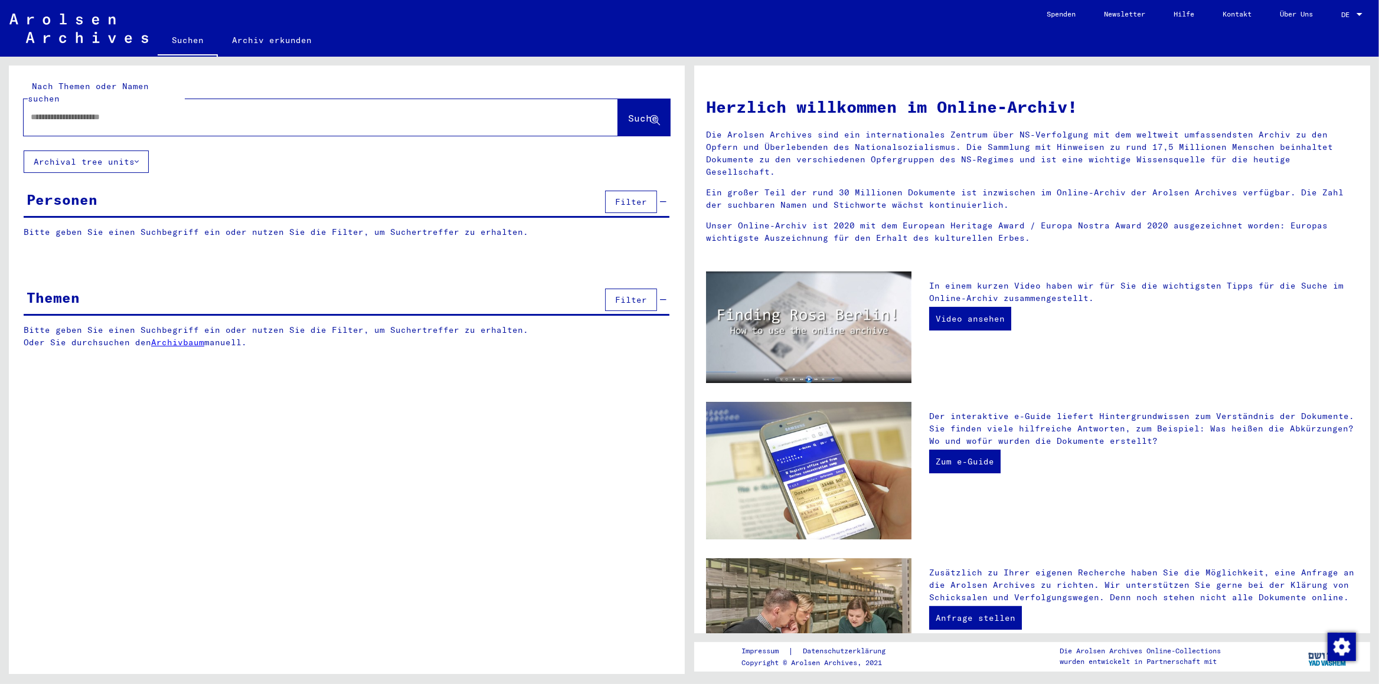
click at [94, 287] on div "Themen Filter" at bounding box center [347, 301] width 646 height 30
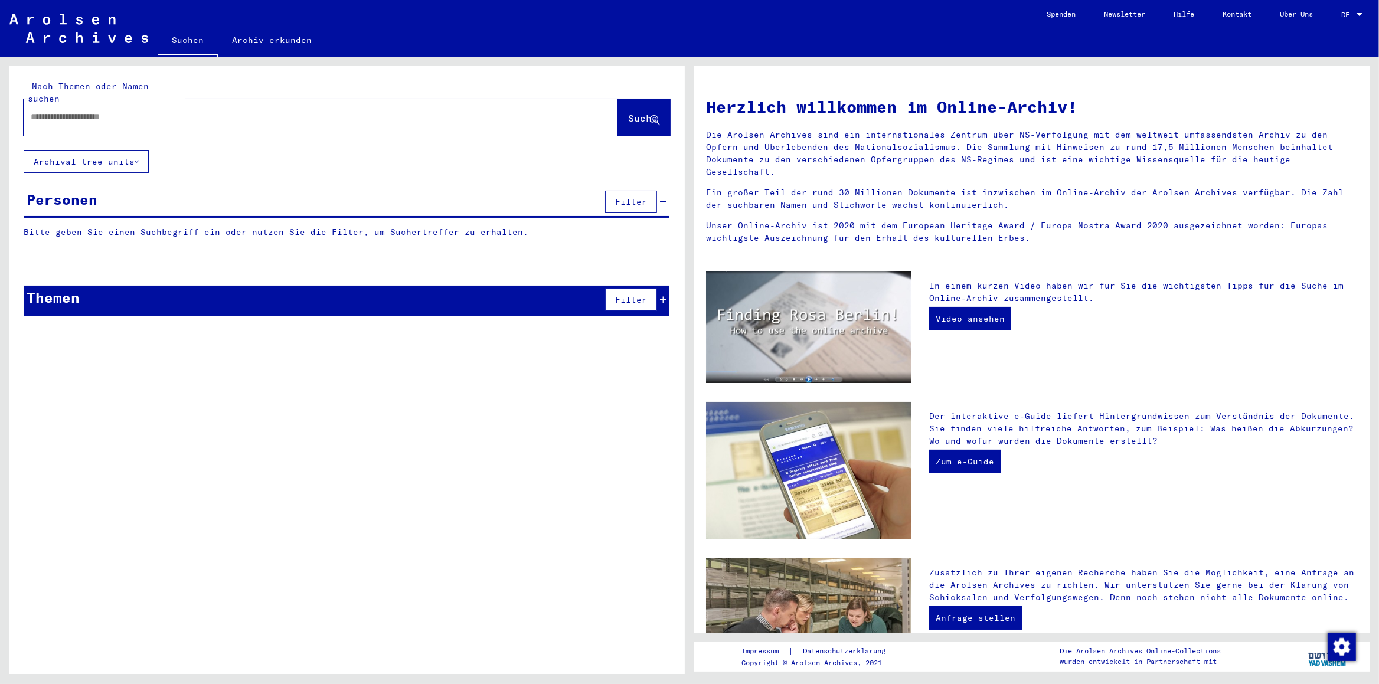
click at [275, 292] on div "Themen Filter" at bounding box center [347, 301] width 646 height 30
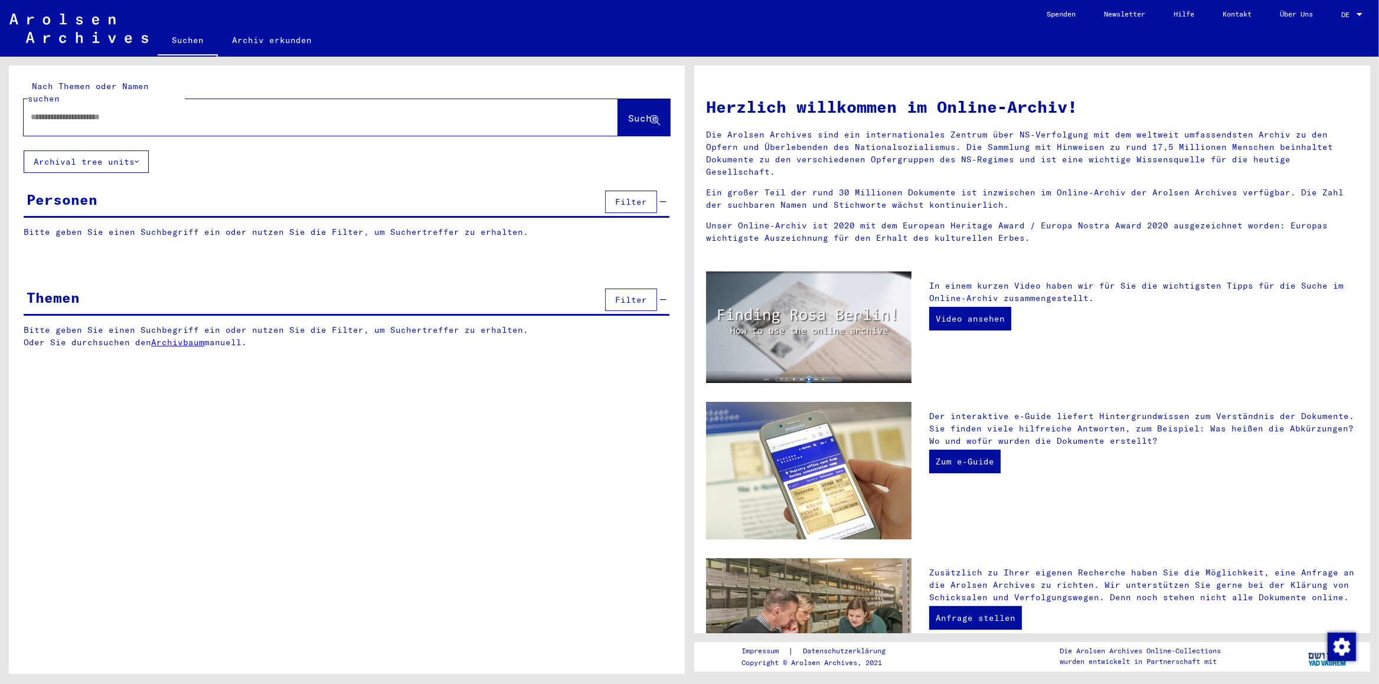
click at [631, 295] on span "Filter" at bounding box center [631, 300] width 32 height 11
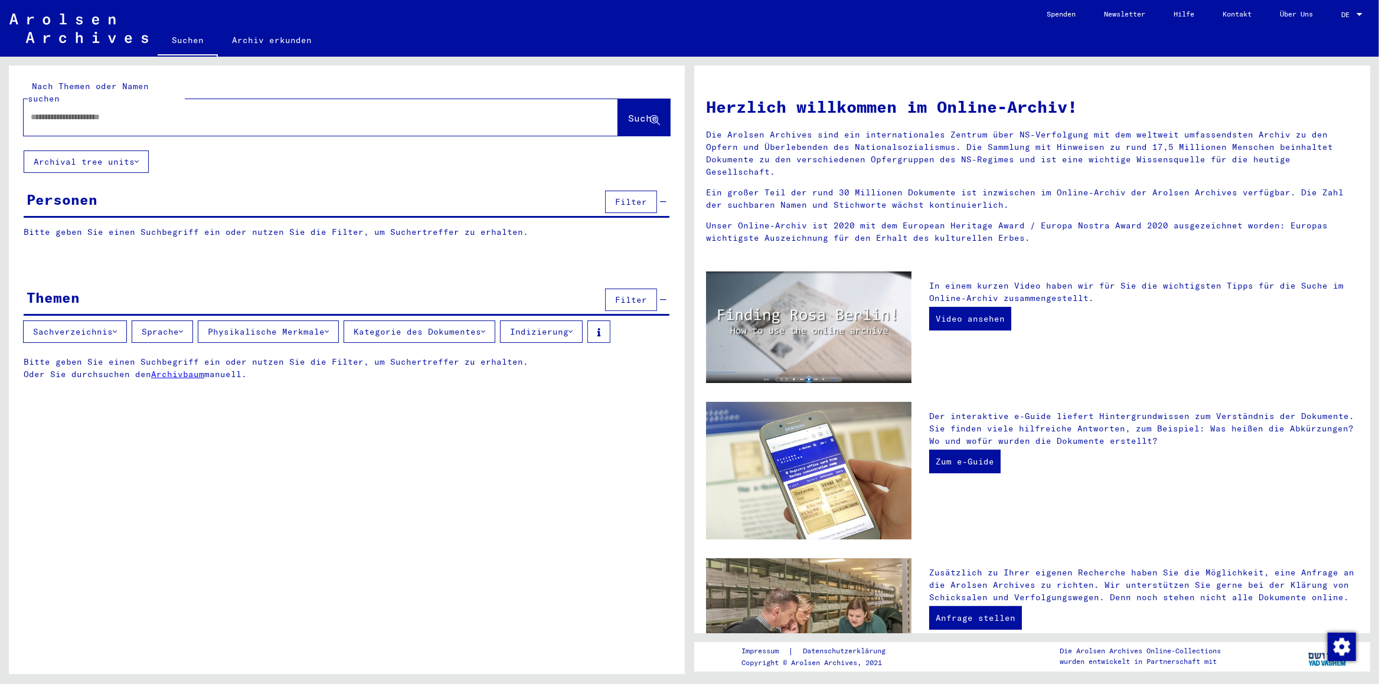
click at [123, 116] on div at bounding box center [303, 117] width 559 height 27
click at [115, 111] on input "text" at bounding box center [307, 117] width 552 height 12
click at [278, 33] on link "Archiv erkunden" at bounding box center [272, 40] width 108 height 28
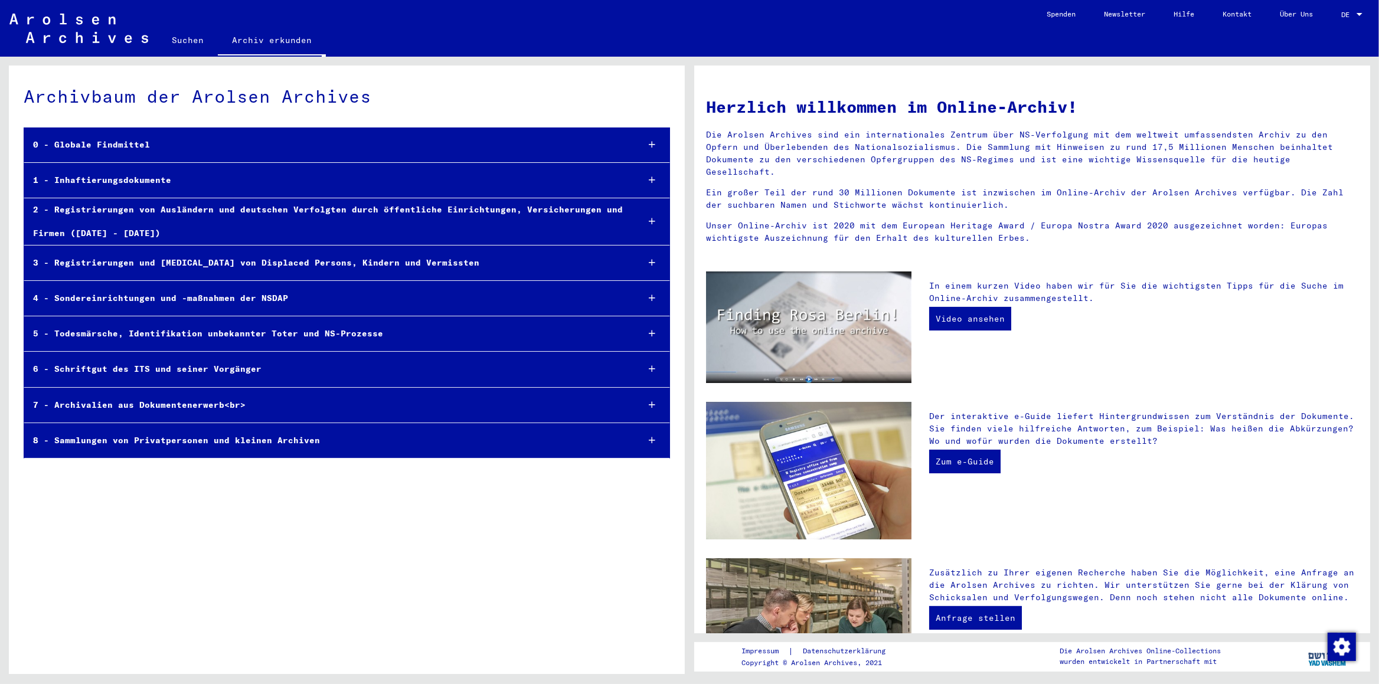
click at [141, 191] on div "1 - Inhaftierungsdokumente" at bounding box center [326, 180] width 604 height 23
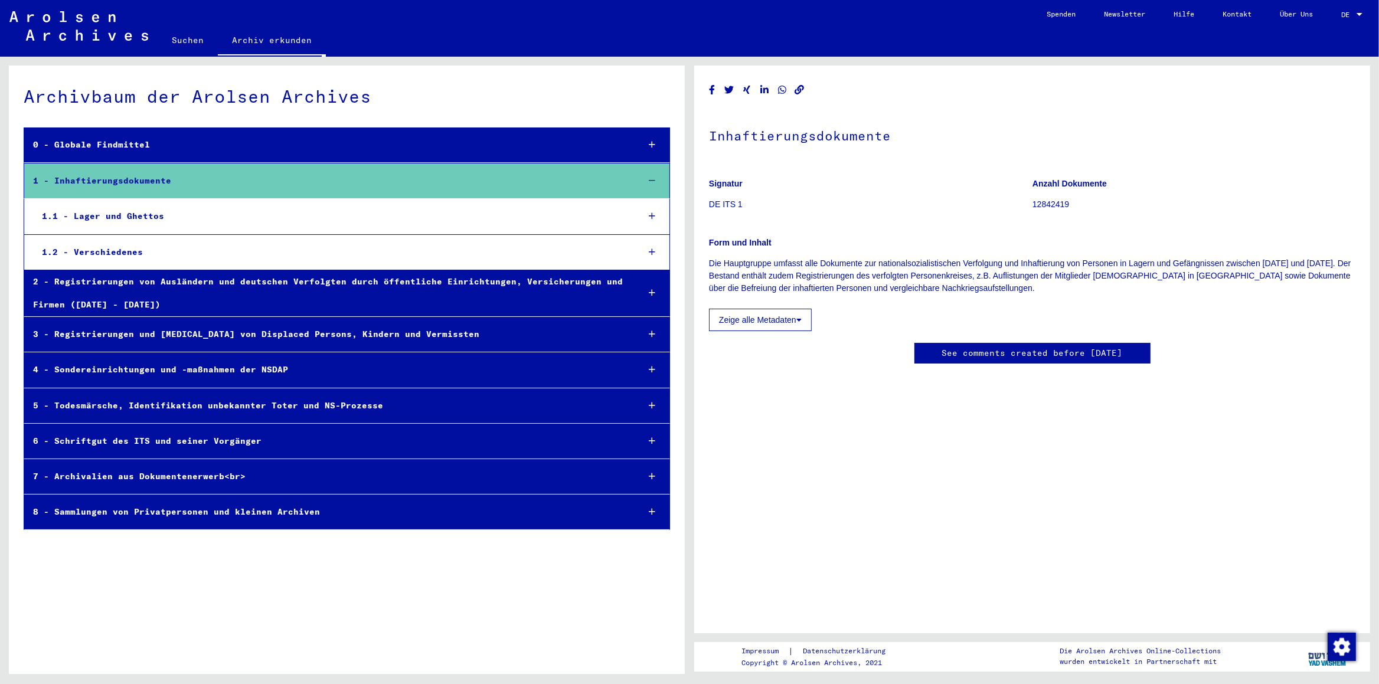
click at [161, 212] on div "1.1 - Lager und Ghettos" at bounding box center [331, 216] width 596 height 23
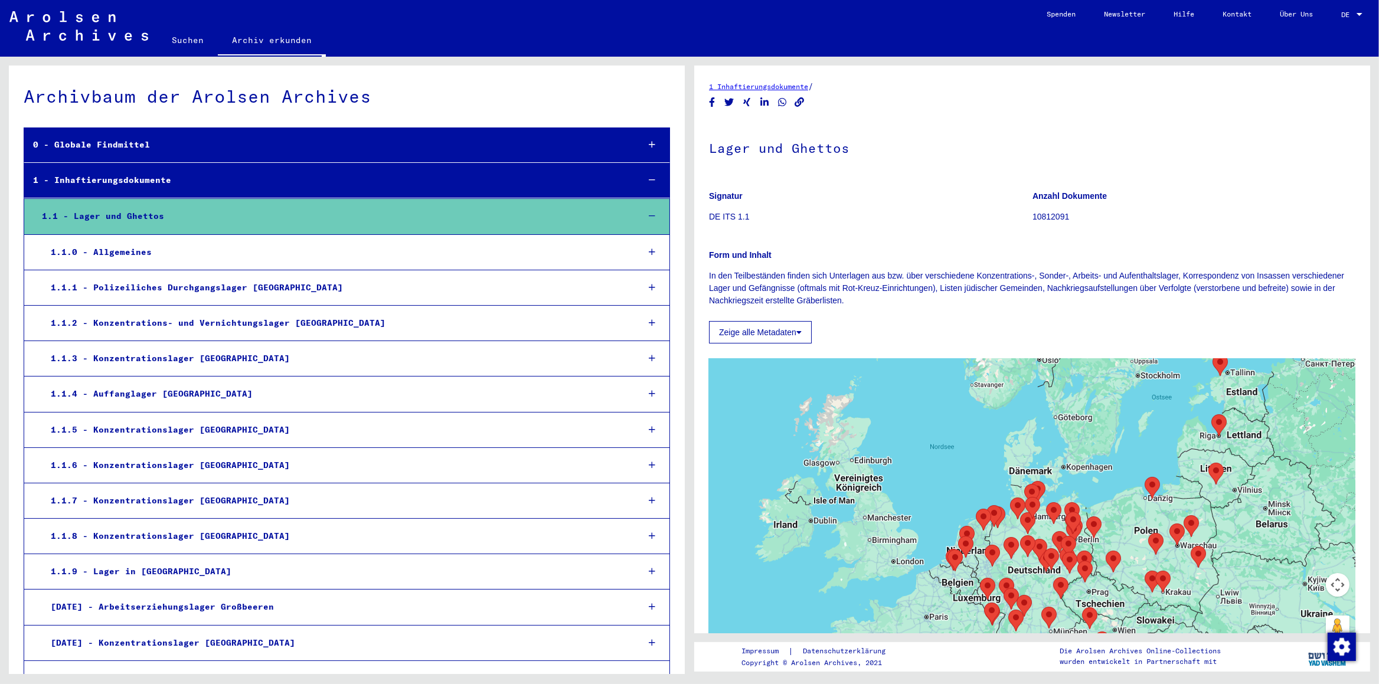
click at [636, 431] on div at bounding box center [652, 430] width 35 height 35
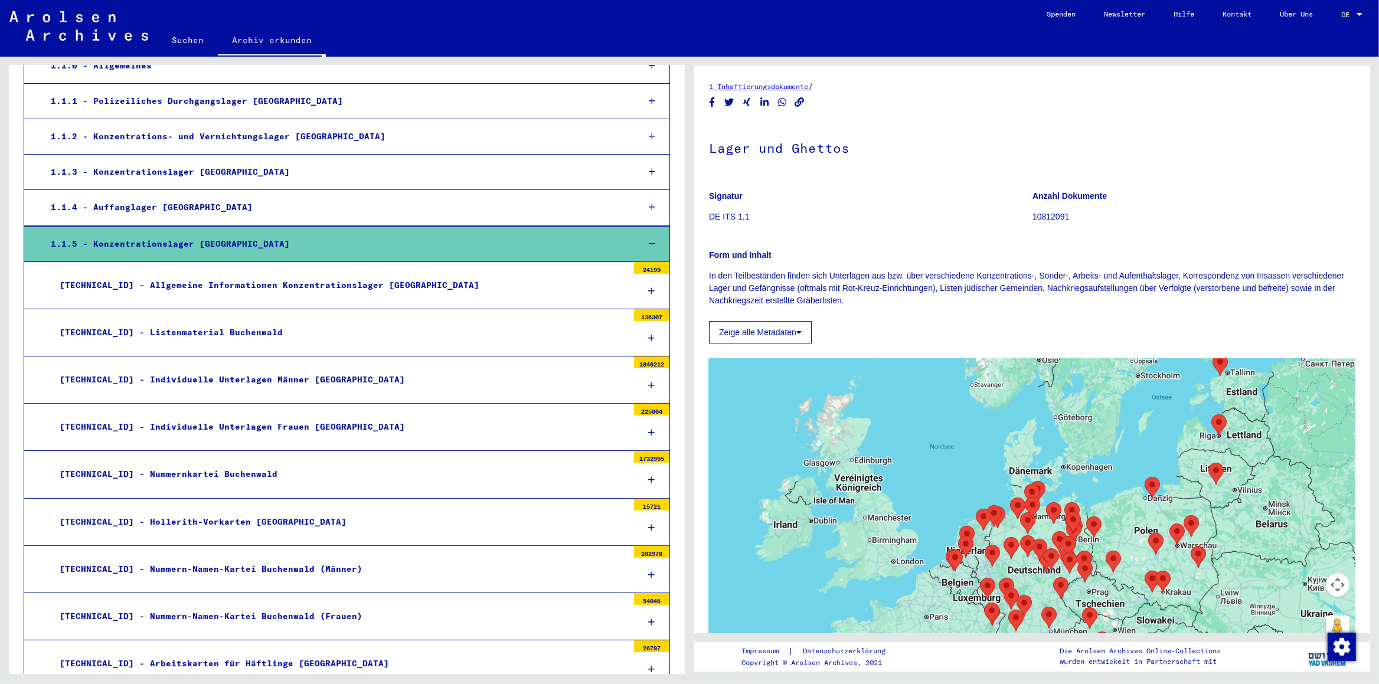
scroll to position [248, 0]
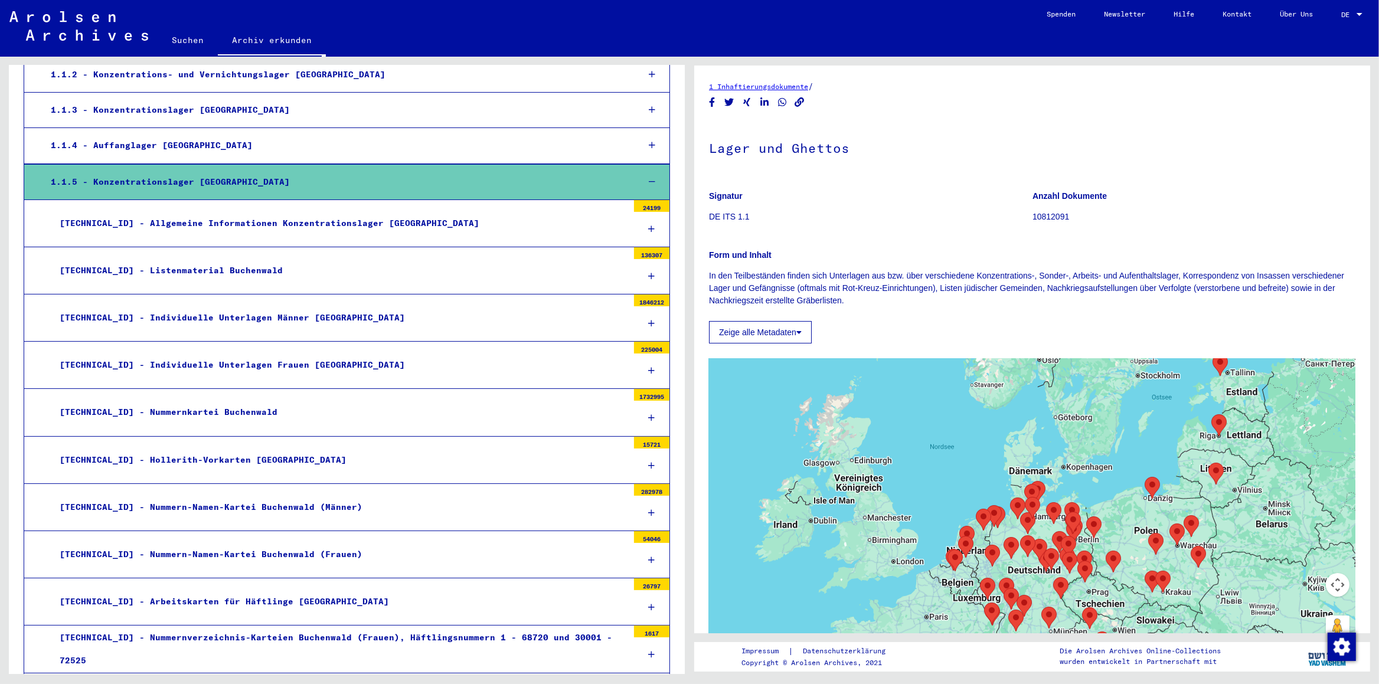
click at [233, 410] on div "[TECHNICAL_ID] - Nummernkartei Buchenwald" at bounding box center [339, 412] width 577 height 23
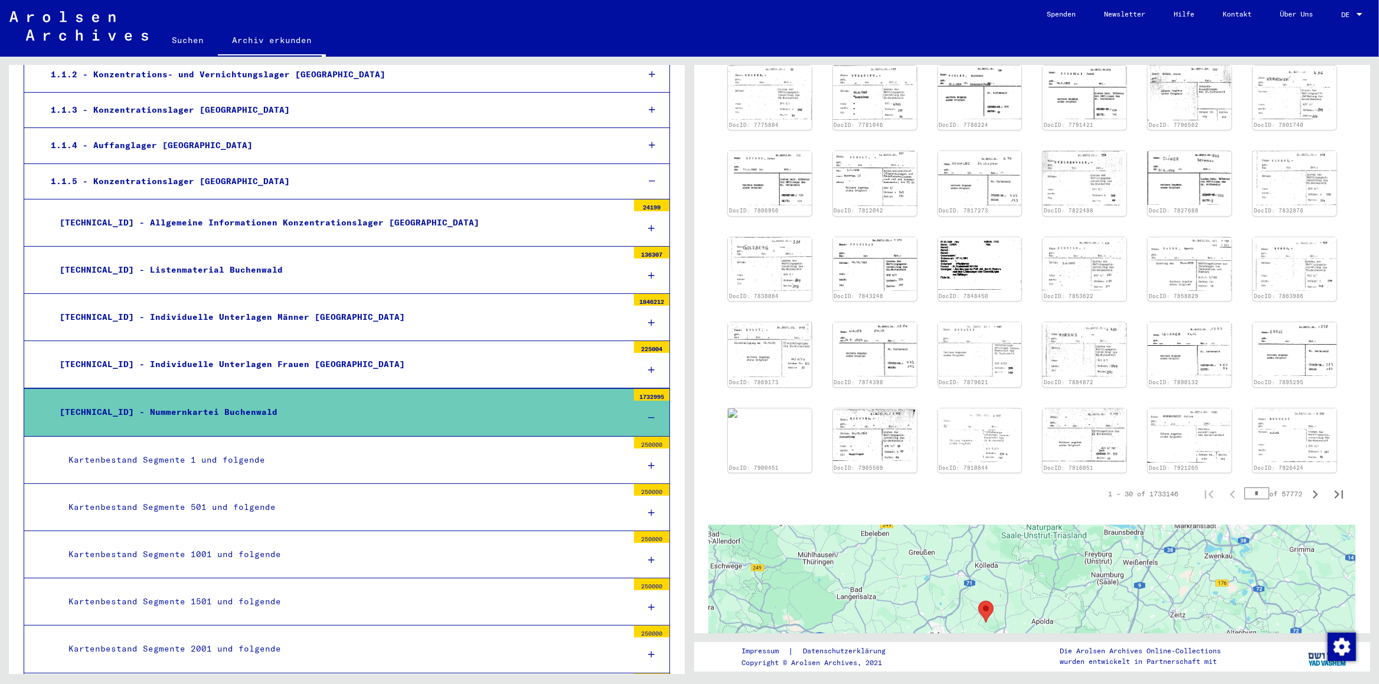
scroll to position [263, 0]
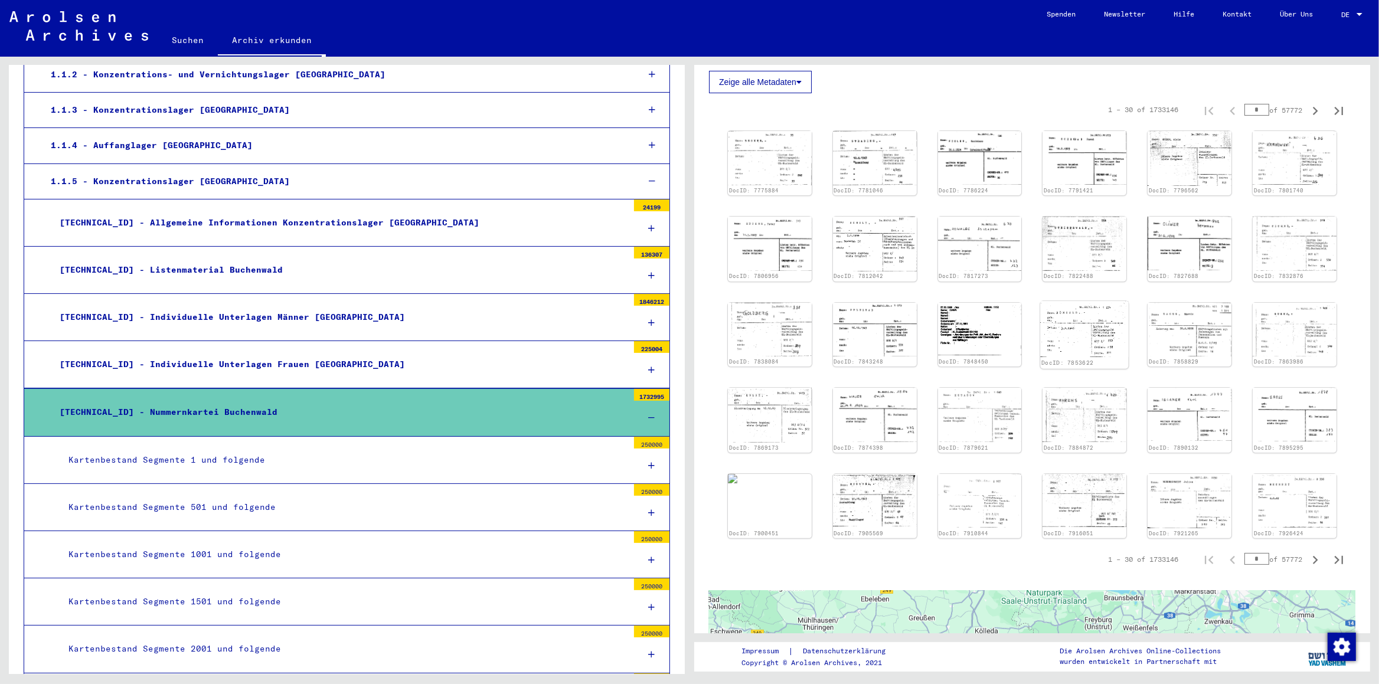
click at [1074, 331] on img at bounding box center [1085, 329] width 88 height 56
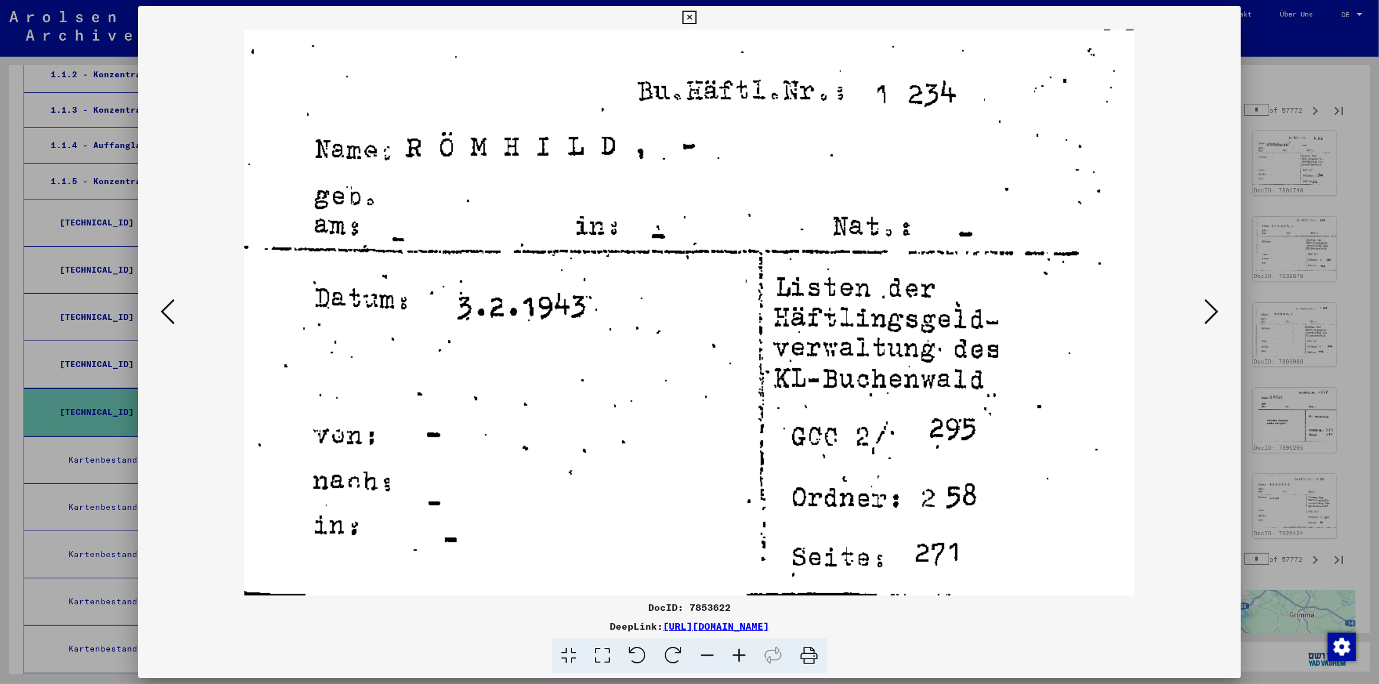
click at [1209, 315] on icon at bounding box center [1211, 311] width 14 height 28
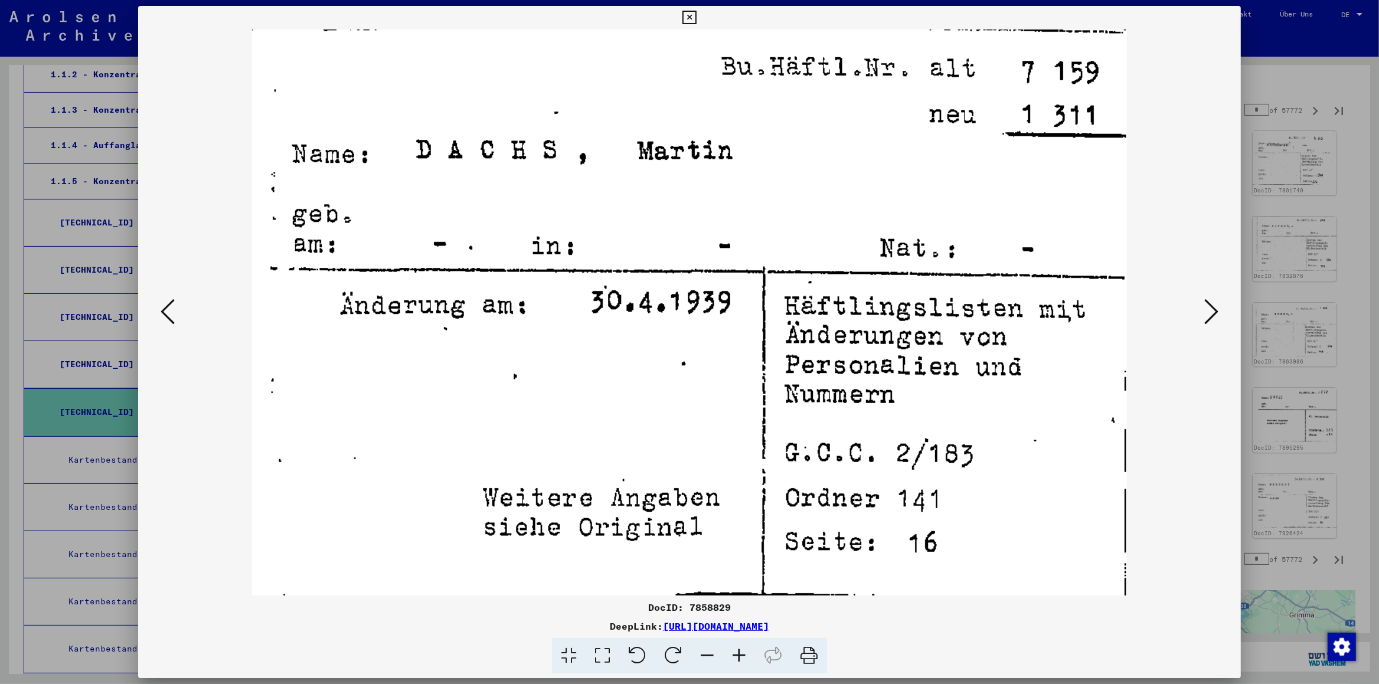
click at [1209, 315] on icon at bounding box center [1211, 311] width 14 height 28
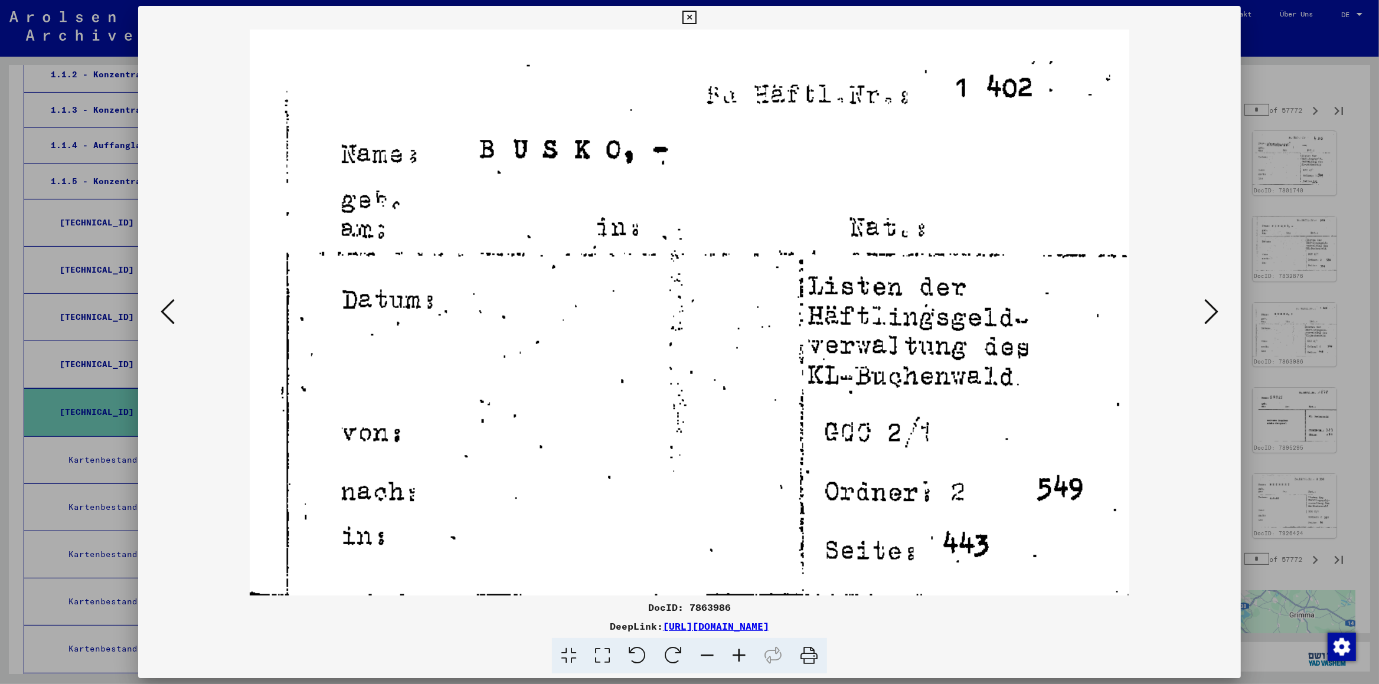
click at [1209, 315] on icon at bounding box center [1211, 311] width 14 height 28
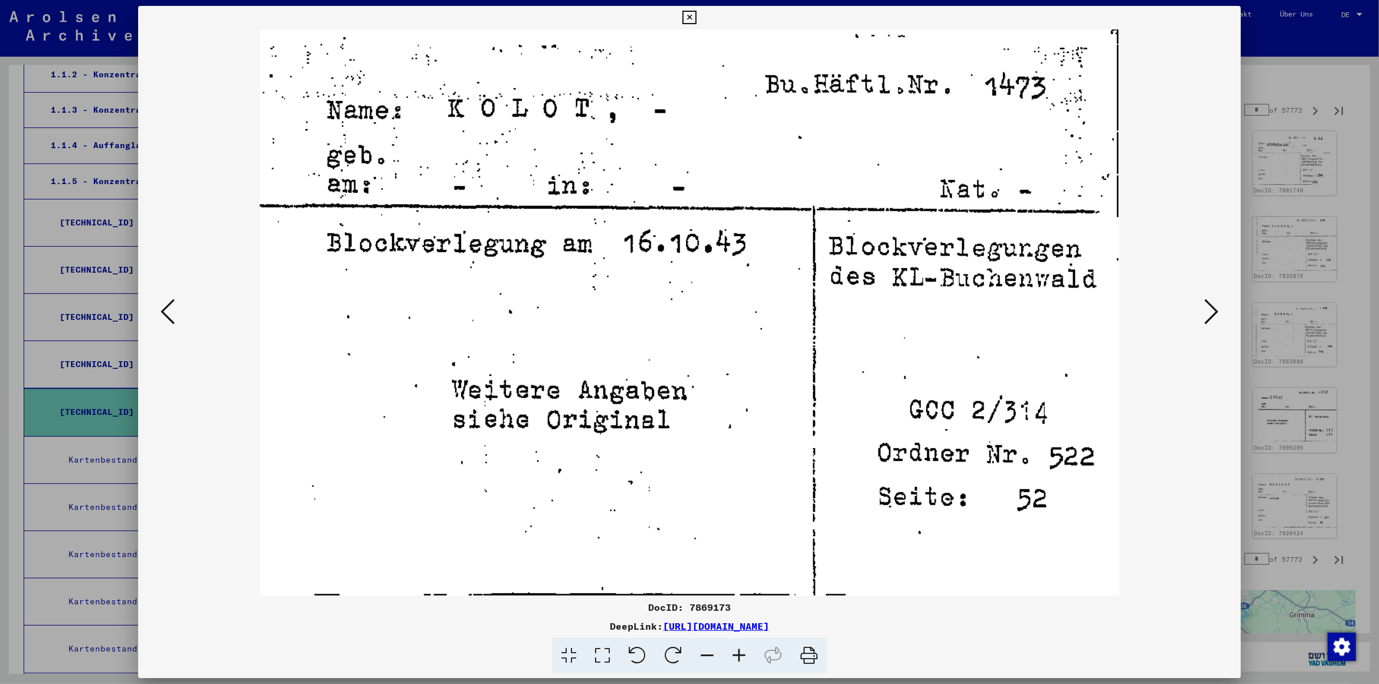
click at [1209, 315] on icon at bounding box center [1211, 311] width 14 height 28
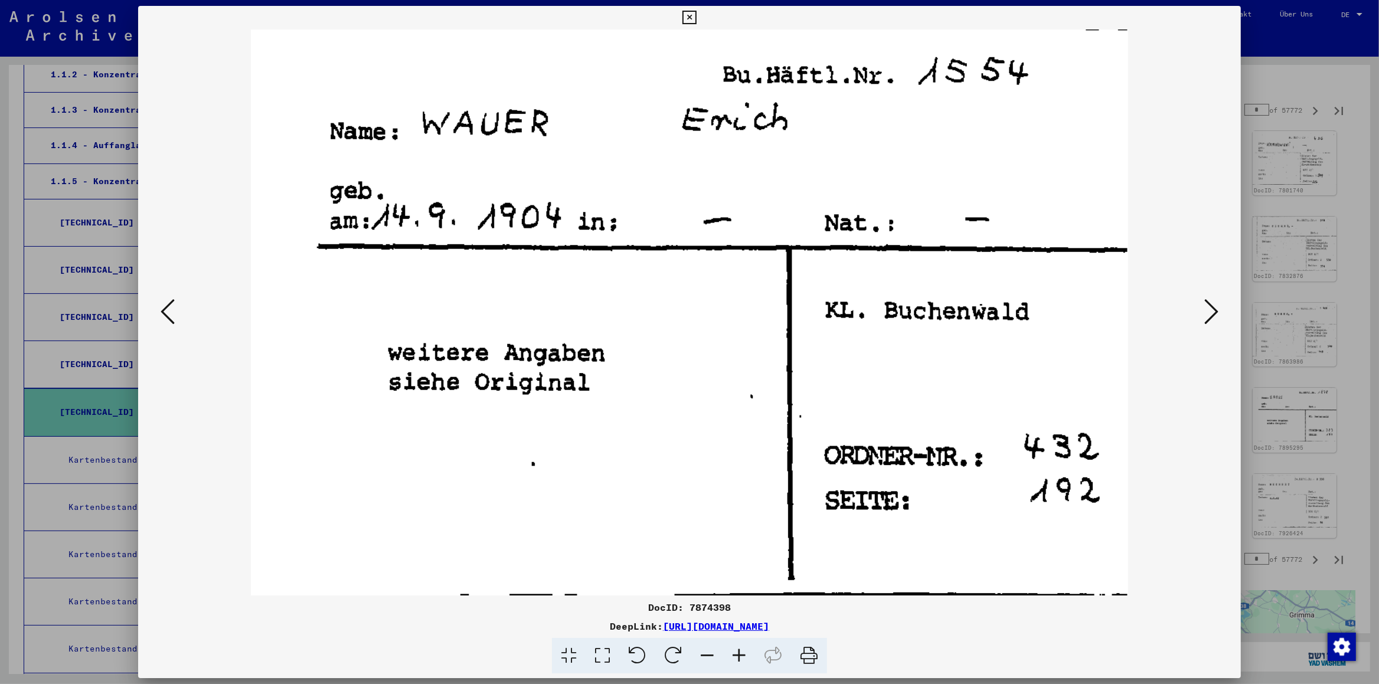
click at [1209, 315] on icon at bounding box center [1211, 311] width 14 height 28
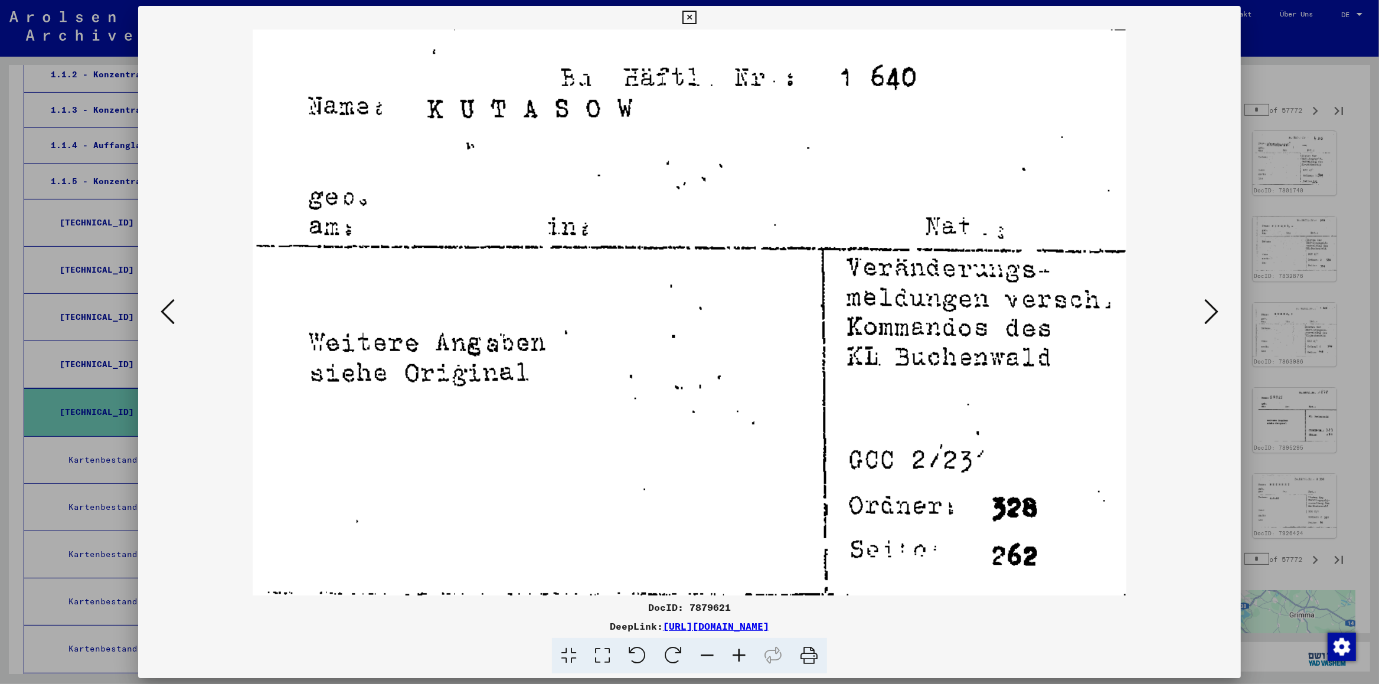
click at [1209, 315] on icon at bounding box center [1211, 311] width 14 height 28
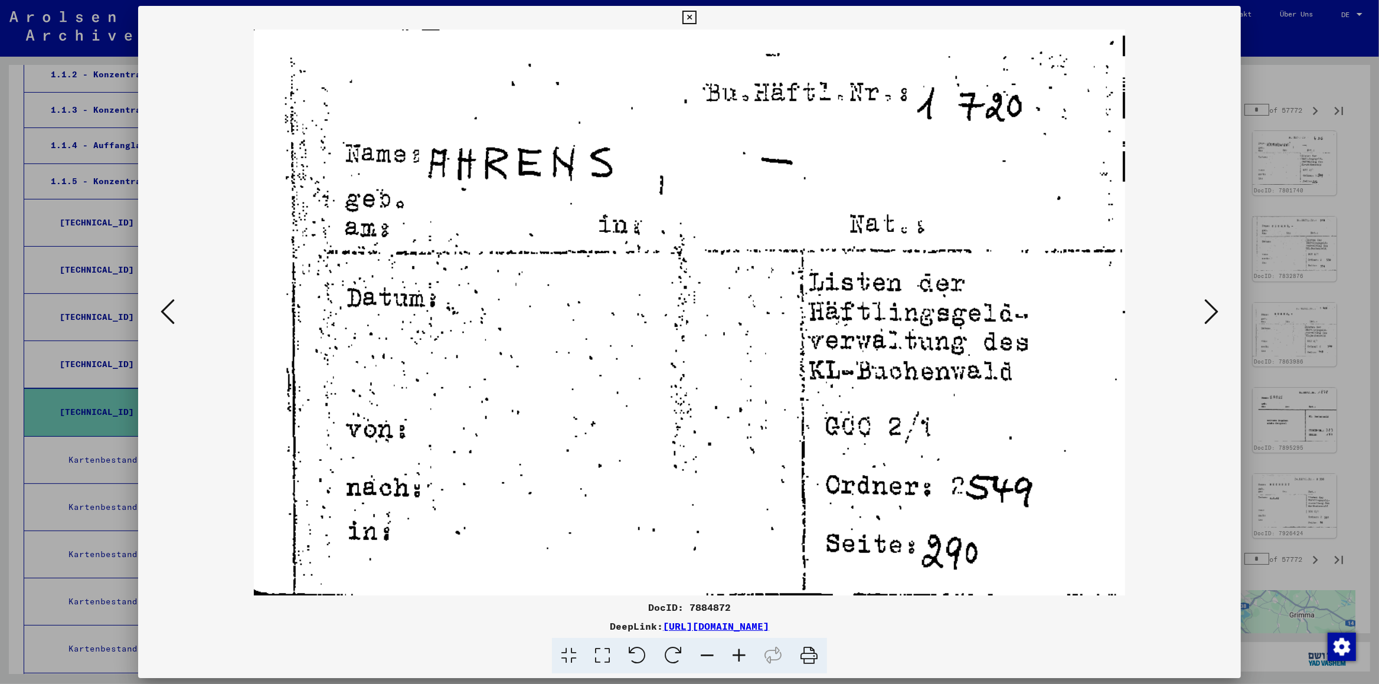
click at [1209, 313] on icon at bounding box center [1211, 311] width 14 height 28
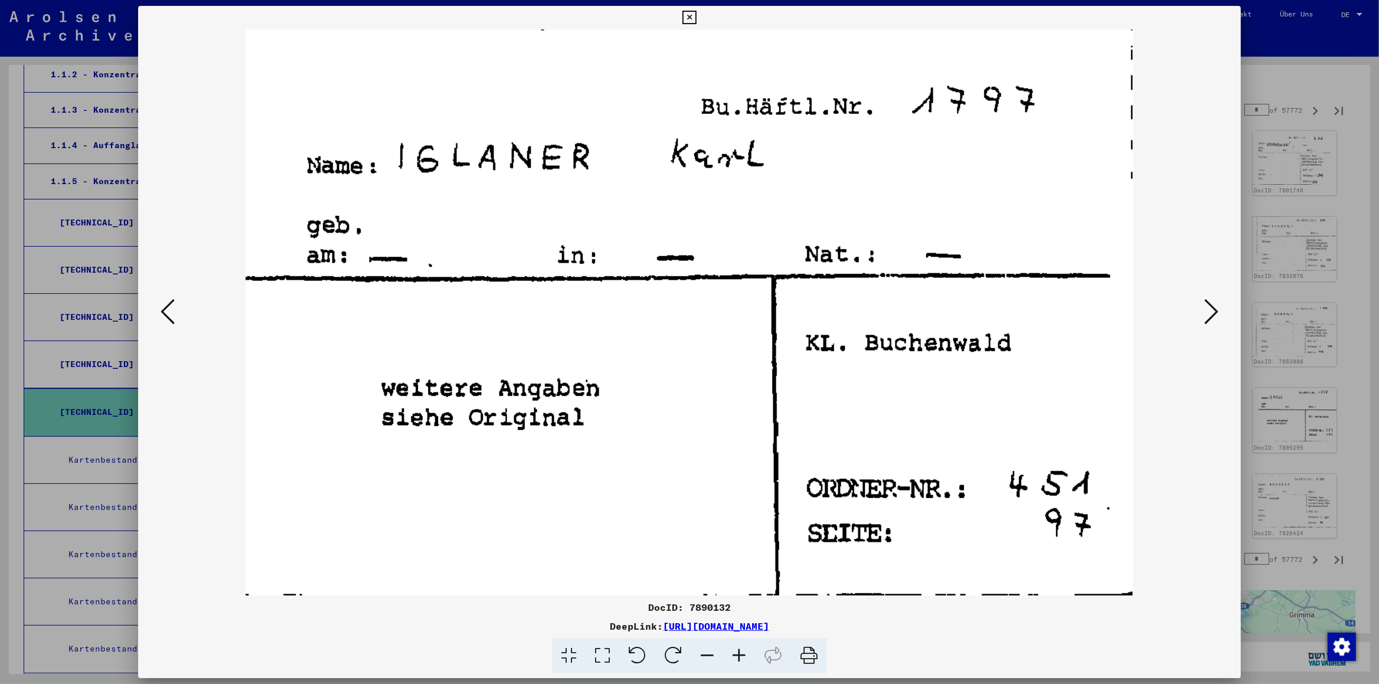
click at [1209, 313] on icon at bounding box center [1211, 311] width 14 height 28
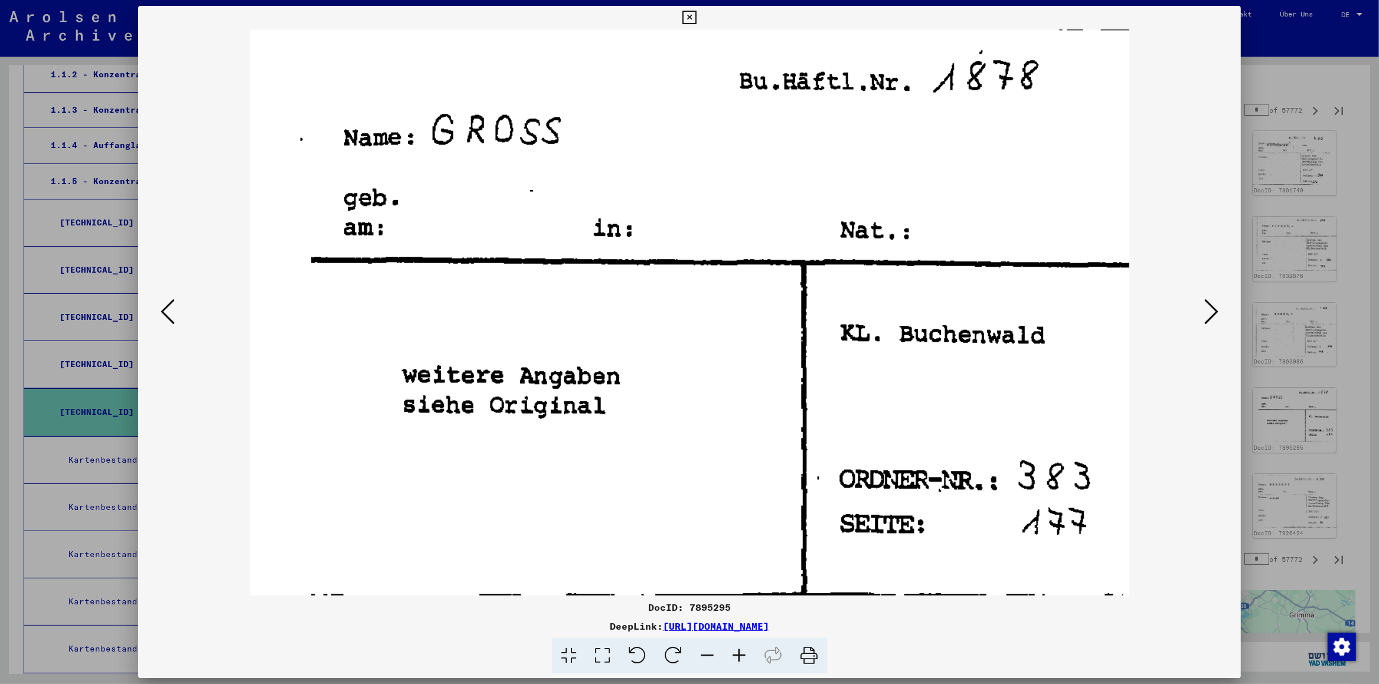
click at [696, 19] on icon at bounding box center [689, 18] width 14 height 14
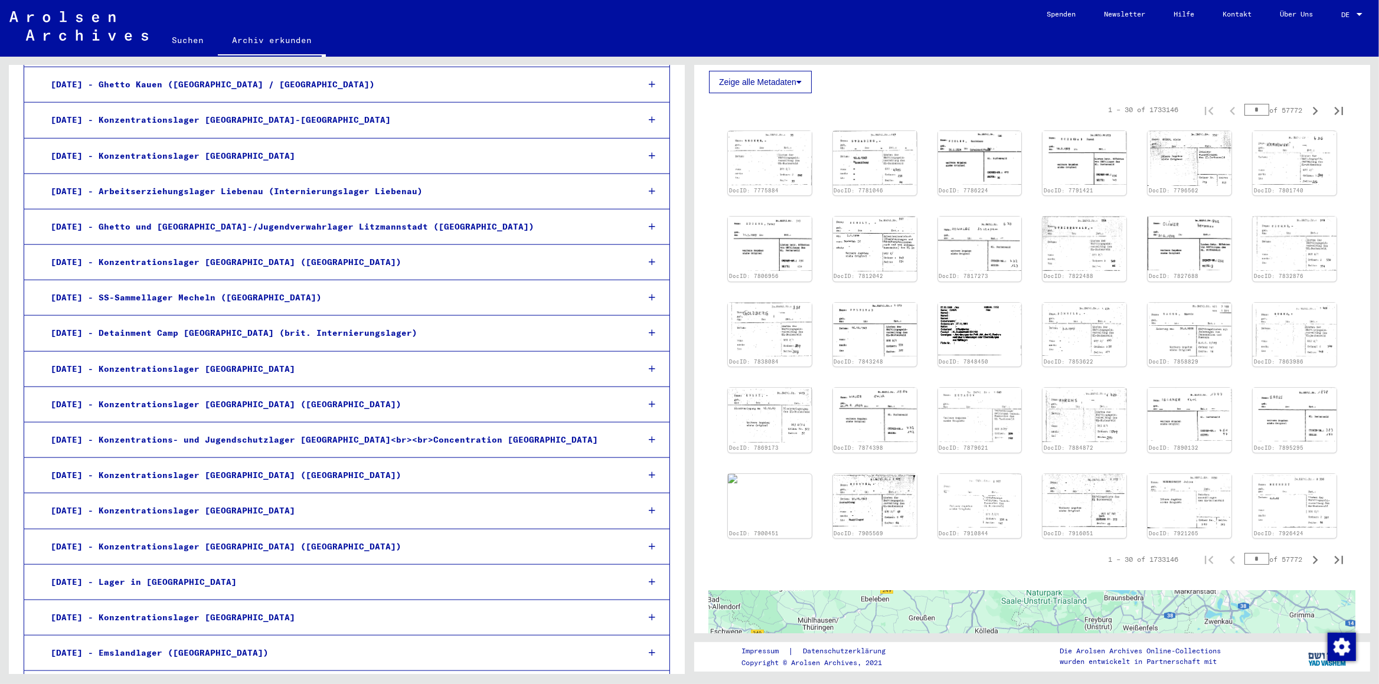
scroll to position [1673, 0]
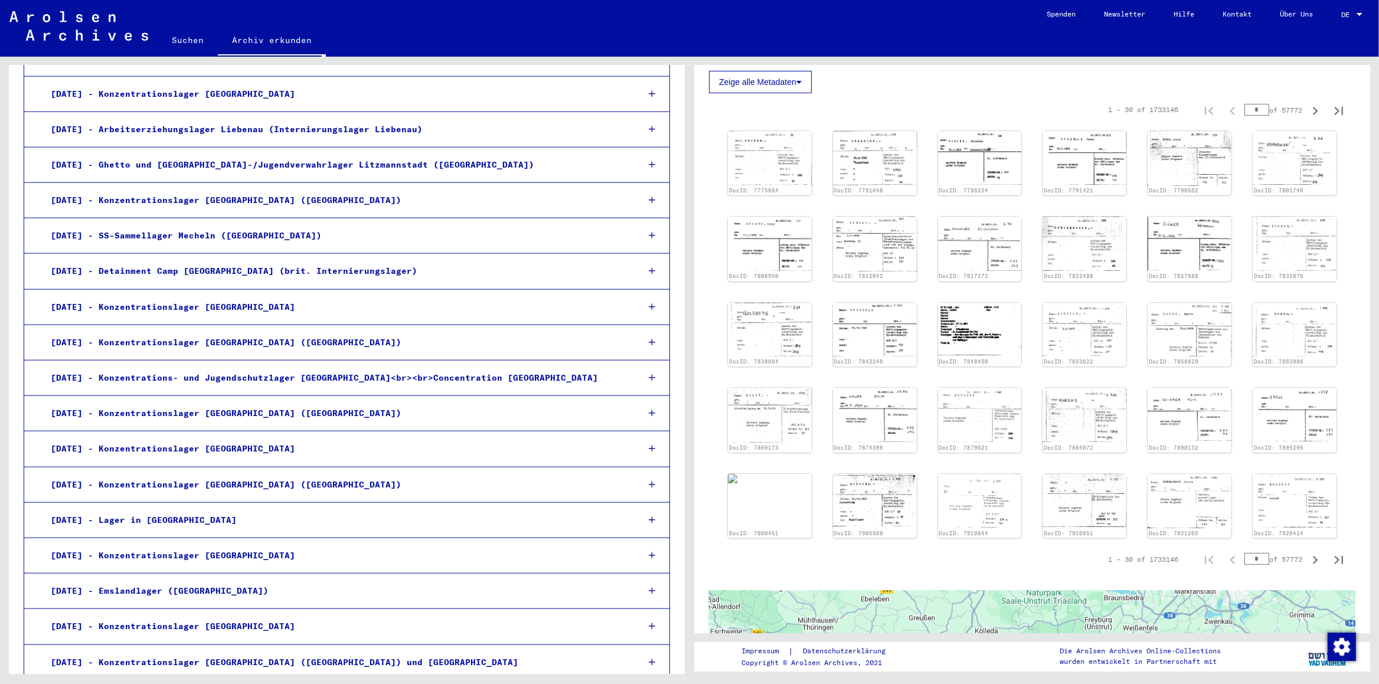
click at [203, 352] on div "[DATE] - Konzentrationslager [GEOGRAPHIC_DATA] ([GEOGRAPHIC_DATA])" at bounding box center [335, 342] width 587 height 23
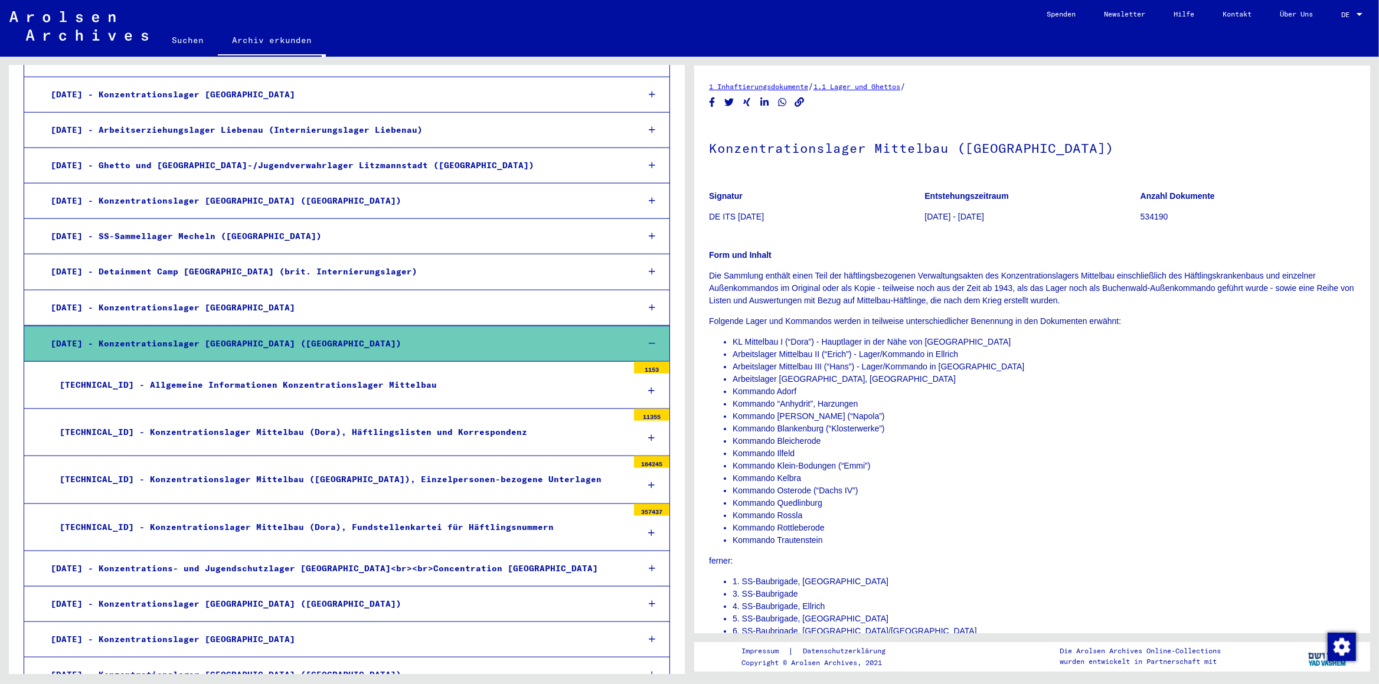
click at [649, 395] on icon at bounding box center [652, 391] width 6 height 8
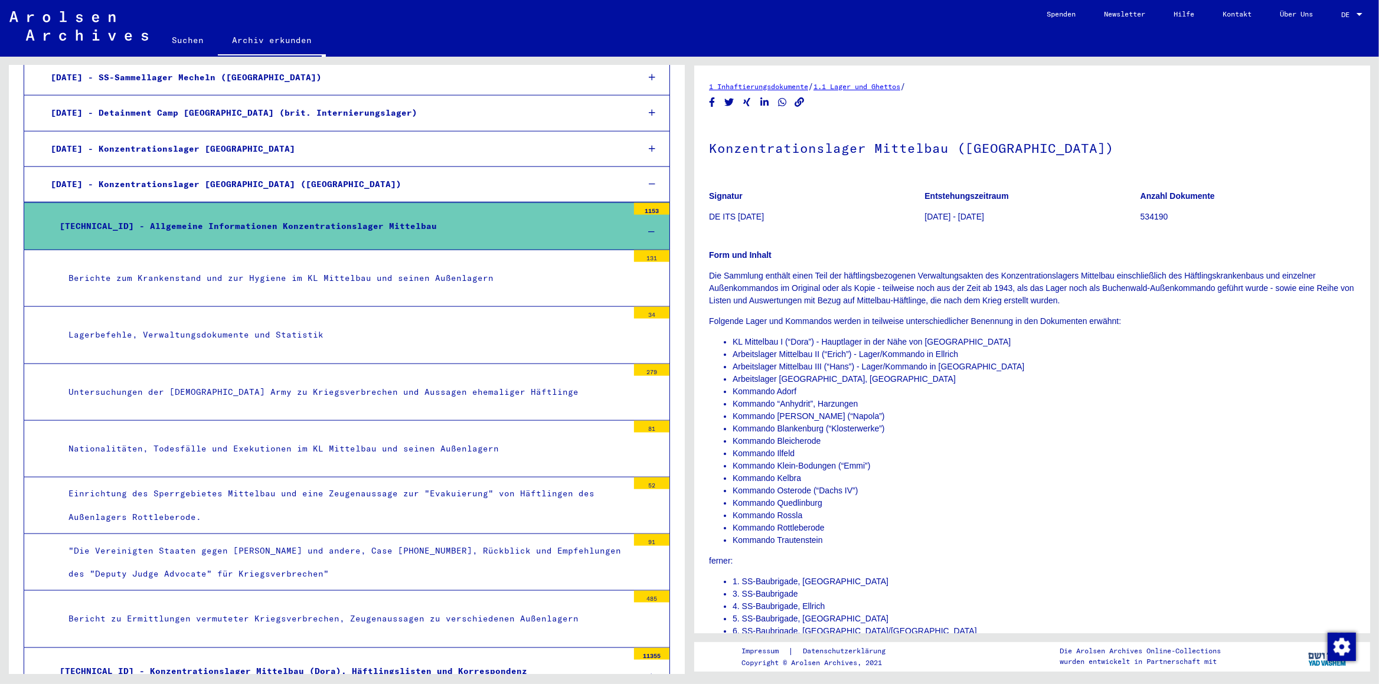
scroll to position [1858, 0]
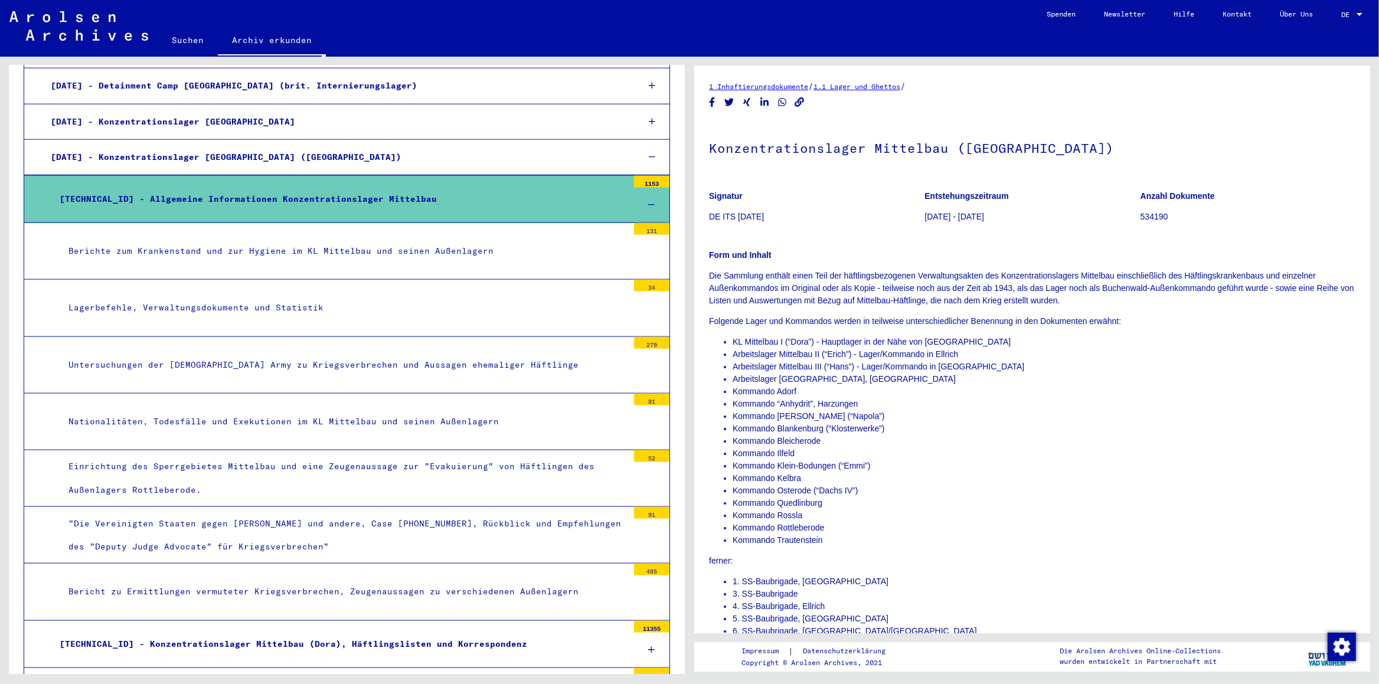
click at [426, 368] on div "Untersuchungen der [DEMOGRAPHIC_DATA] Army zu Kriegsverbrechen und Aussagen ehe…" at bounding box center [344, 365] width 568 height 23
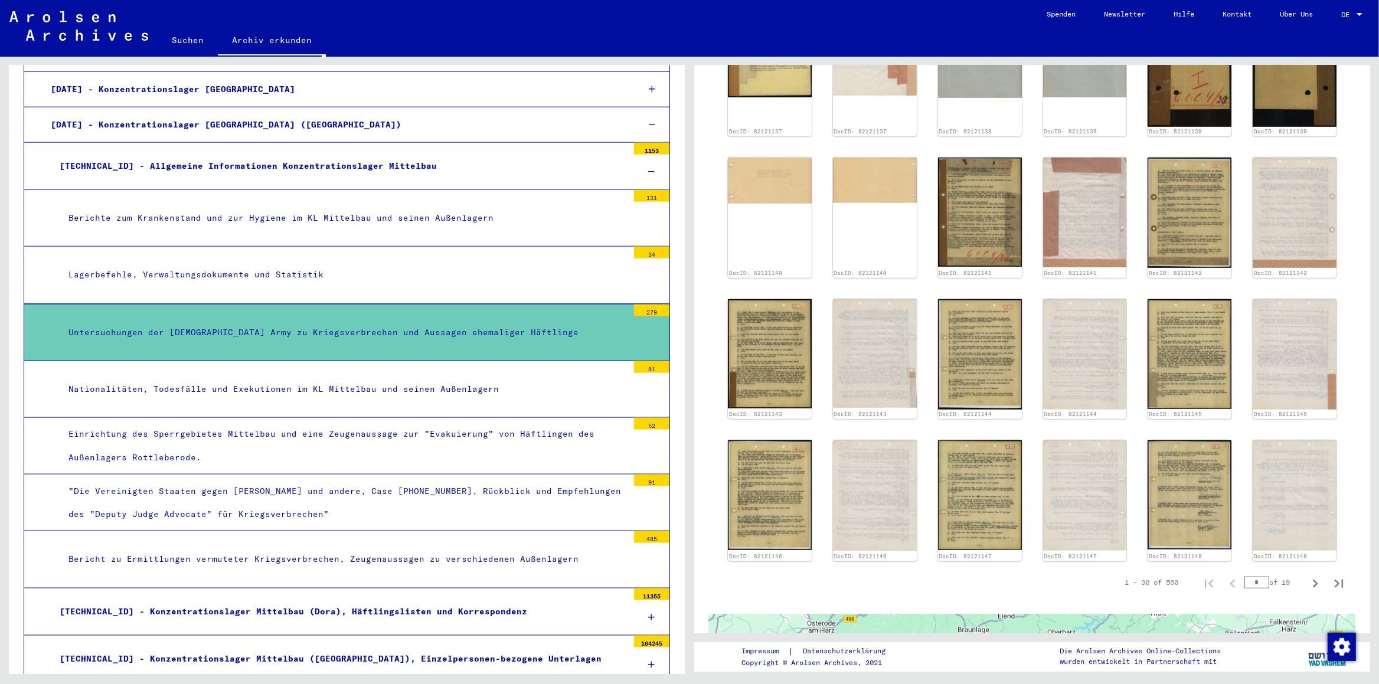
scroll to position [1920, 0]
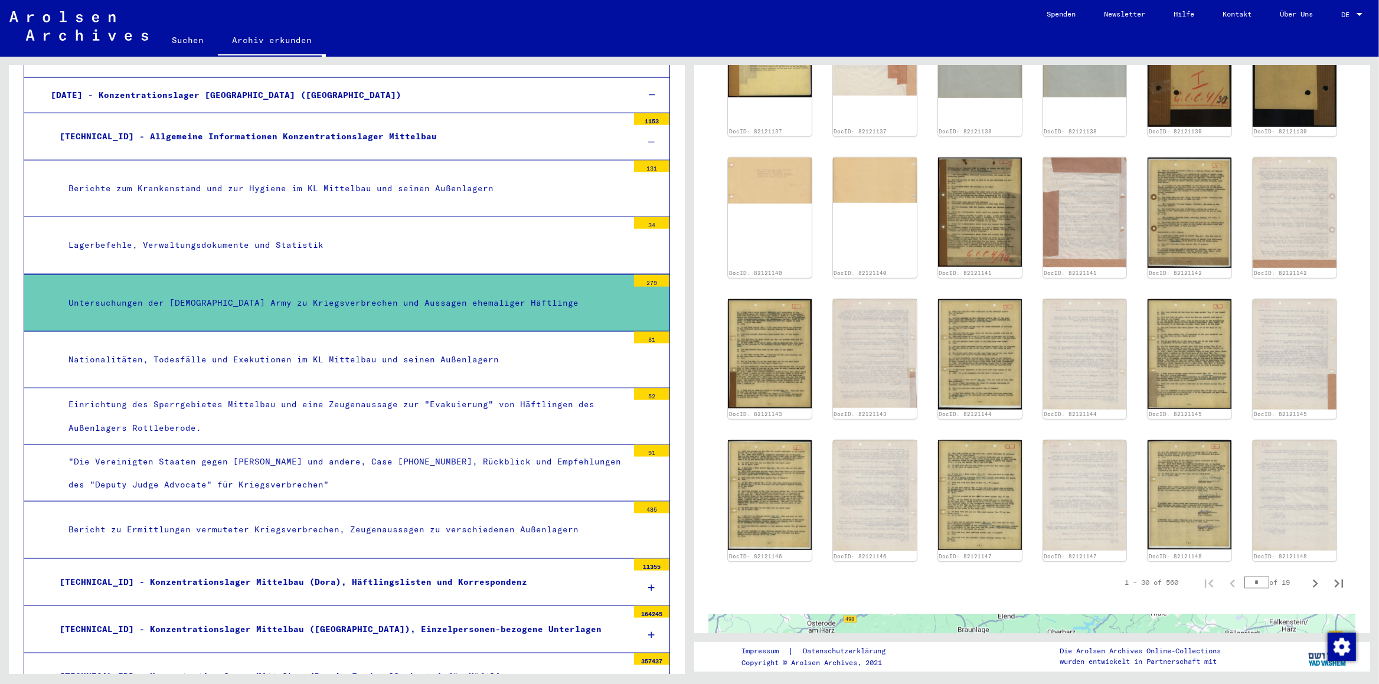
click at [495, 591] on div "[TECHNICAL_ID] - Konzentrationslager Mittelbau (Dora), Häftlingslisten und Korr…" at bounding box center [339, 582] width 577 height 23
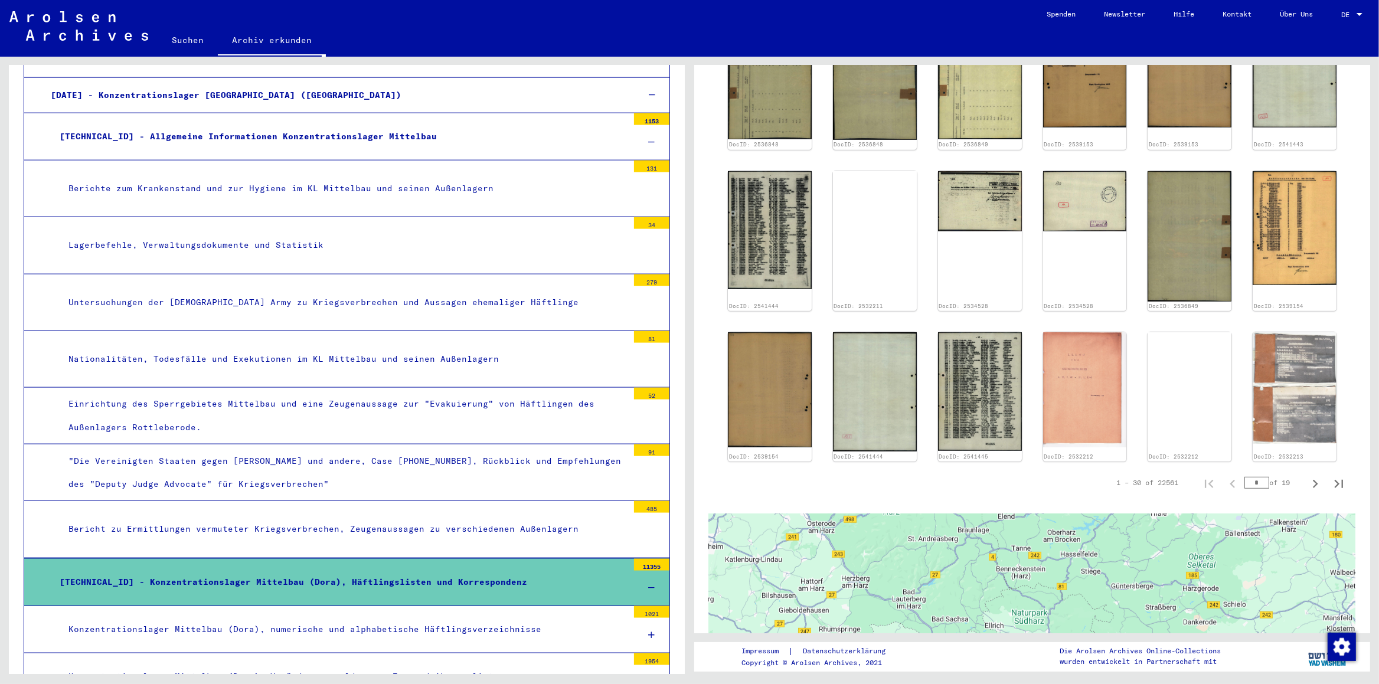
scroll to position [744, 0]
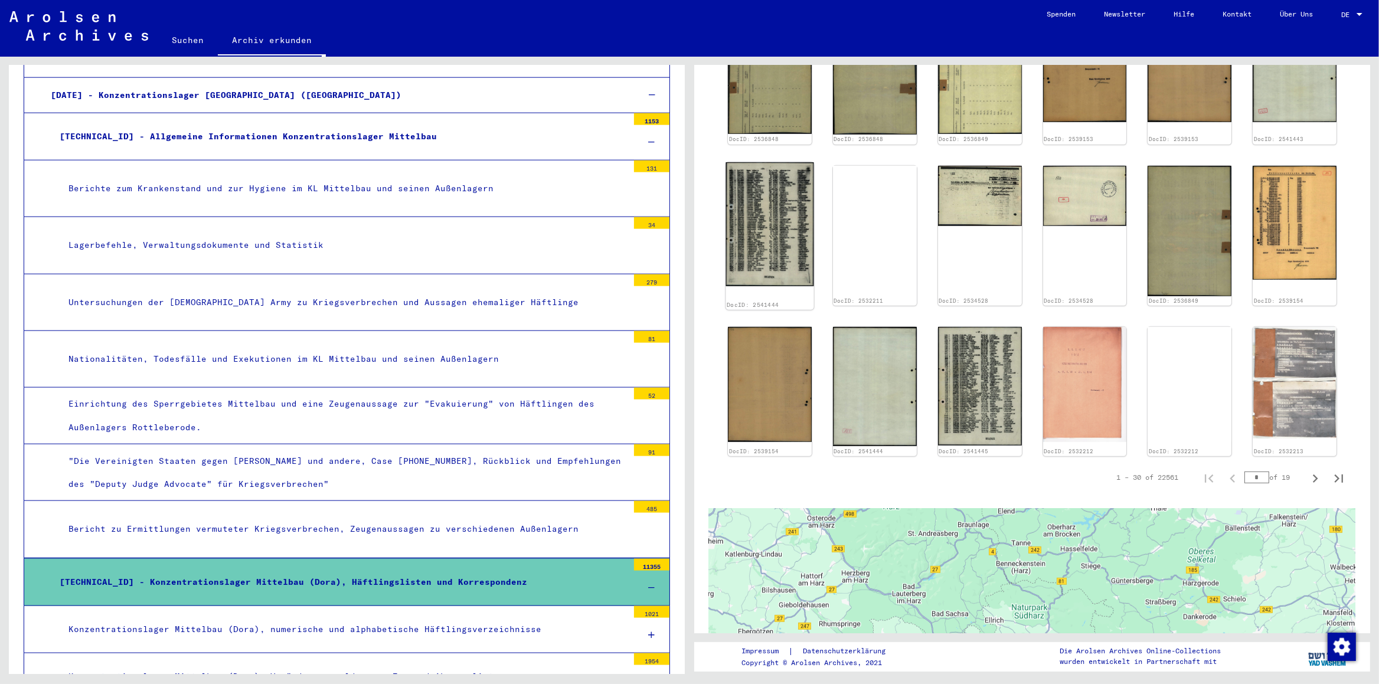
click at [773, 235] on img at bounding box center [769, 224] width 88 height 124
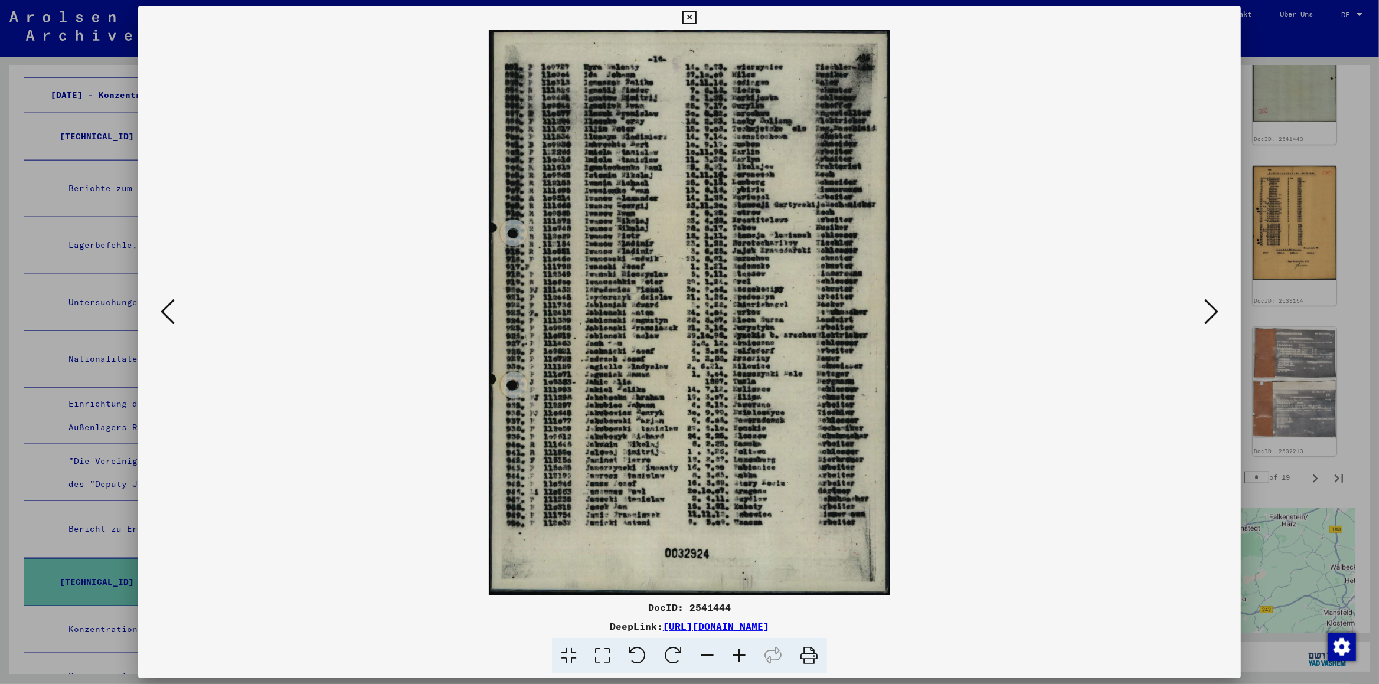
click at [740, 650] on icon at bounding box center [739, 656] width 32 height 36
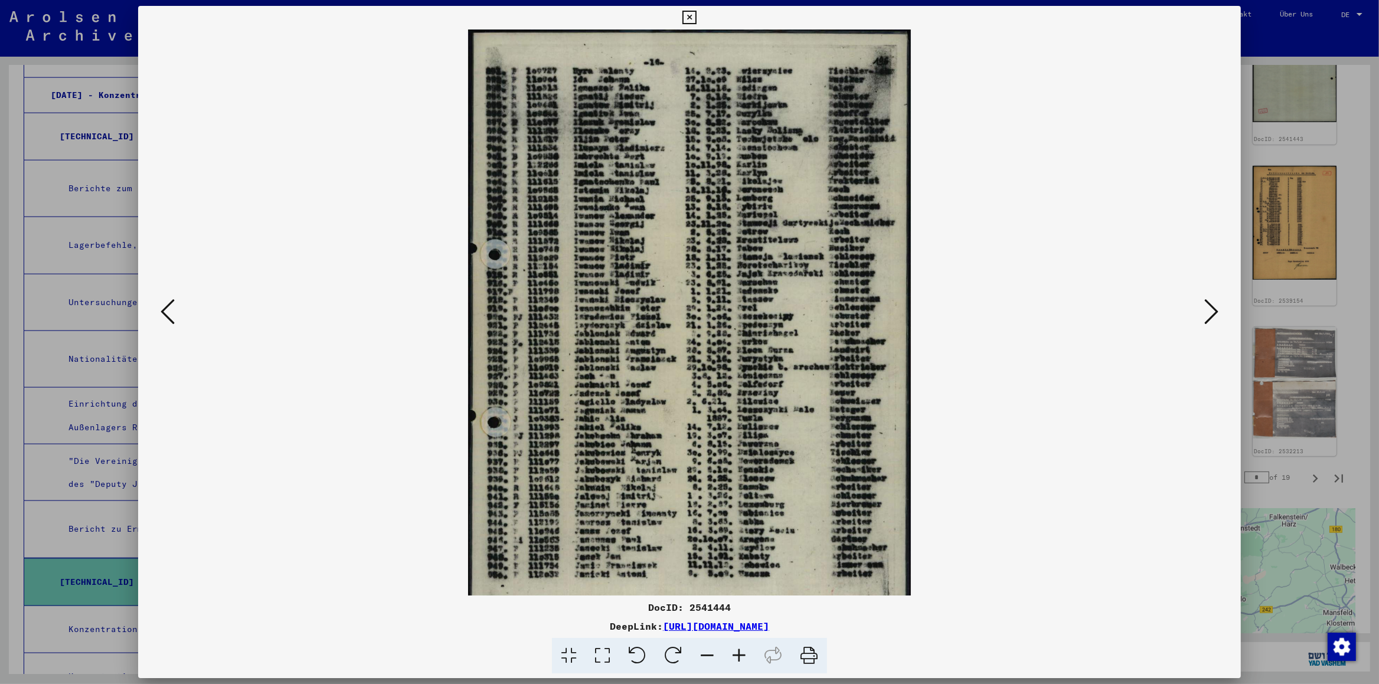
click at [740, 650] on icon at bounding box center [739, 656] width 32 height 36
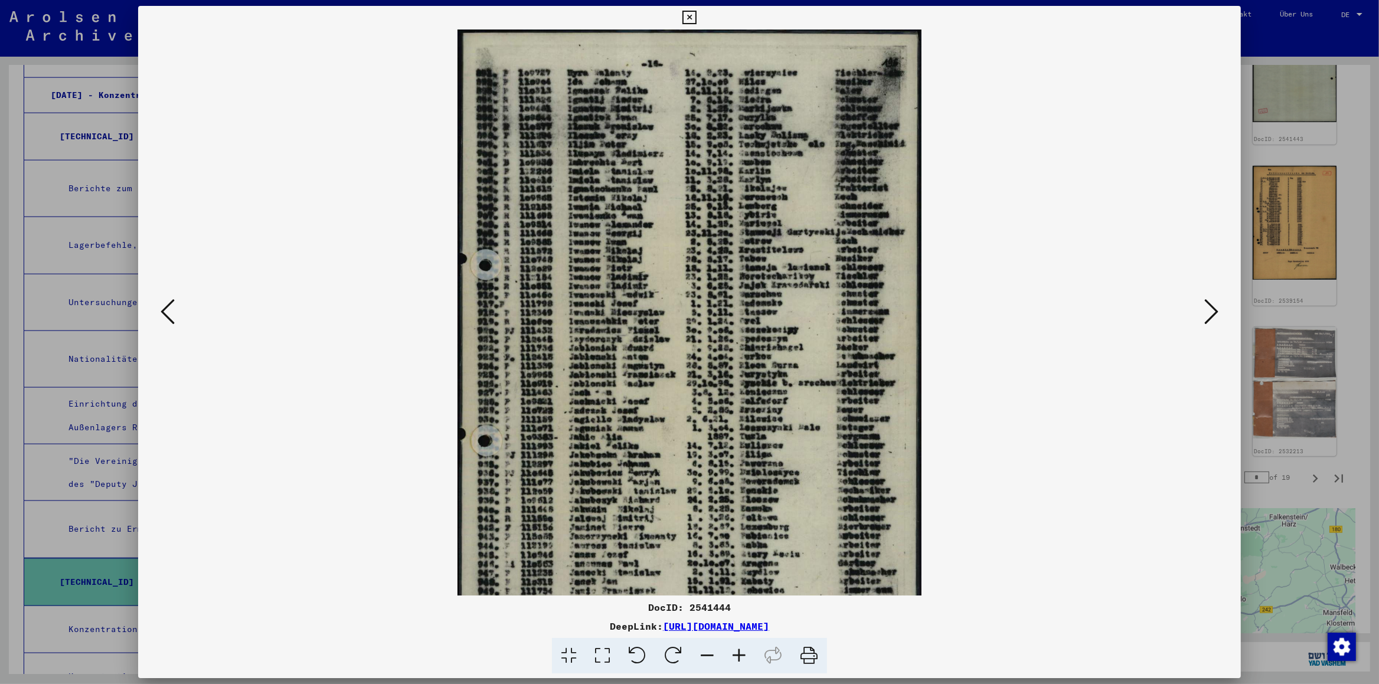
click at [740, 650] on icon at bounding box center [739, 656] width 32 height 36
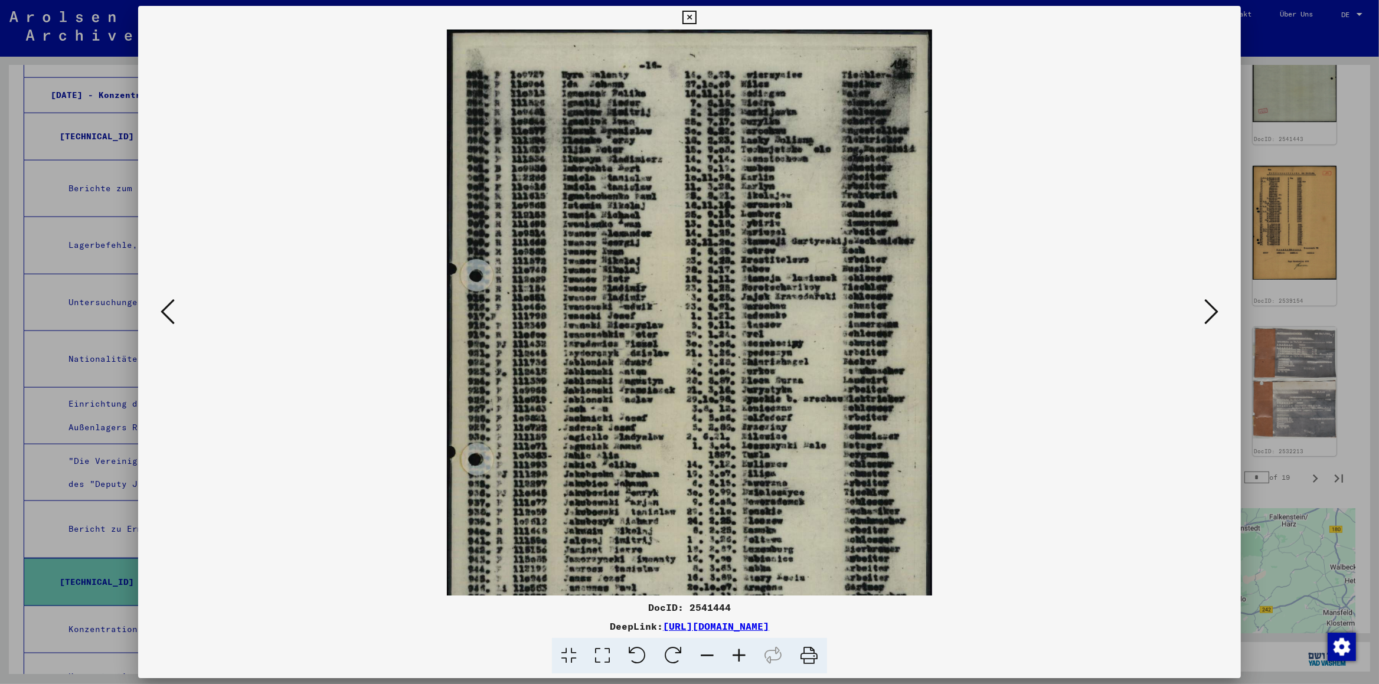
click at [740, 650] on icon at bounding box center [739, 656] width 32 height 36
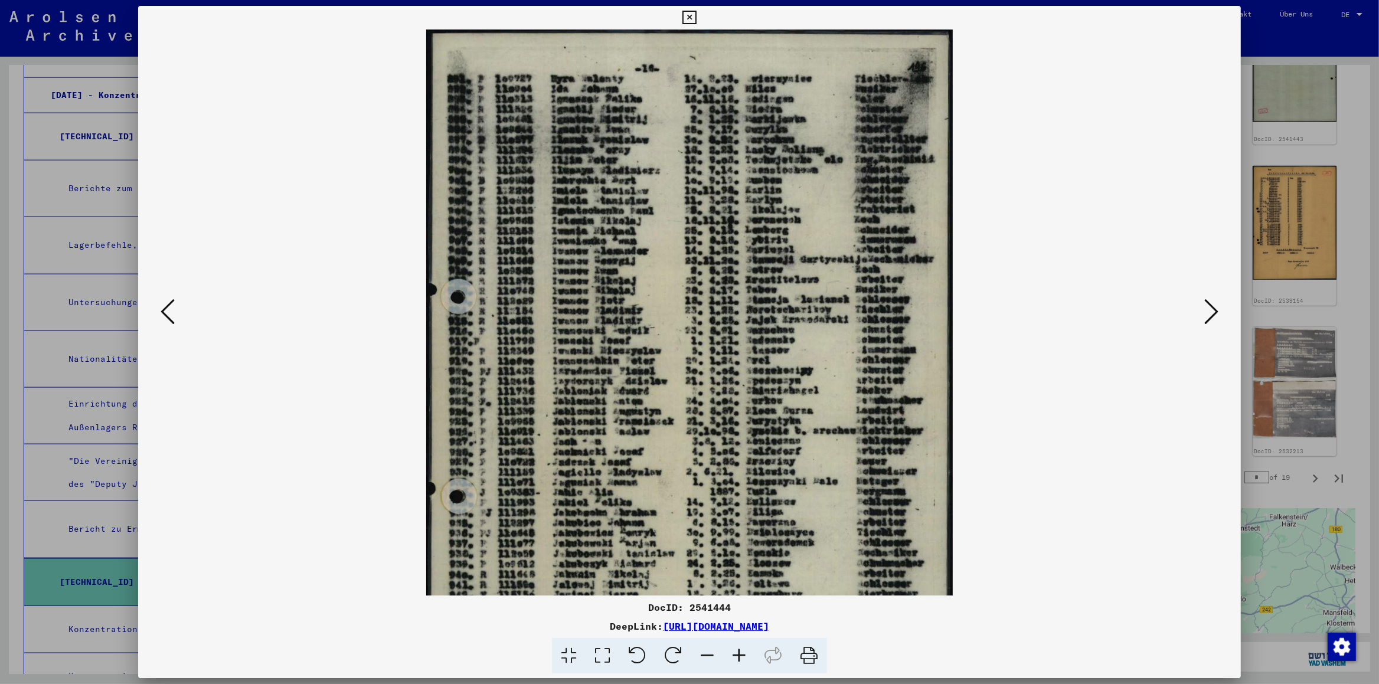
click at [740, 650] on icon at bounding box center [739, 656] width 32 height 36
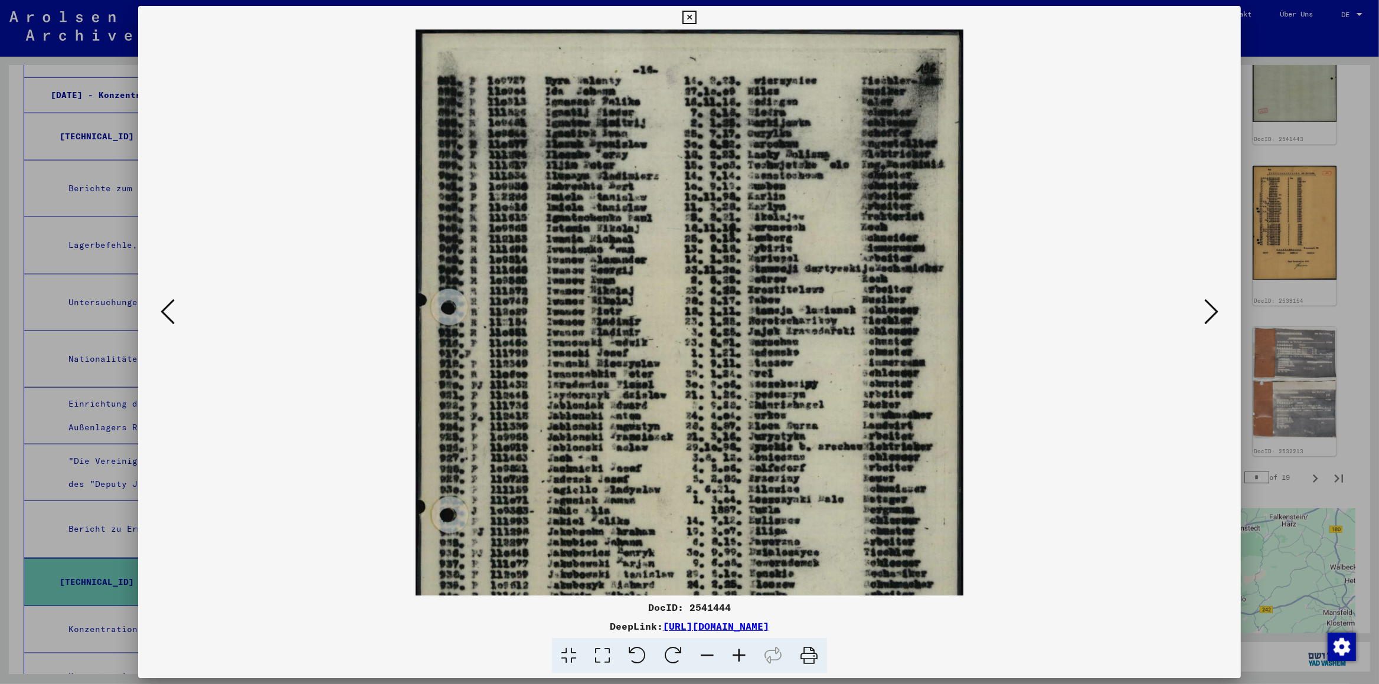
click at [740, 650] on icon at bounding box center [739, 656] width 32 height 36
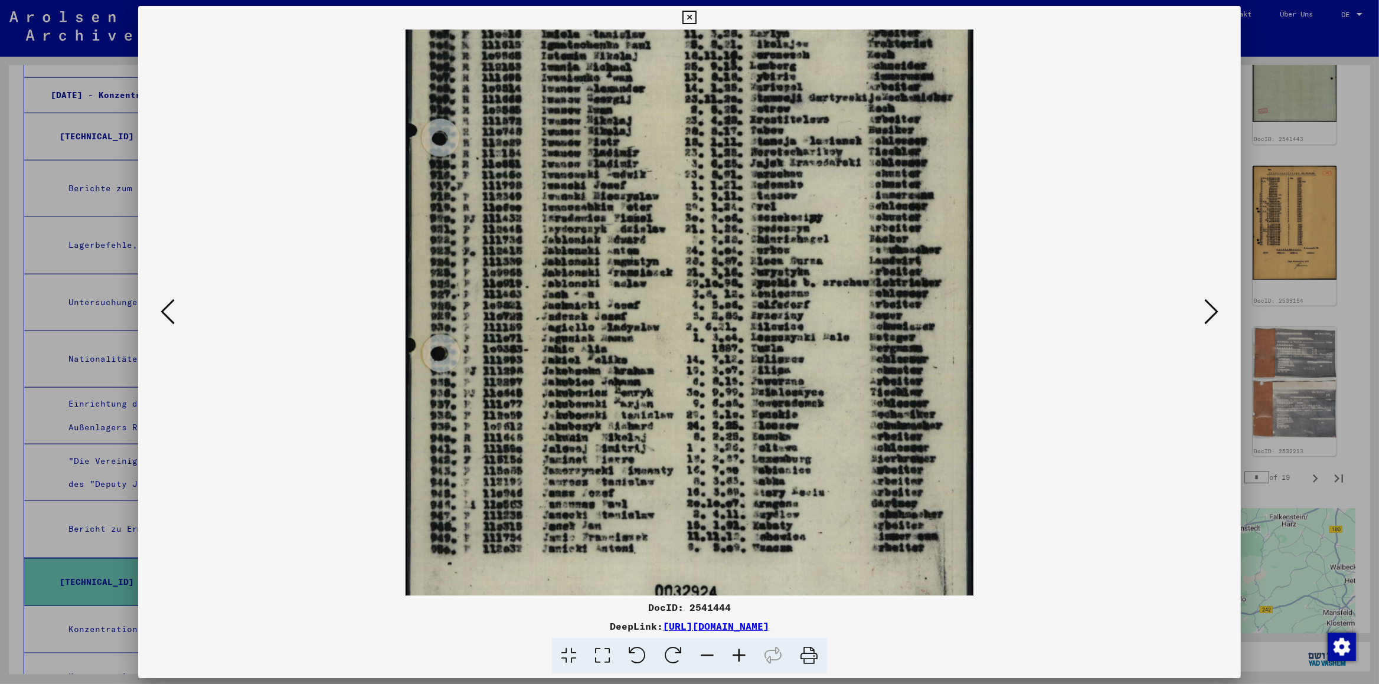
scroll to position [236, 0]
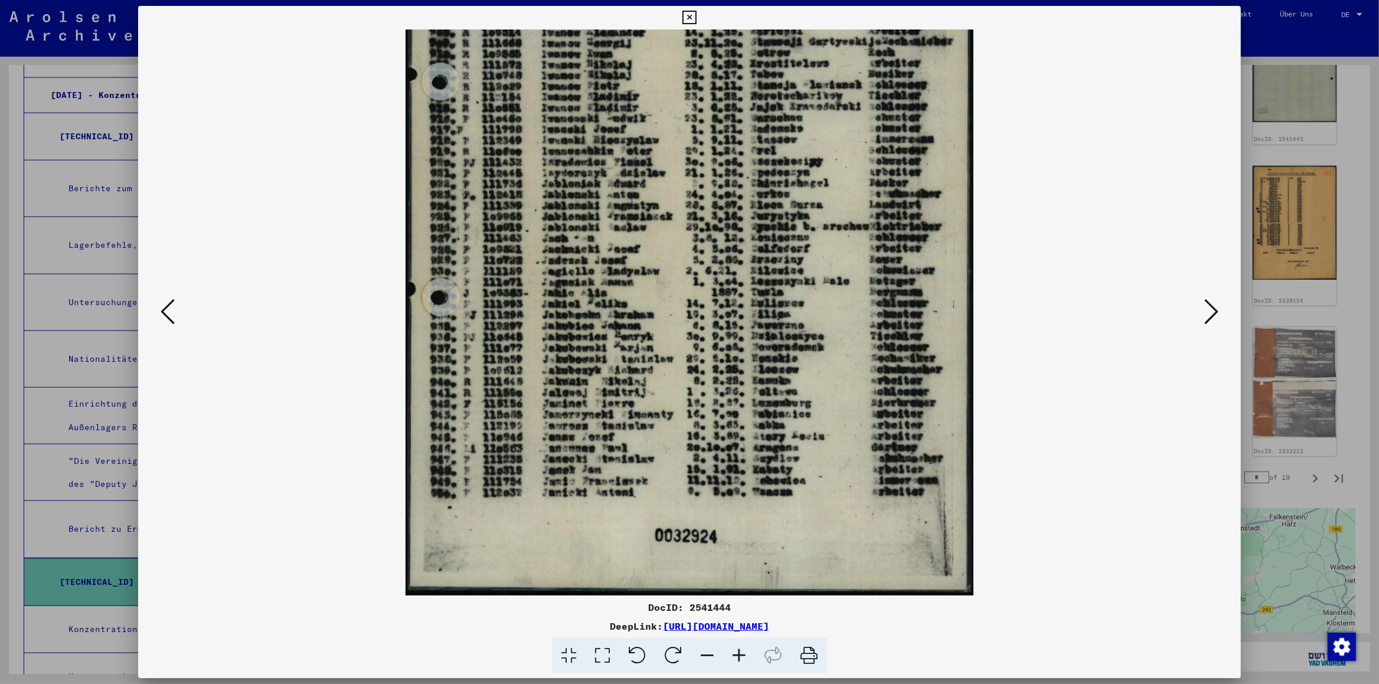
drag, startPoint x: 629, startPoint y: 530, endPoint x: 661, endPoint y: 293, distance: 239.5
click at [661, 293] on img at bounding box center [690, 194] width 568 height 802
click at [1216, 319] on icon at bounding box center [1211, 311] width 14 height 28
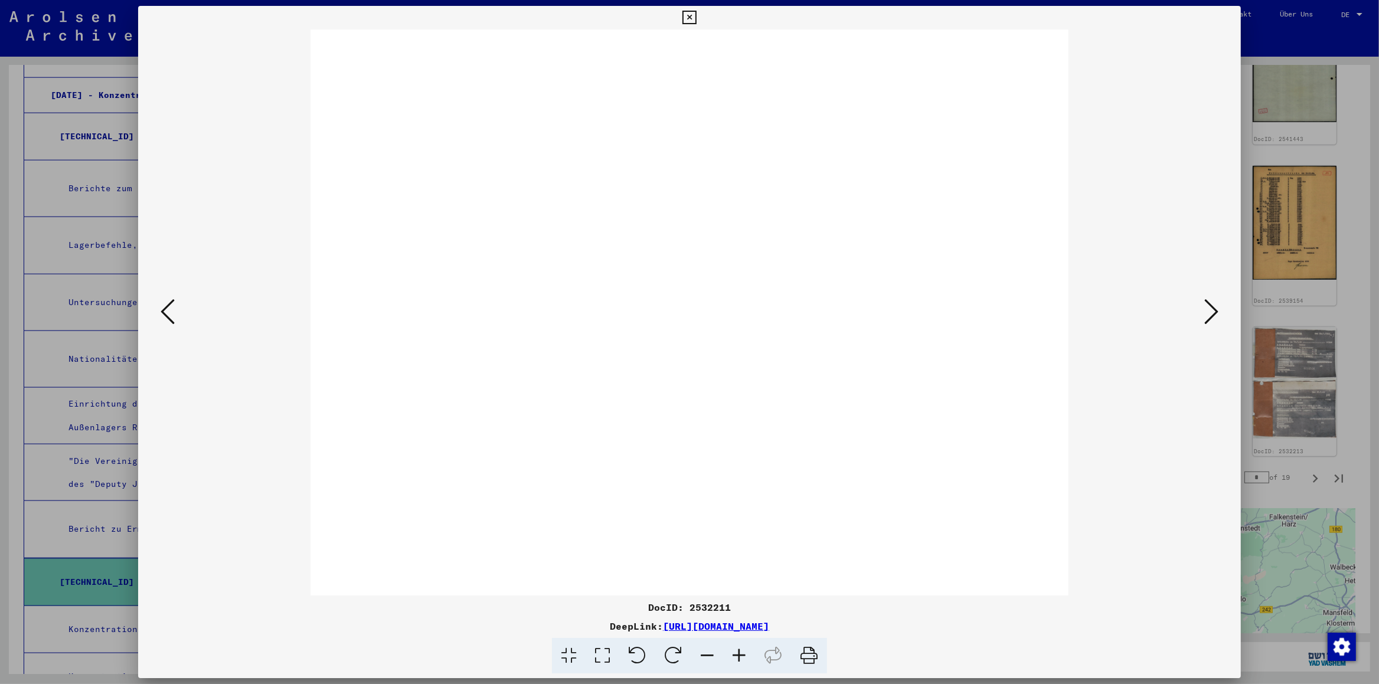
click at [1212, 313] on icon at bounding box center [1211, 311] width 14 height 28
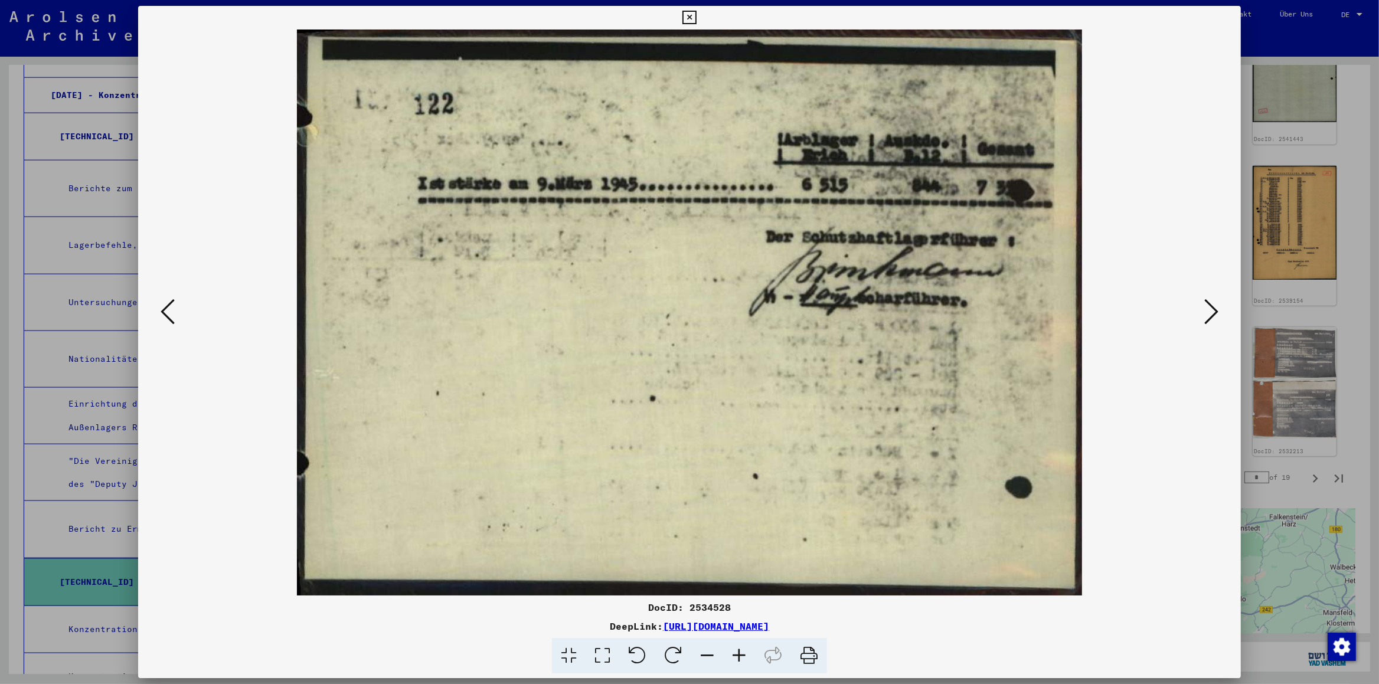
click at [1212, 313] on icon at bounding box center [1211, 311] width 14 height 28
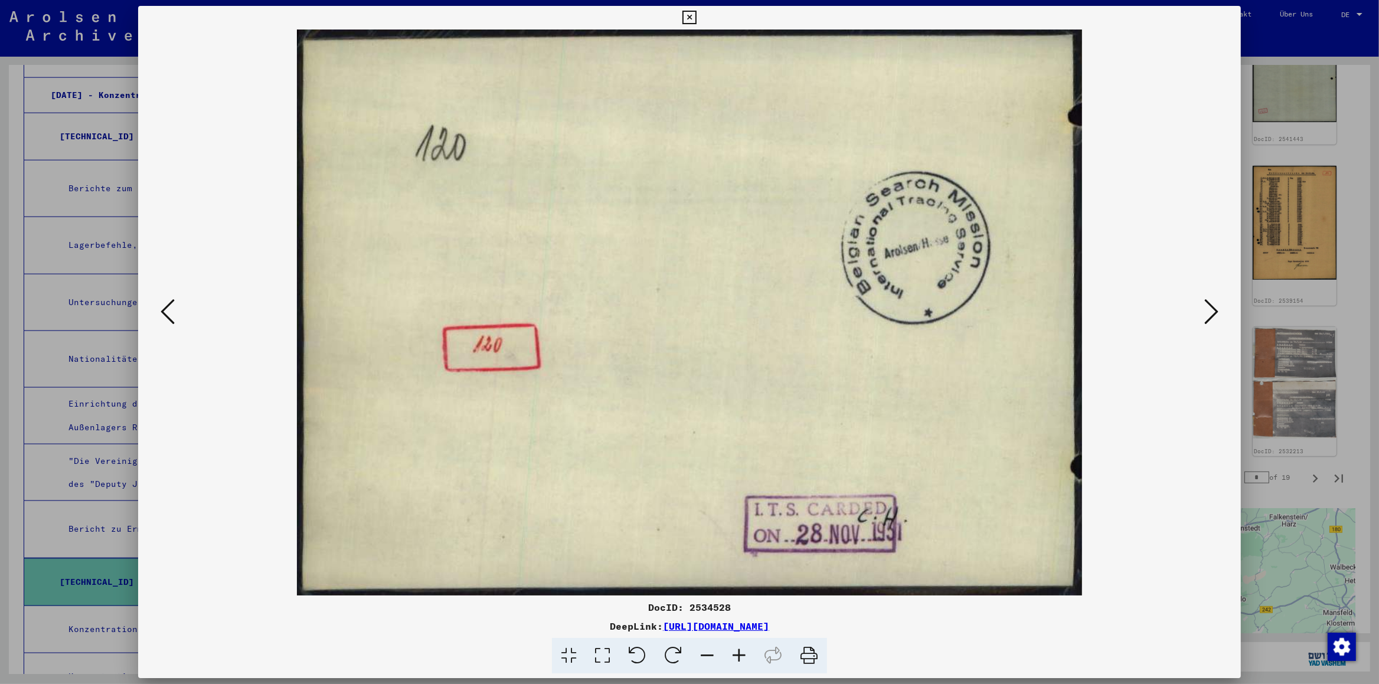
click at [1212, 313] on icon at bounding box center [1211, 311] width 14 height 28
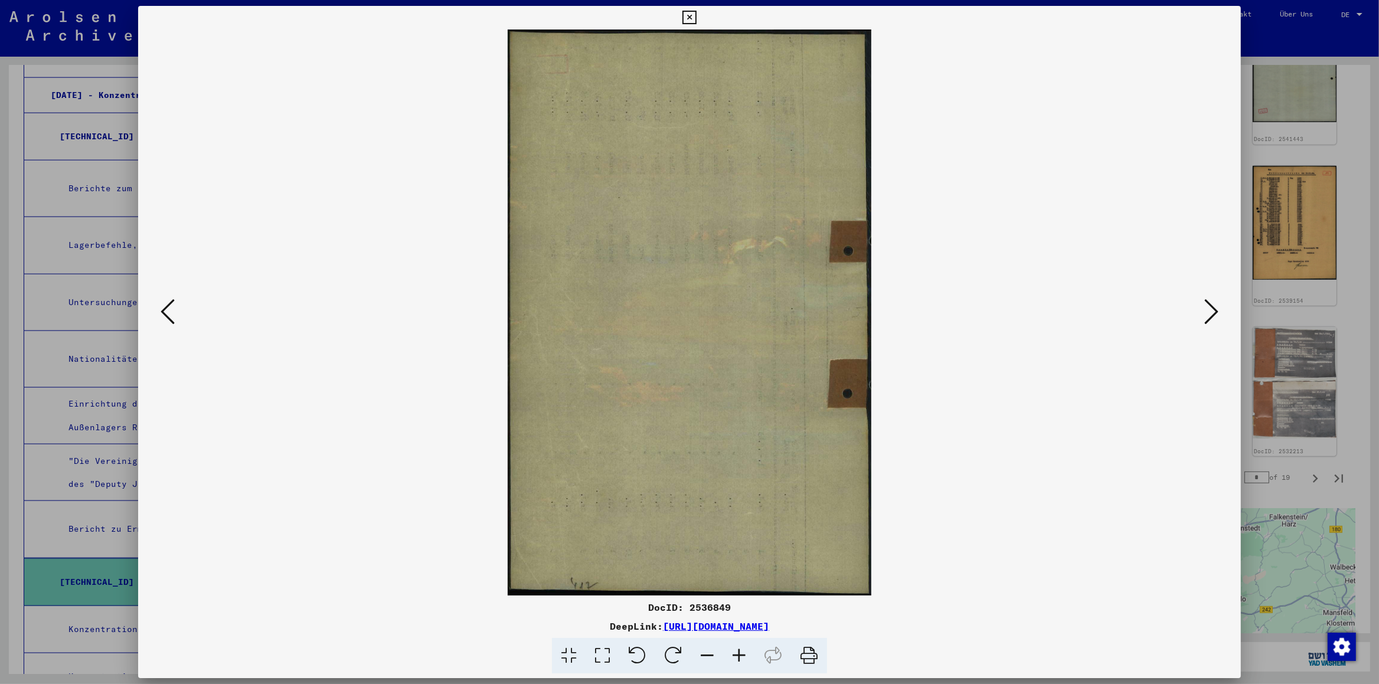
click at [1212, 313] on icon at bounding box center [1211, 311] width 14 height 28
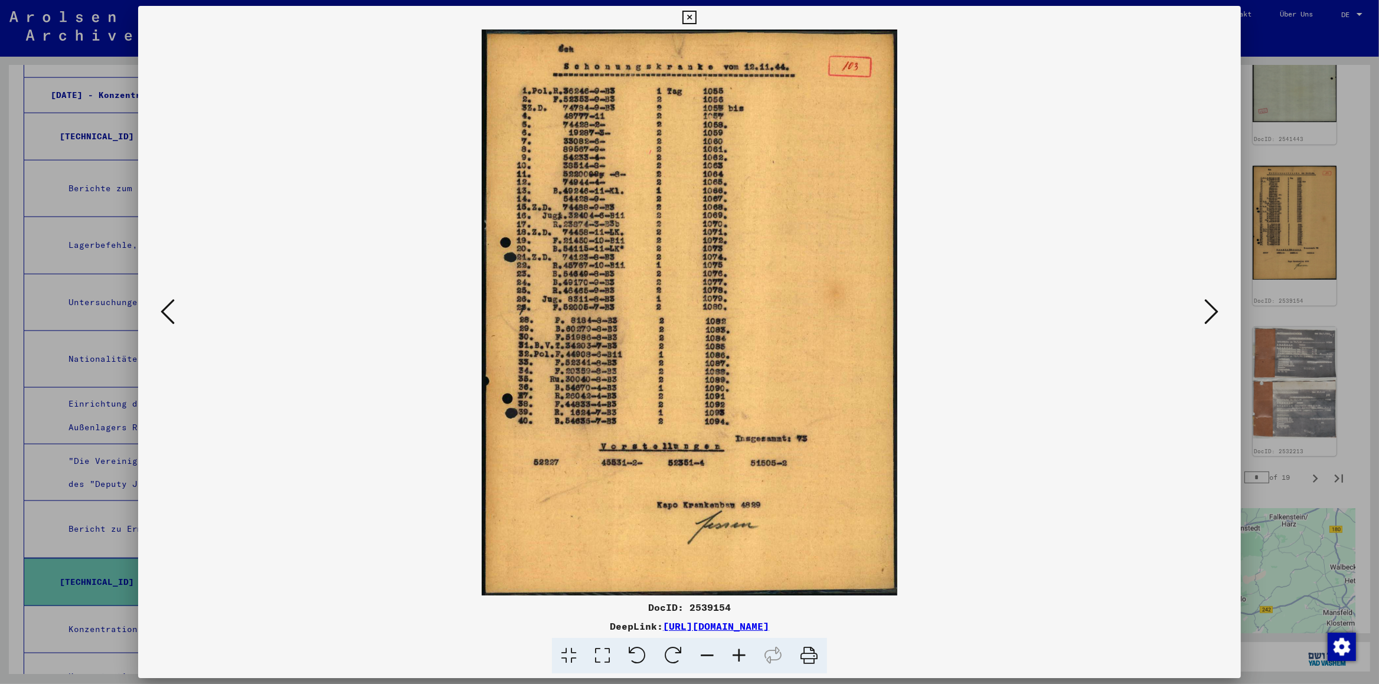
click at [1212, 313] on icon at bounding box center [1211, 311] width 14 height 28
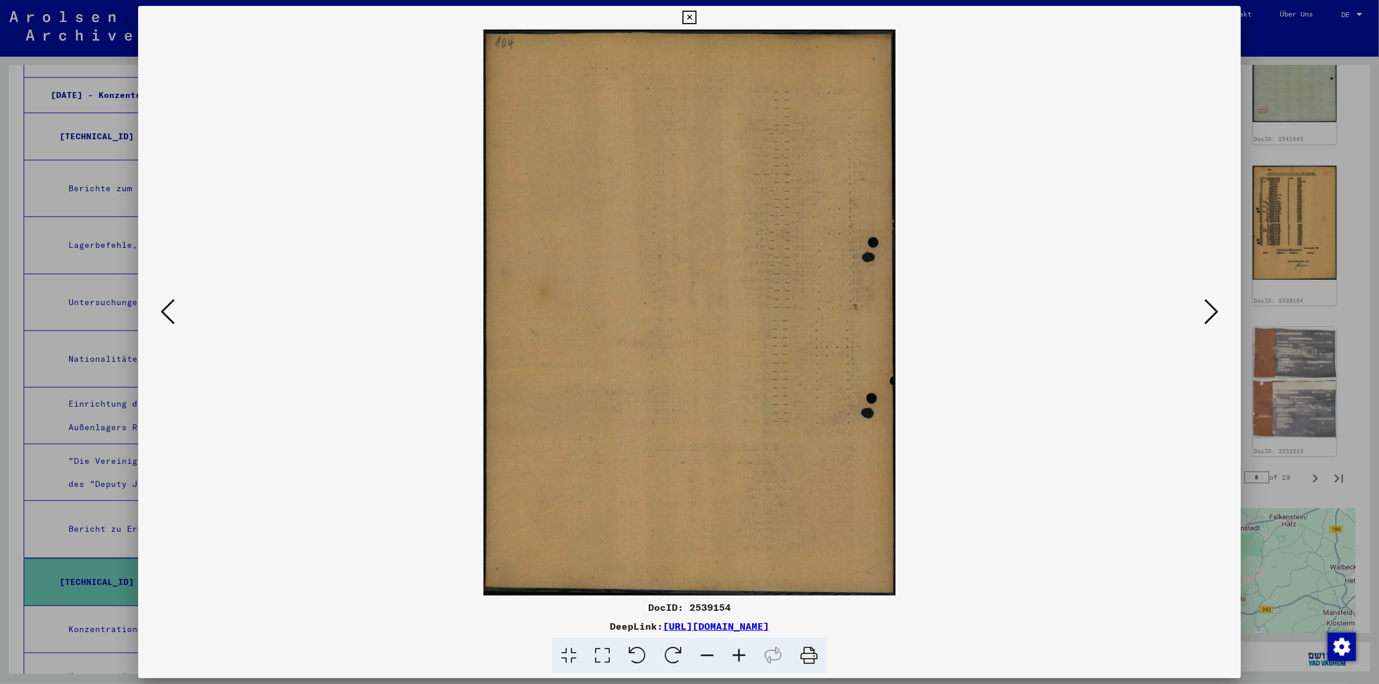
click at [1212, 313] on icon at bounding box center [1211, 311] width 14 height 28
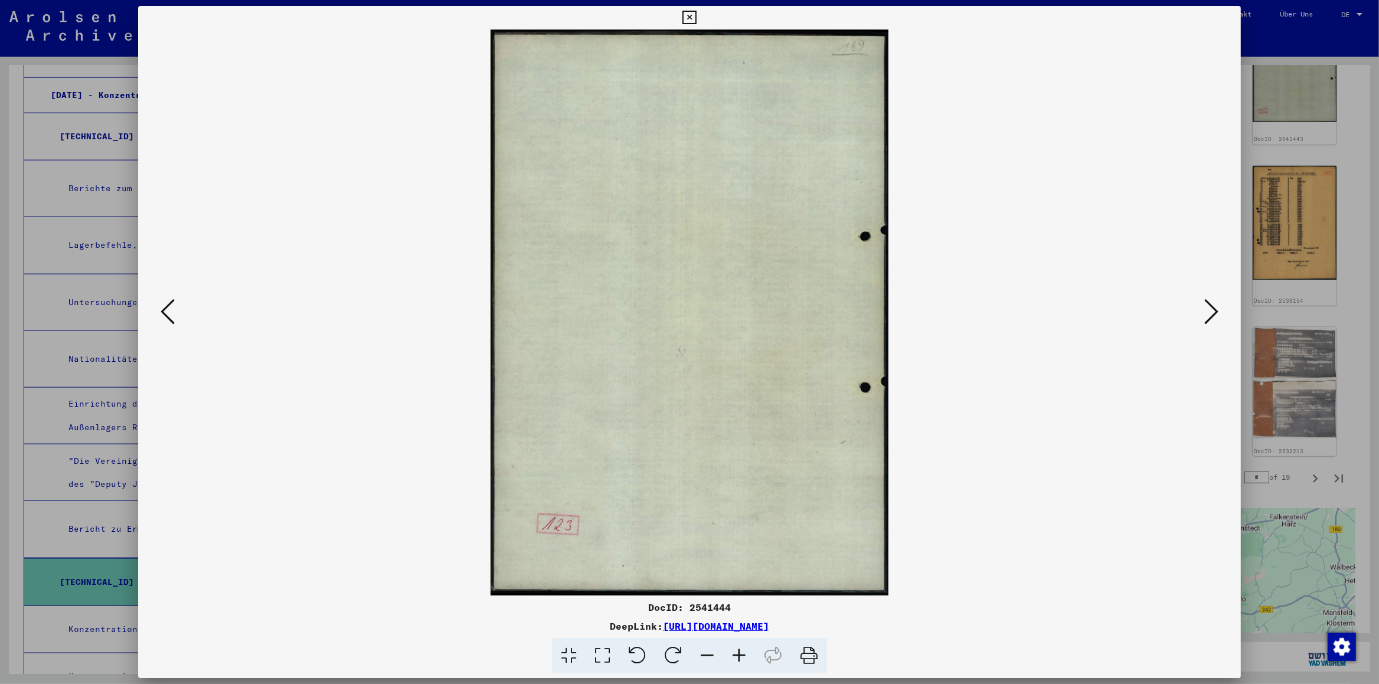
click at [1212, 313] on icon at bounding box center [1211, 311] width 14 height 28
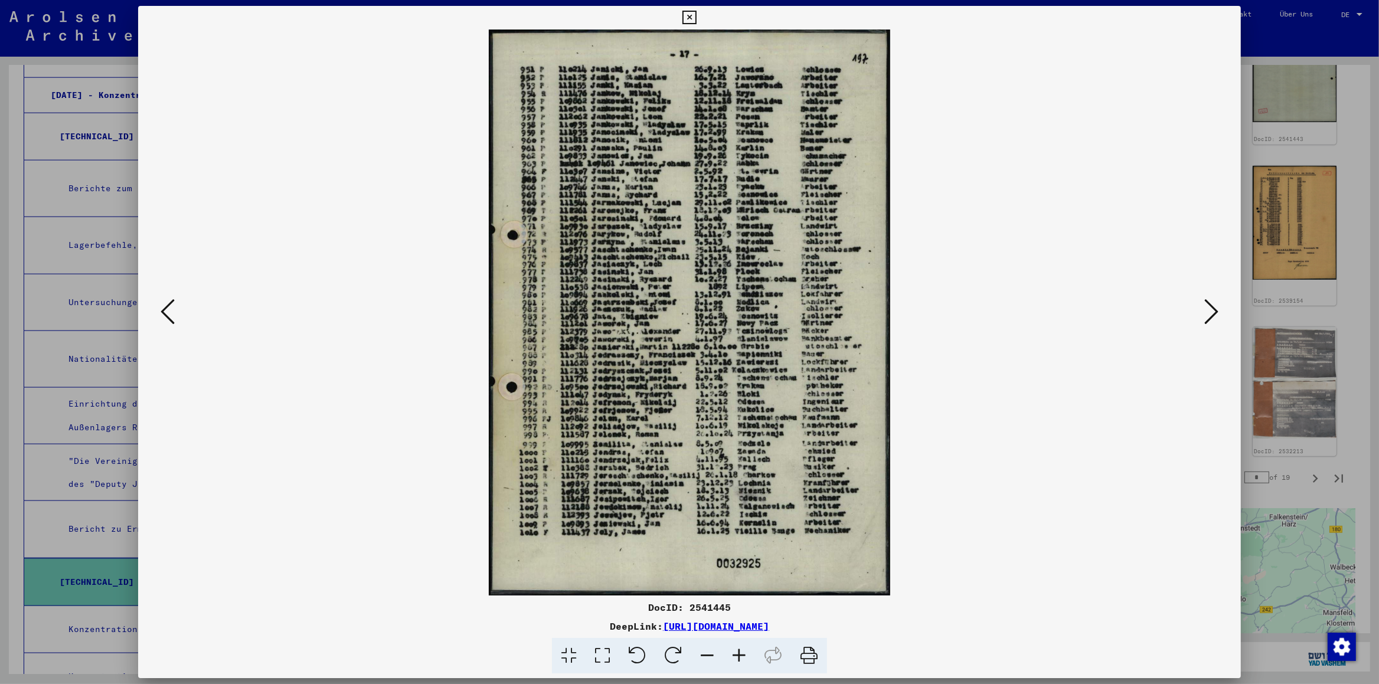
click at [1212, 313] on icon at bounding box center [1211, 311] width 14 height 28
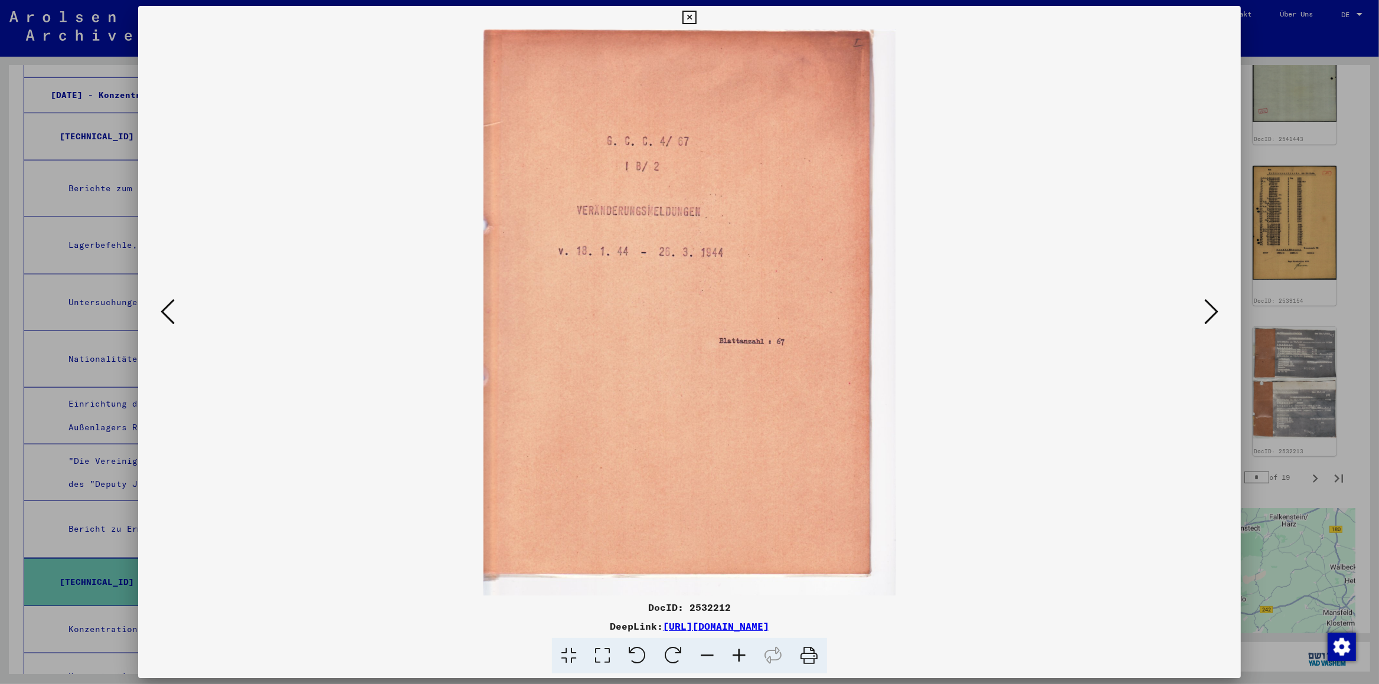
click at [1212, 313] on icon at bounding box center [1211, 311] width 14 height 28
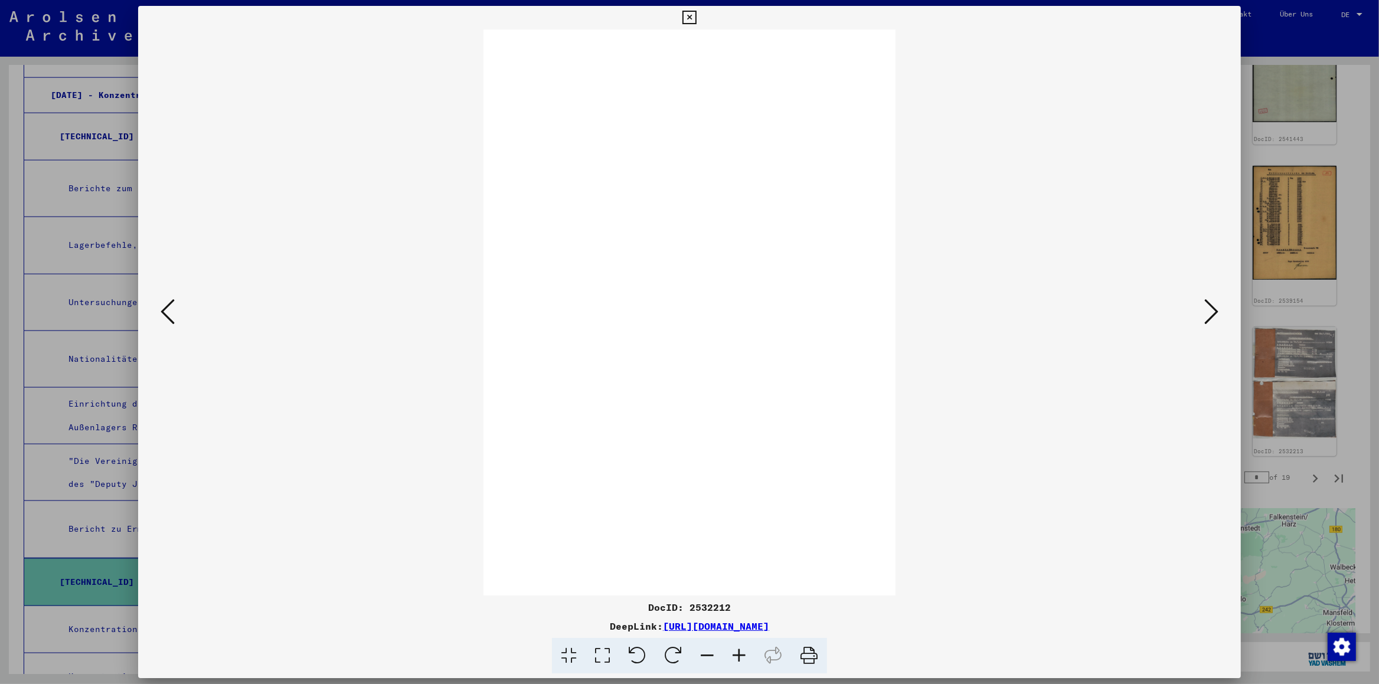
click at [1212, 313] on icon at bounding box center [1211, 311] width 14 height 28
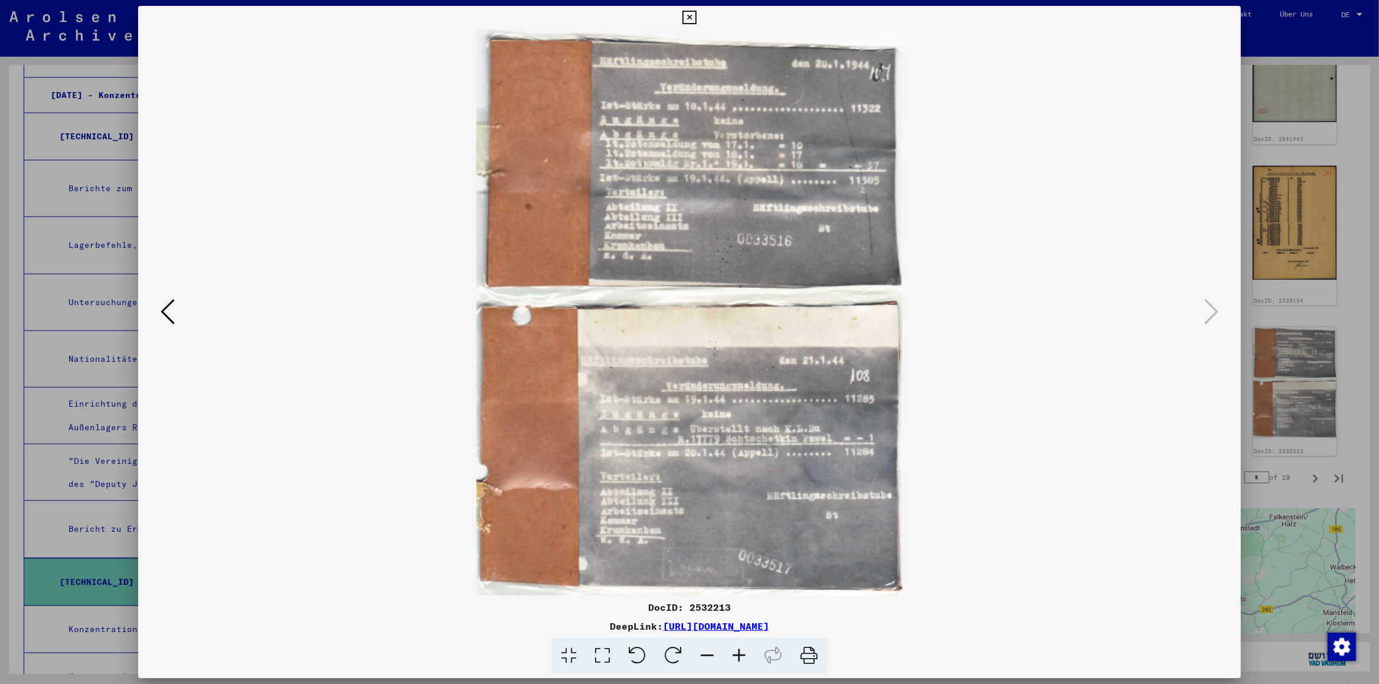
click at [696, 20] on icon at bounding box center [689, 18] width 14 height 14
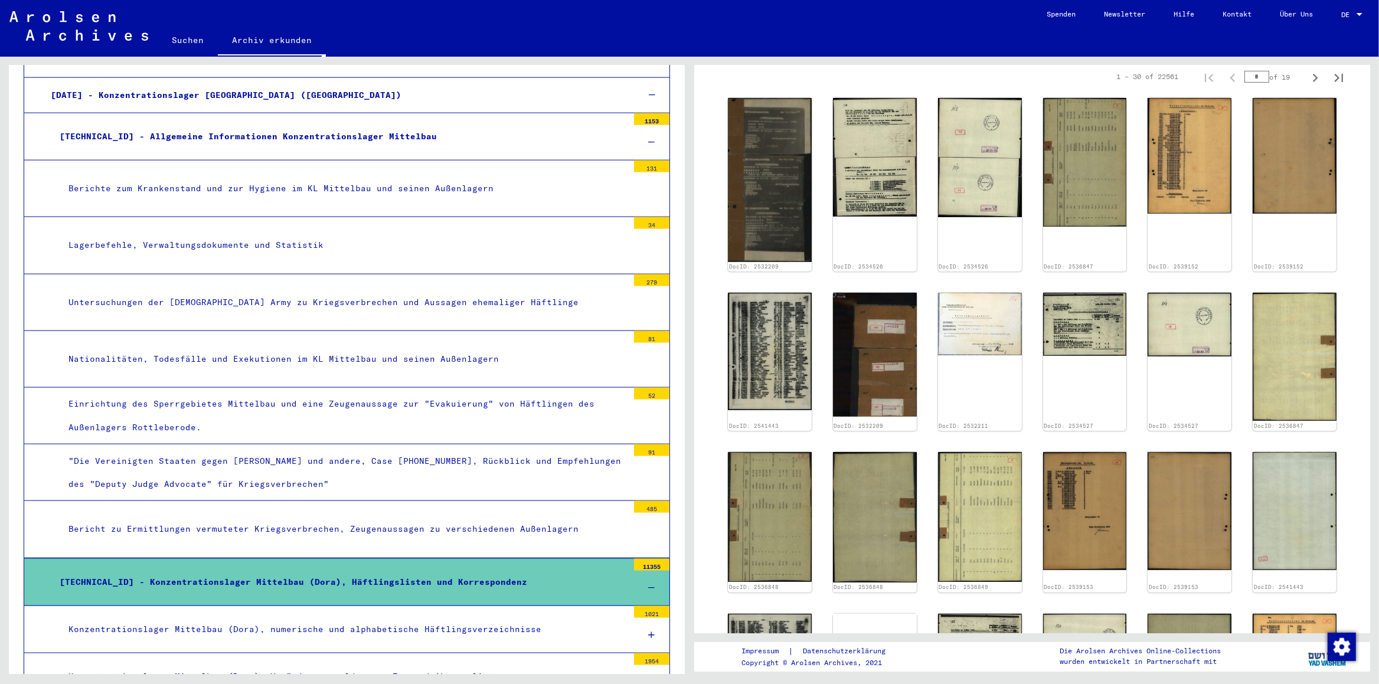
scroll to position [248, 0]
